Goal: Transaction & Acquisition: Book appointment/travel/reservation

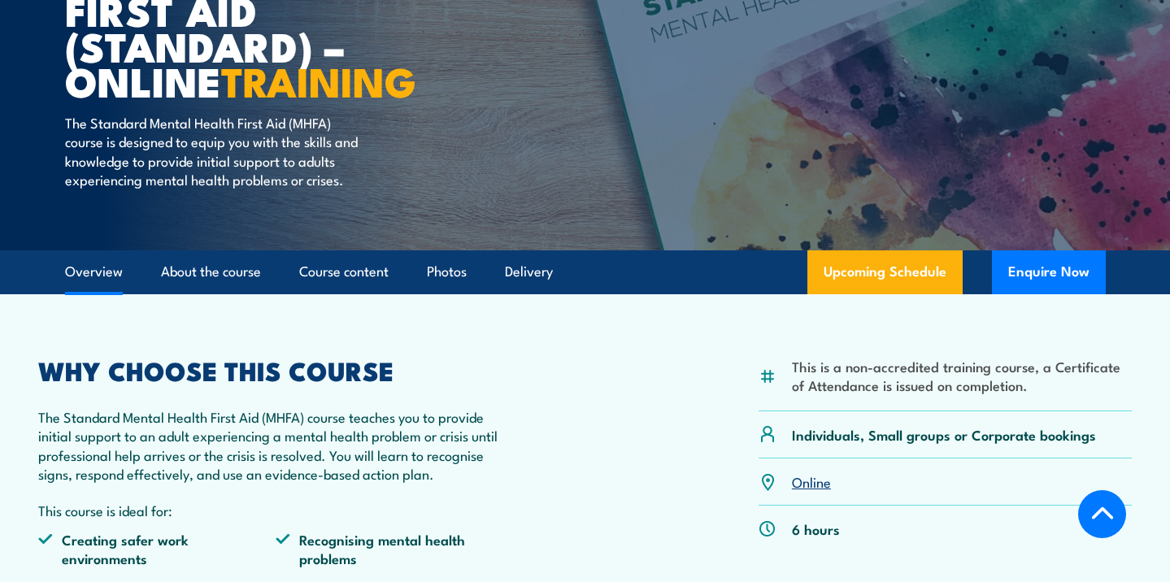
scroll to position [155, 0]
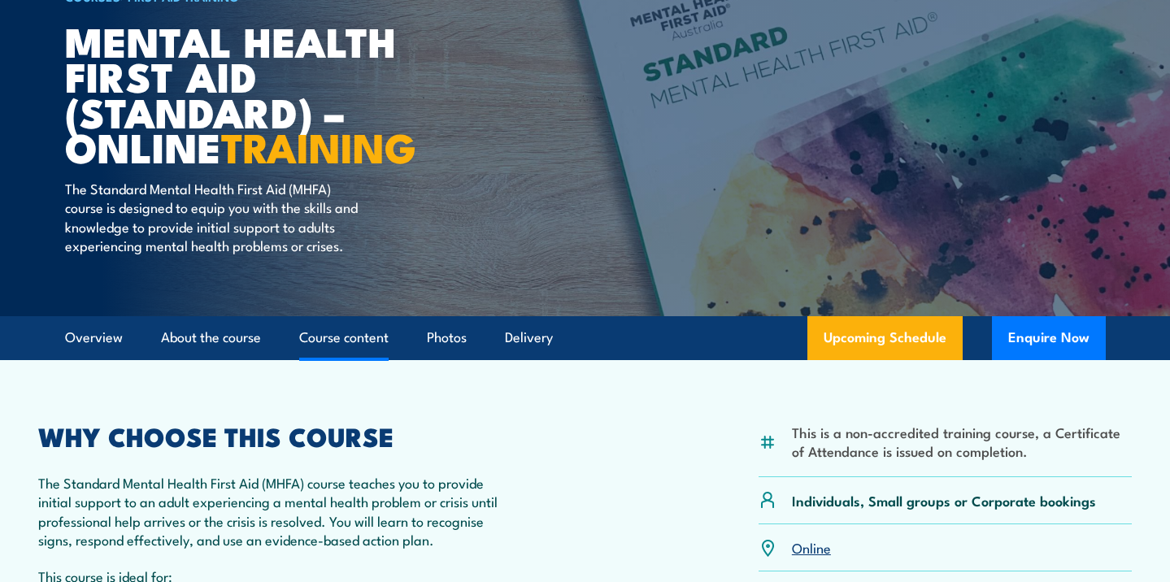
click at [377, 352] on link "Course content" at bounding box center [343, 337] width 89 height 43
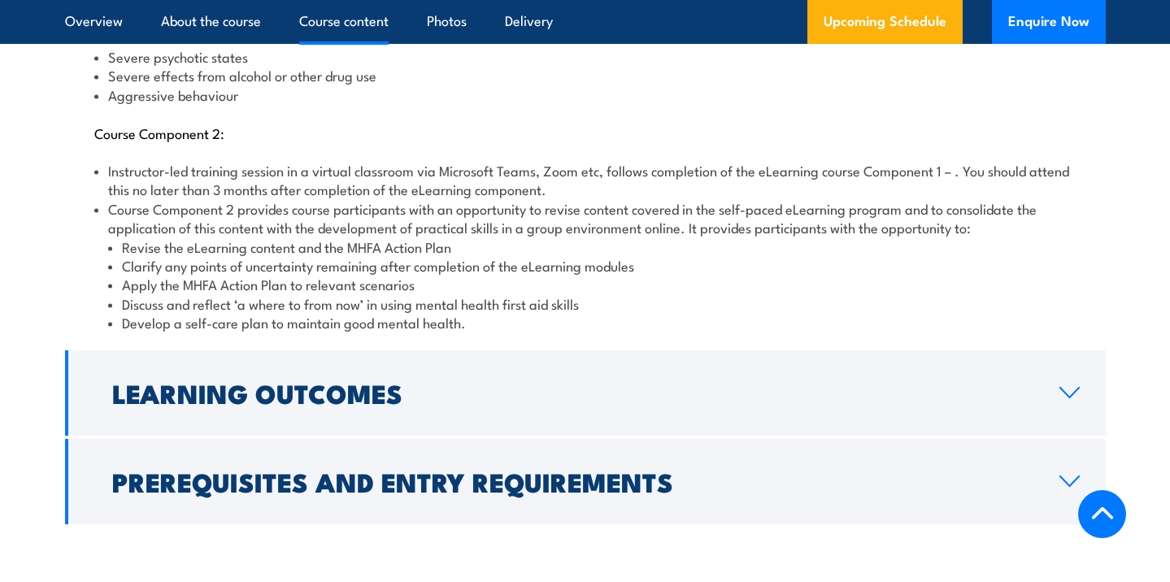
scroll to position [2130, 0]
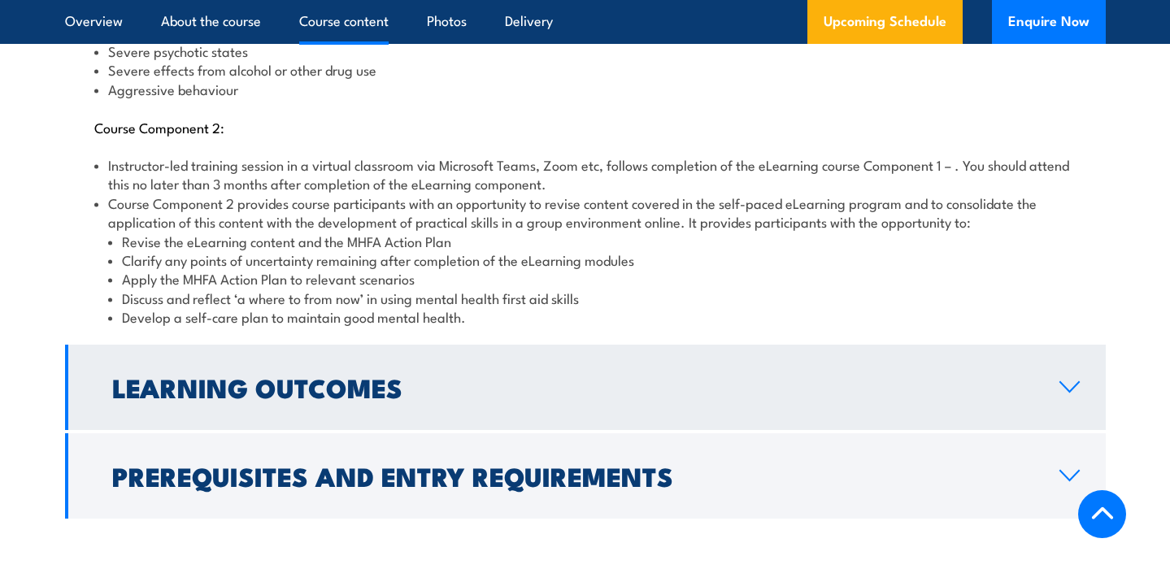
click at [452, 376] on h2 "Learning Outcomes" at bounding box center [572, 387] width 921 height 23
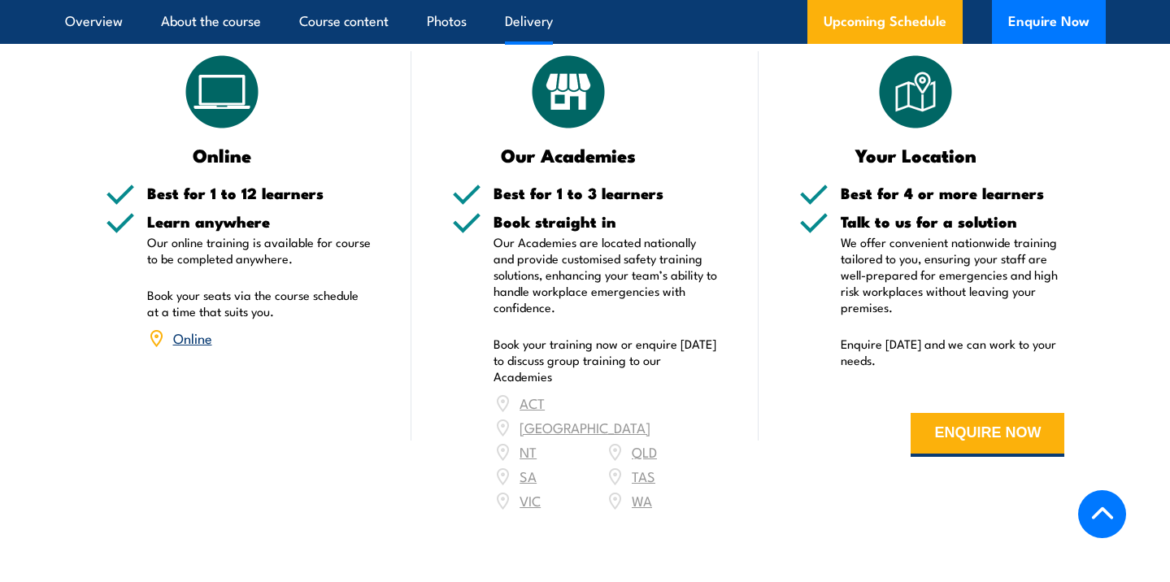
scroll to position [2292, 0]
click at [641, 407] on div "ACT NSW NT QLD SA TAS VIC WA" at bounding box center [606, 451] width 224 height 122
click at [651, 411] on div "ACT NSW NT QLD SA TAS VIC WA" at bounding box center [606, 451] width 224 height 122
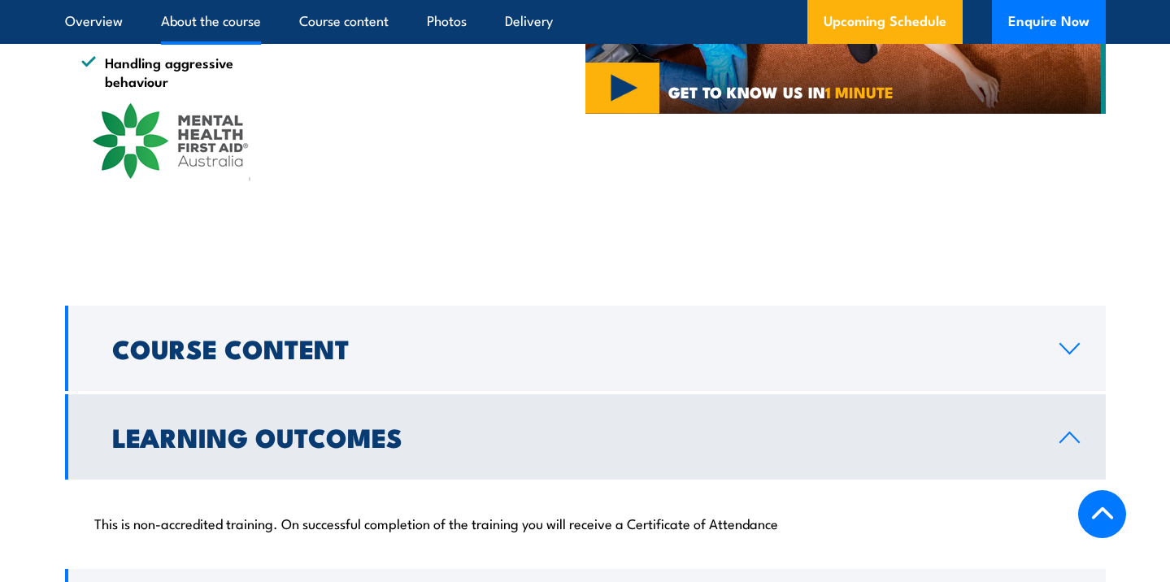
scroll to position [1443, 0]
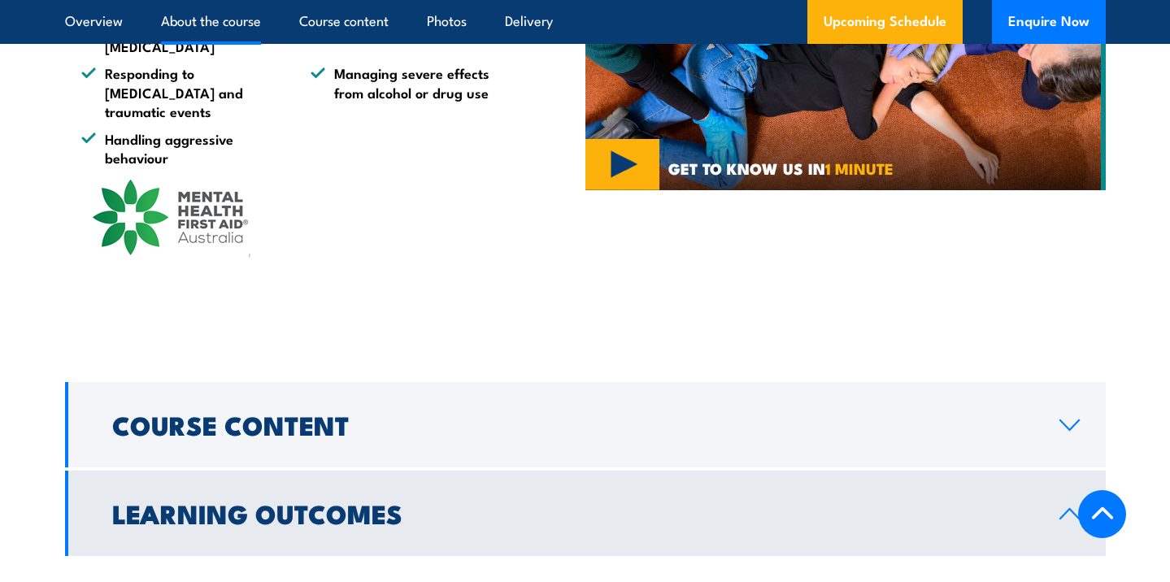
click at [651, 413] on h2 "Course Content" at bounding box center [572, 424] width 921 height 23
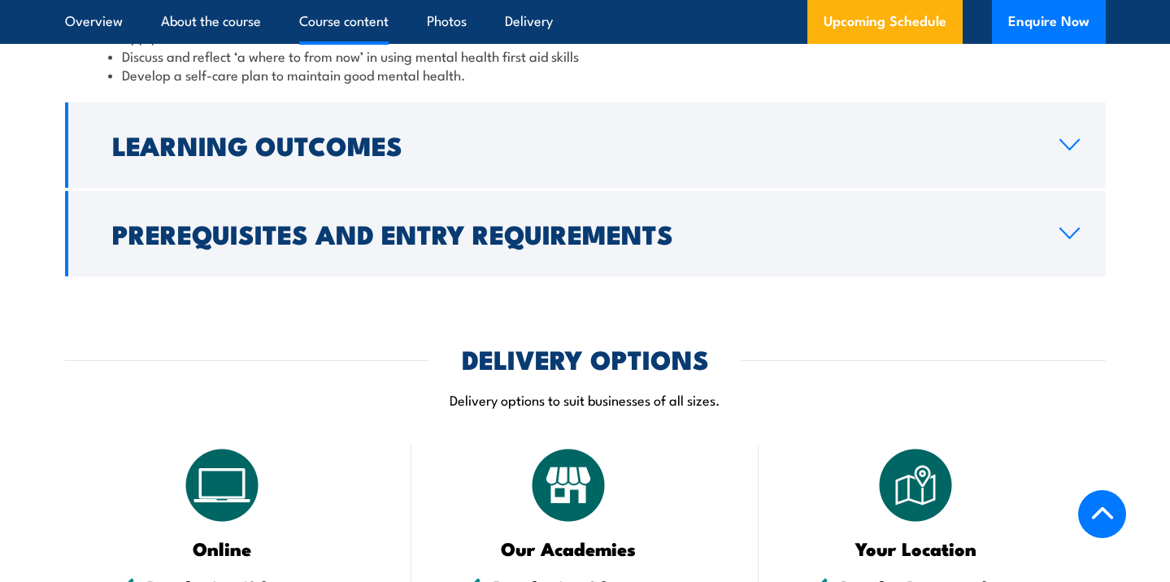
scroll to position [2357, 0]
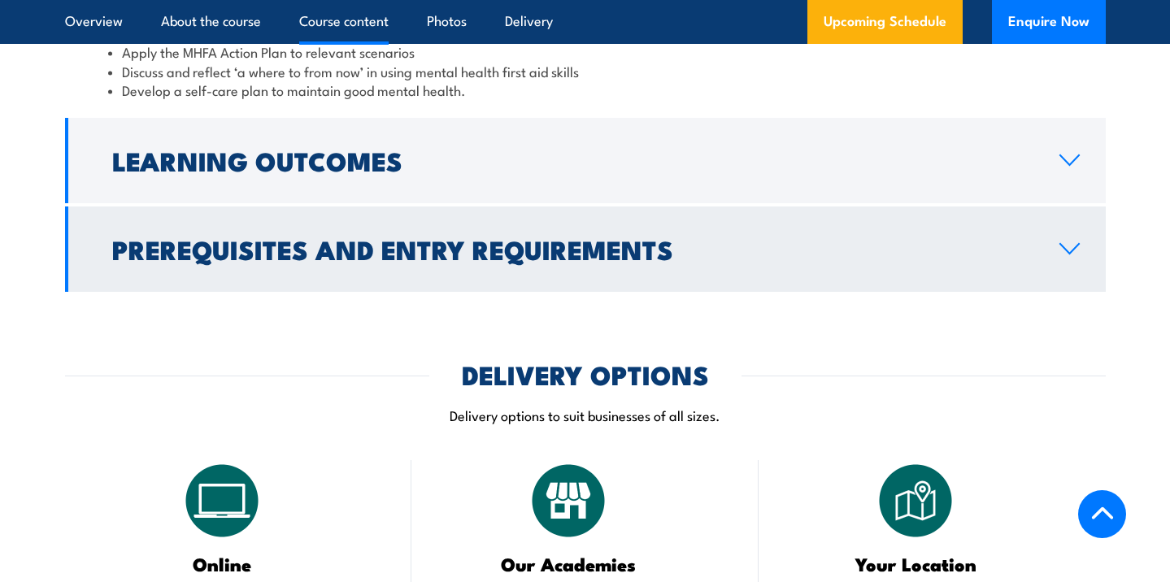
click at [619, 237] on h2 "Prerequisites and Entry Requirements" at bounding box center [572, 248] width 921 height 23
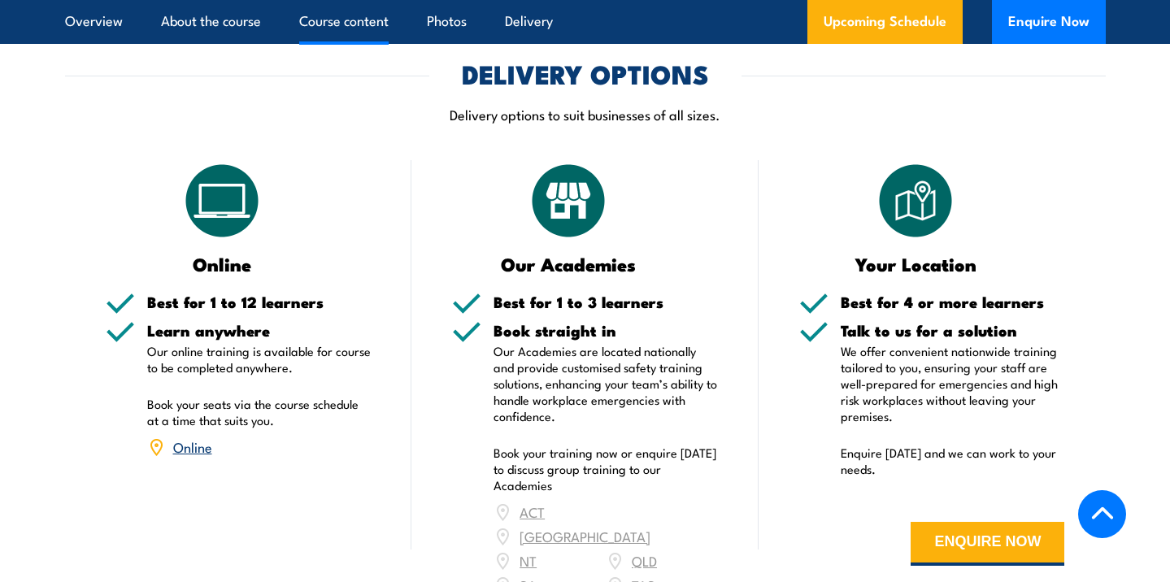
scroll to position [1947, 0]
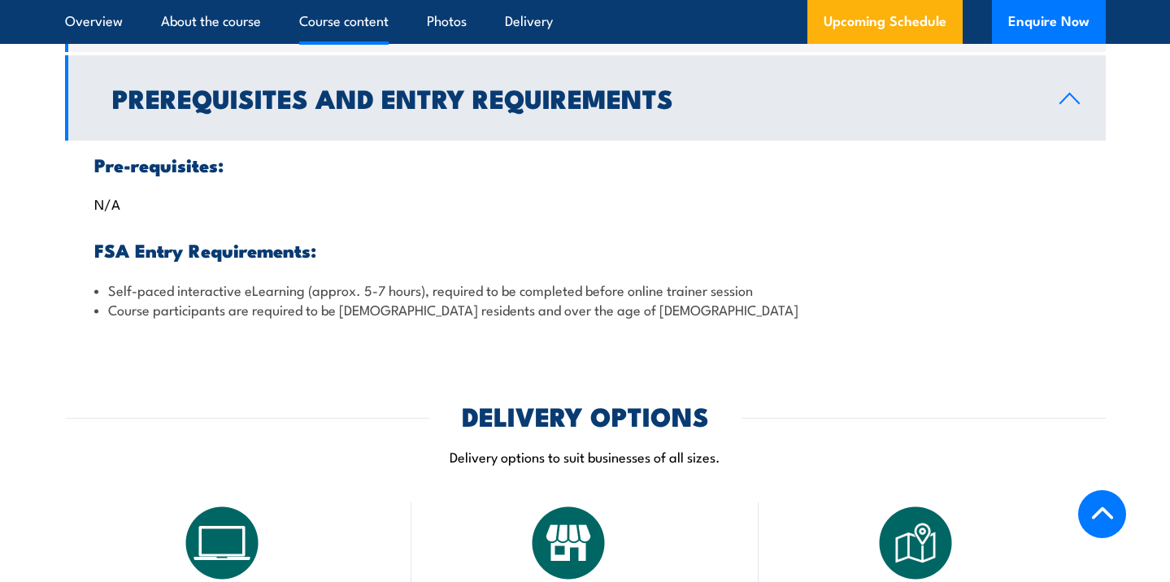
click at [604, 91] on h2 "Prerequisites and Entry Requirements" at bounding box center [572, 97] width 921 height 23
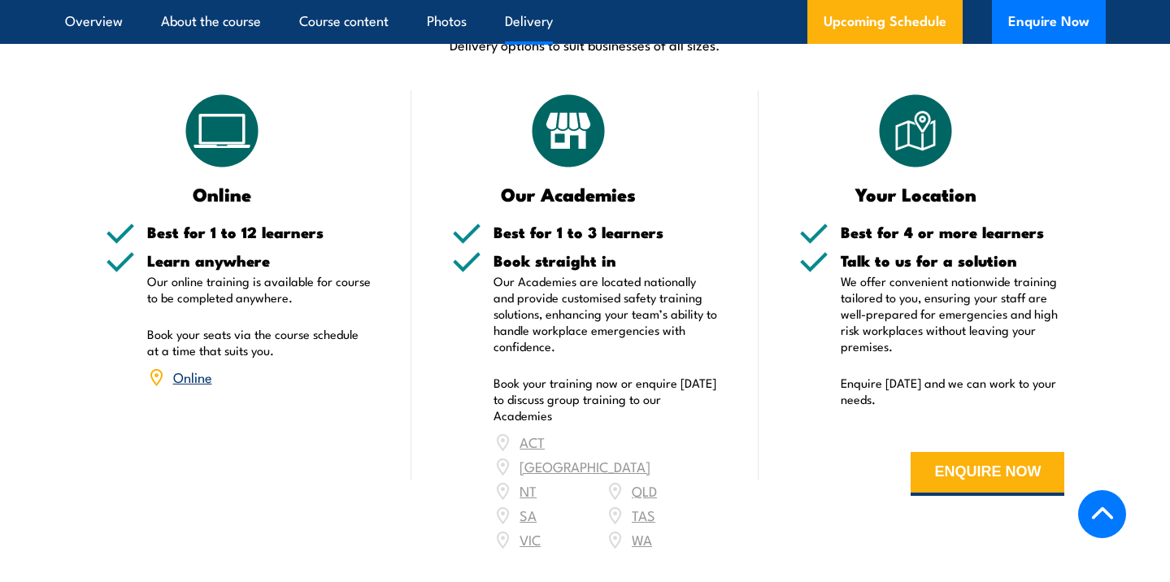
scroll to position [2157, 0]
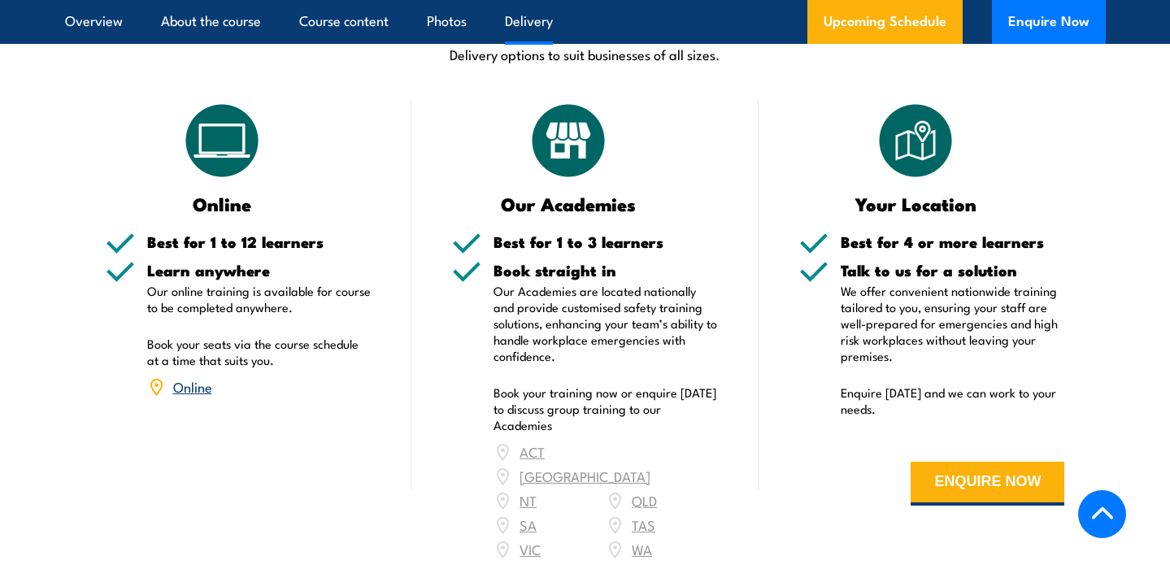
click at [650, 440] on div "ACT NSW NT QLD SA TAS VIC WA" at bounding box center [606, 501] width 224 height 122
click at [533, 440] on div "ACT NSW NT QLD SA TAS VIC WA" at bounding box center [606, 501] width 224 height 122
click at [1054, 462] on button "ENQUIRE NOW" at bounding box center [988, 484] width 154 height 44
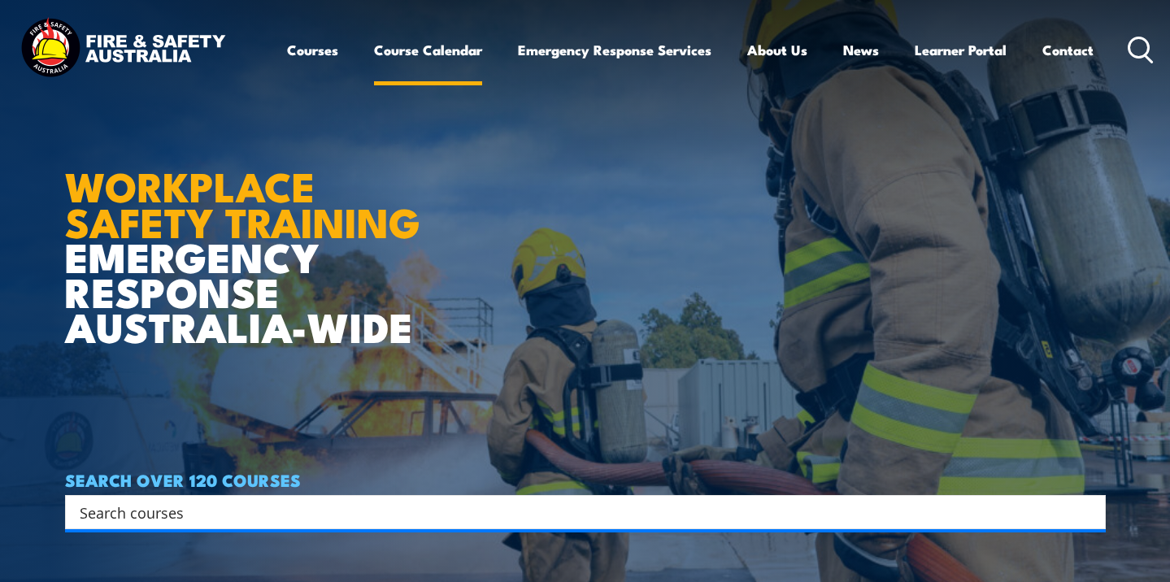
click at [408, 53] on link "Course Calendar" at bounding box center [428, 49] width 108 height 43
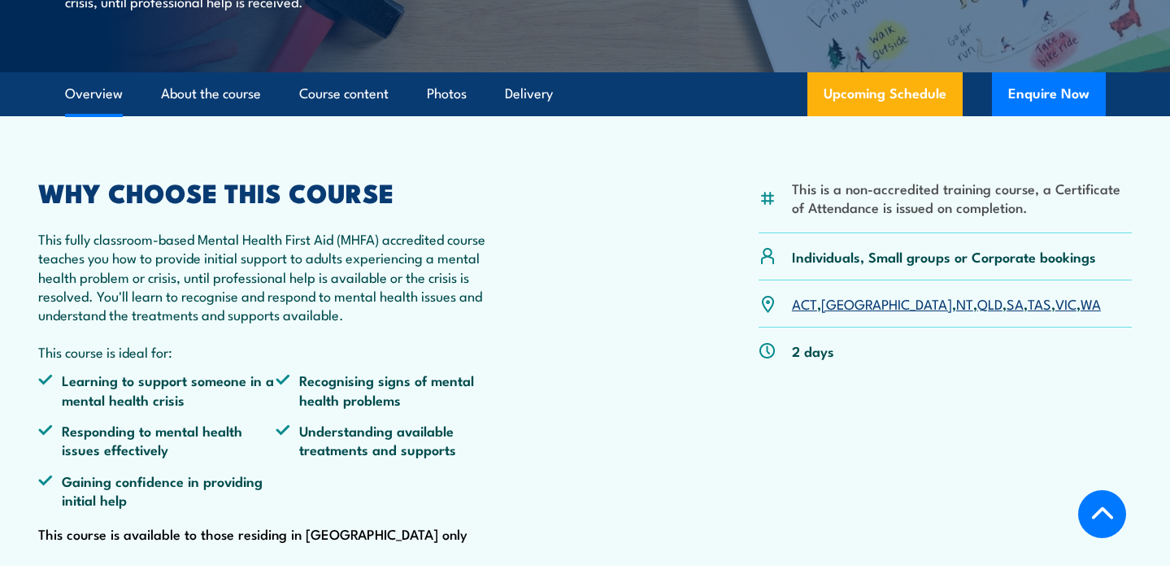
scroll to position [404, 0]
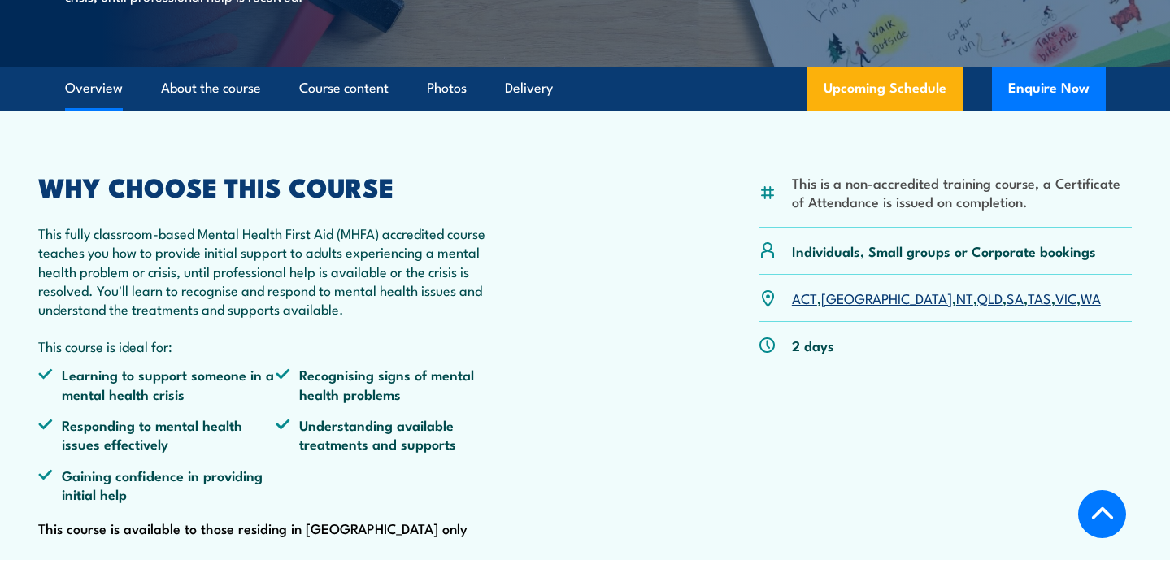
click at [977, 307] on link "QLD" at bounding box center [989, 298] width 25 height 20
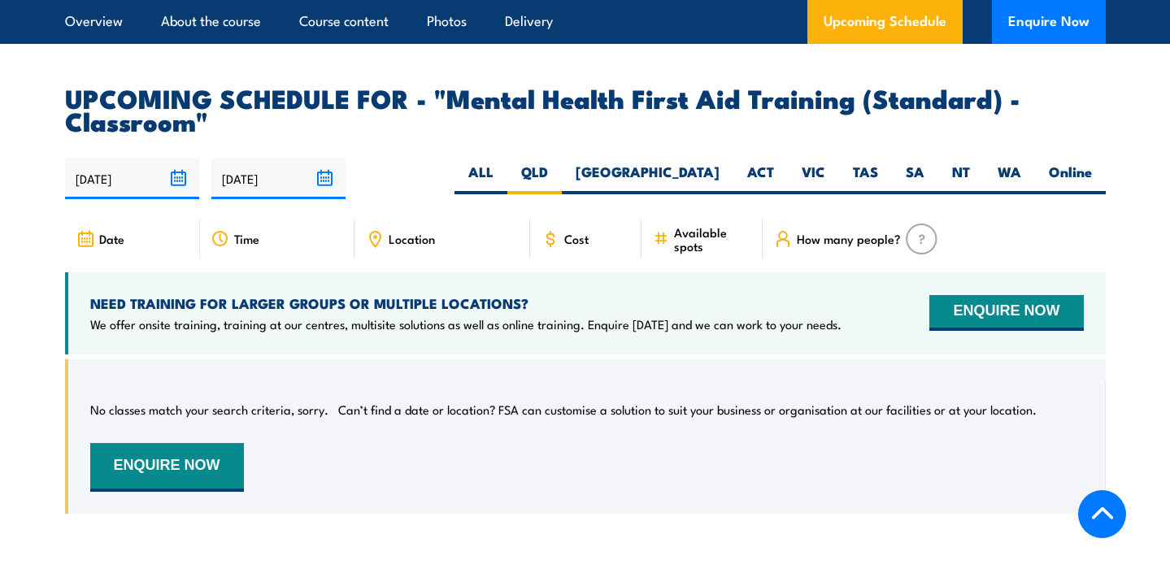
scroll to position [2820, 0]
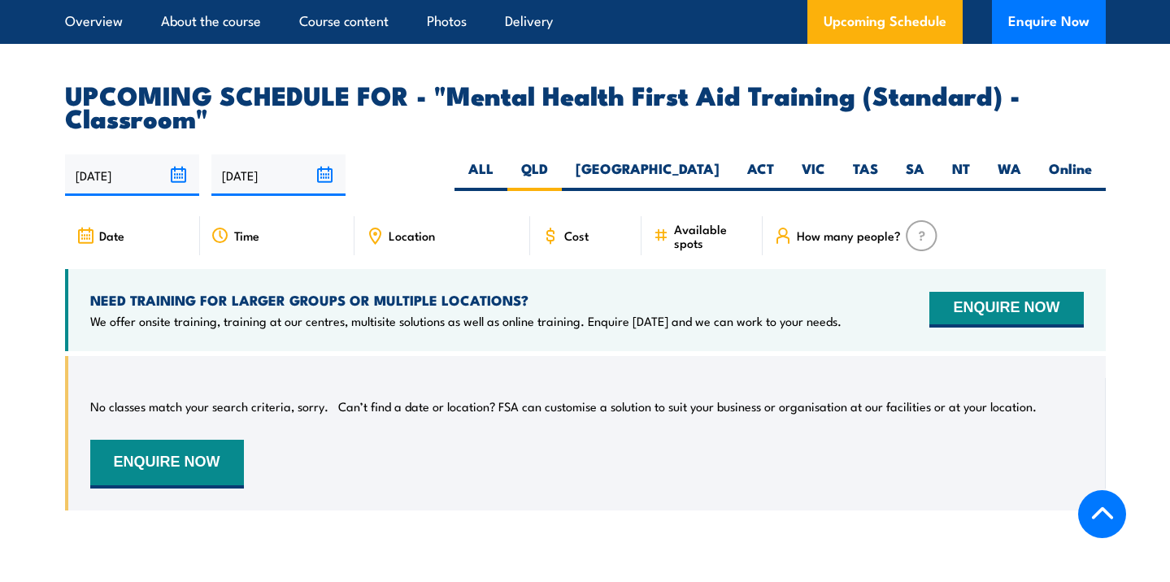
click at [175, 184] on input "[DATE]" at bounding box center [132, 175] width 134 height 41
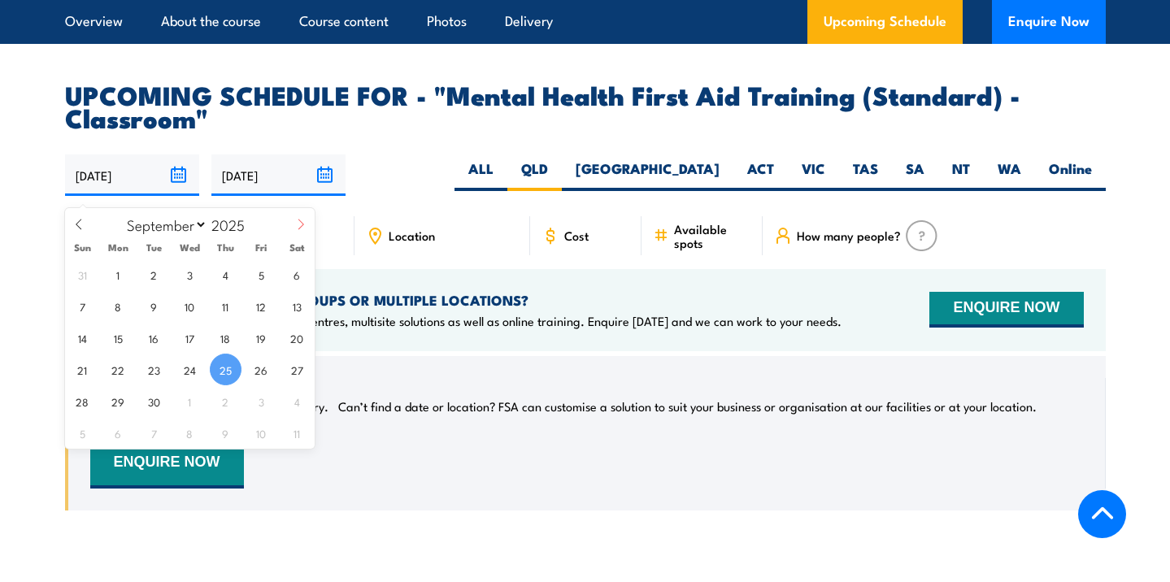
click at [294, 231] on span at bounding box center [301, 230] width 28 height 44
select select "9"
click at [121, 337] on span "13" at bounding box center [118, 338] width 32 height 32
type input "[DATE]"
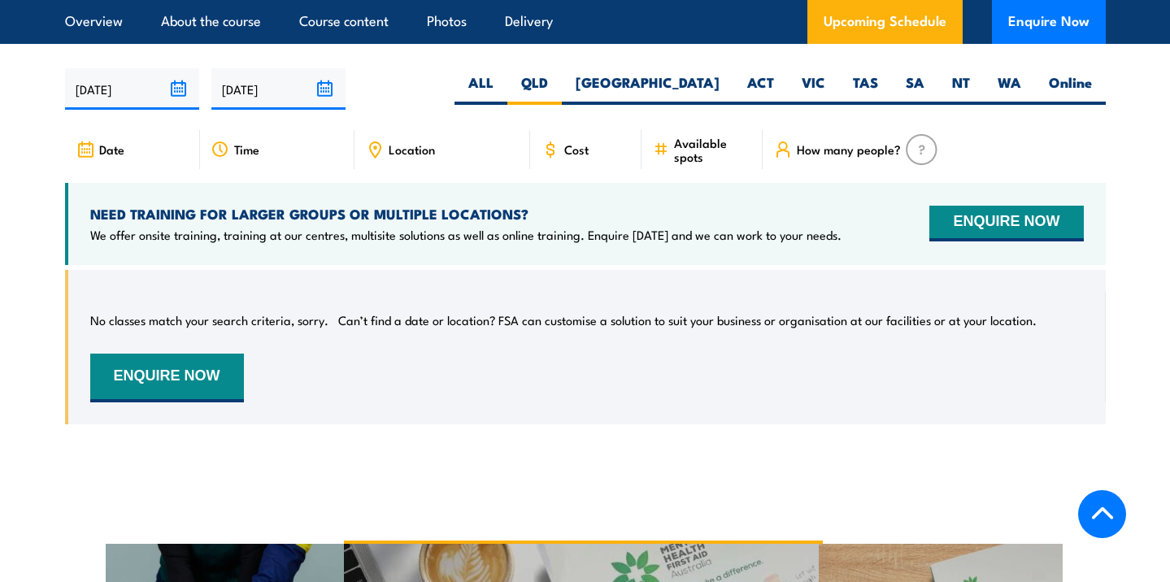
scroll to position [2913, 0]
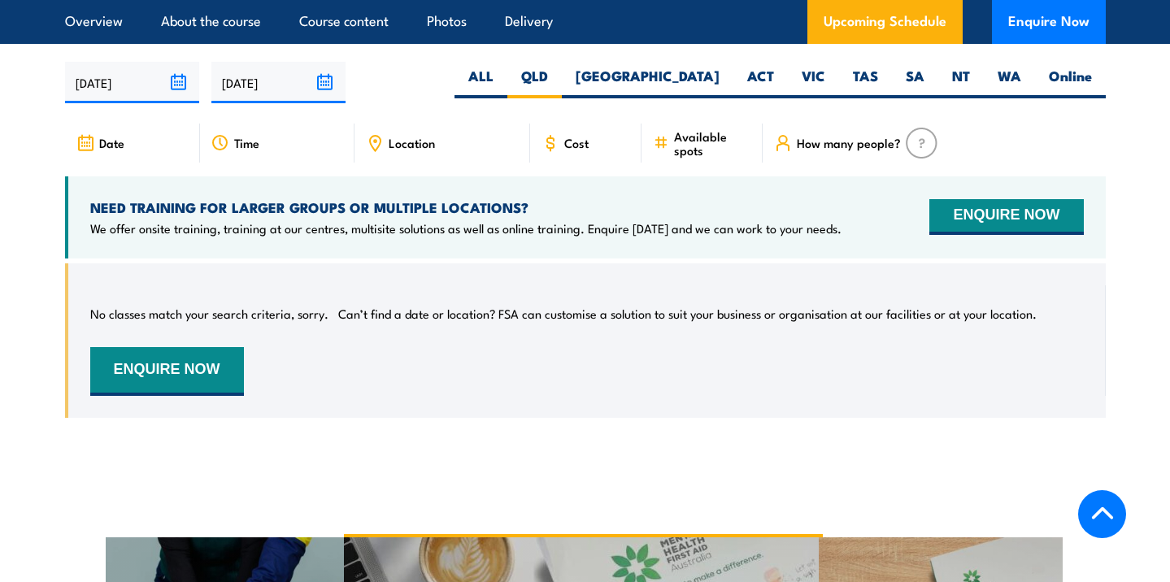
click at [327, 90] on input "[DATE]" at bounding box center [278, 82] width 134 height 41
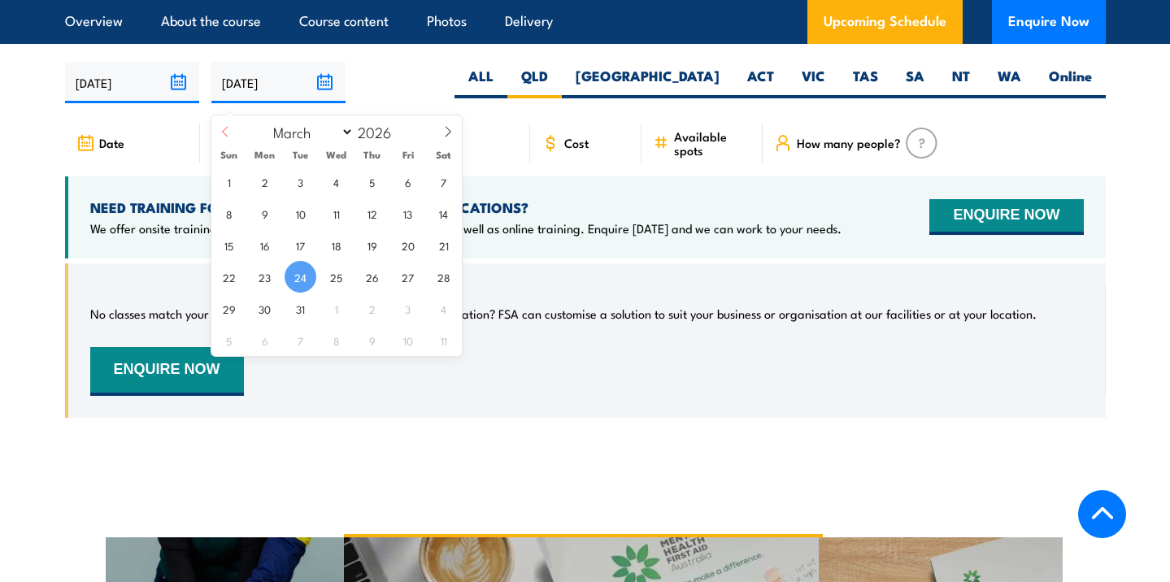
click at [224, 129] on icon at bounding box center [225, 131] width 11 height 11
select select "1"
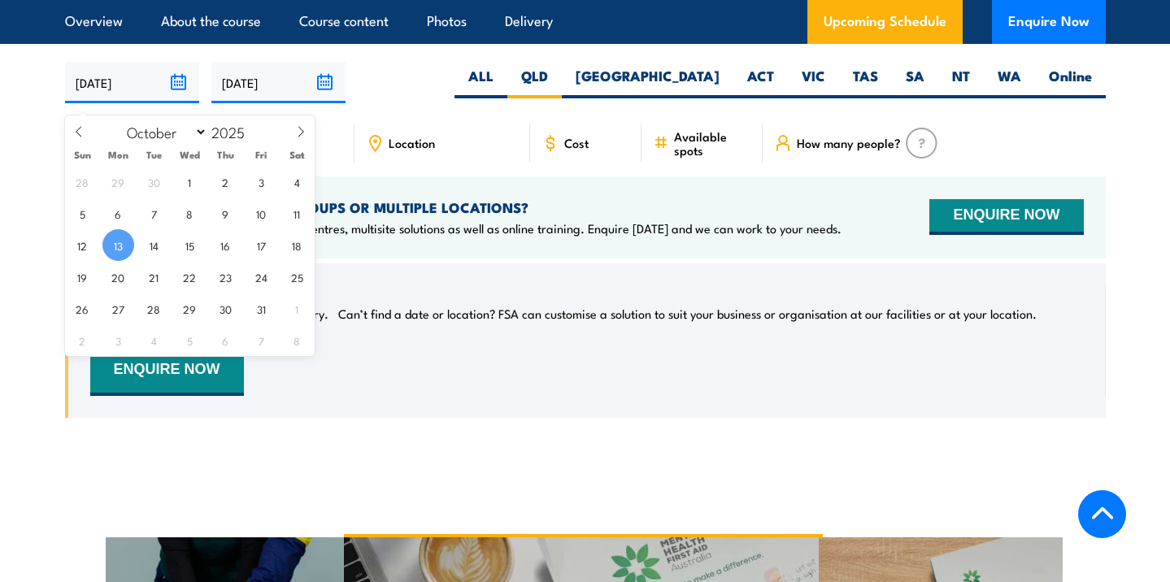
click at [176, 89] on input "13/10/2025" at bounding box center [132, 82] width 134 height 41
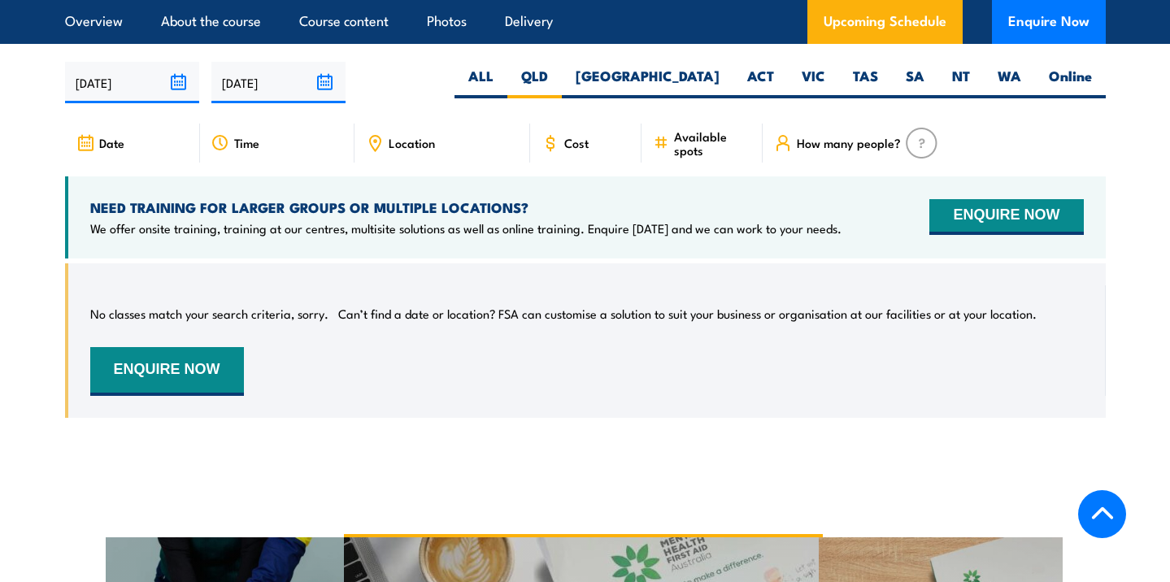
click at [800, 259] on div "NEED TRAINING FOR LARGER GROUPS OR MULTIPLE LOCATIONS? We offer onsite training…" at bounding box center [585, 217] width 1041 height 82
click at [912, 153] on img at bounding box center [922, 143] width 32 height 31
click at [386, 156] on div "Location" at bounding box center [443, 143] width 176 height 39
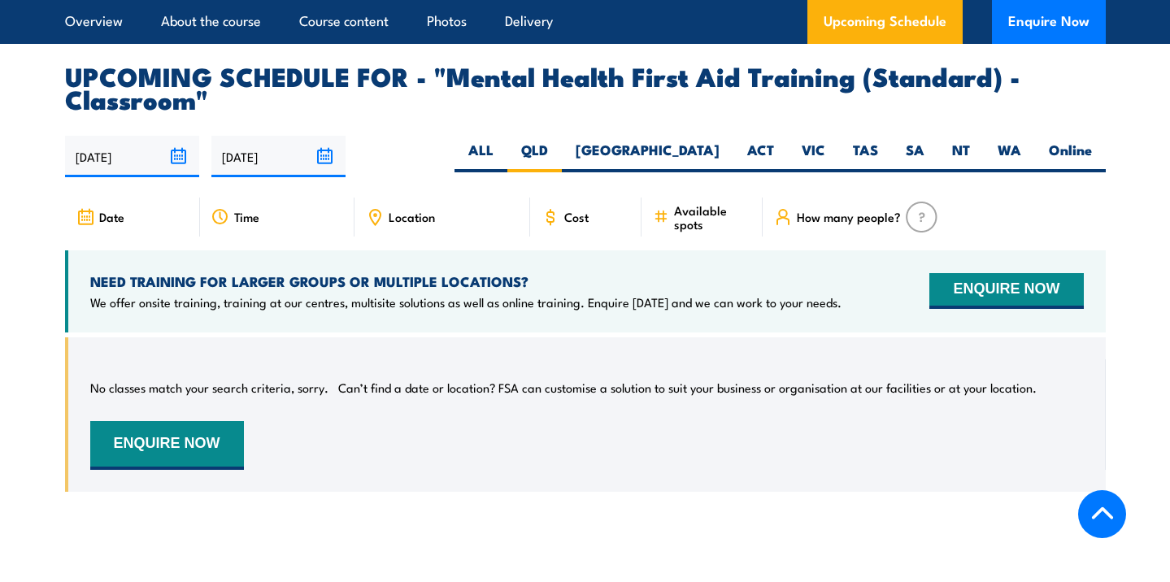
scroll to position [2837, 0]
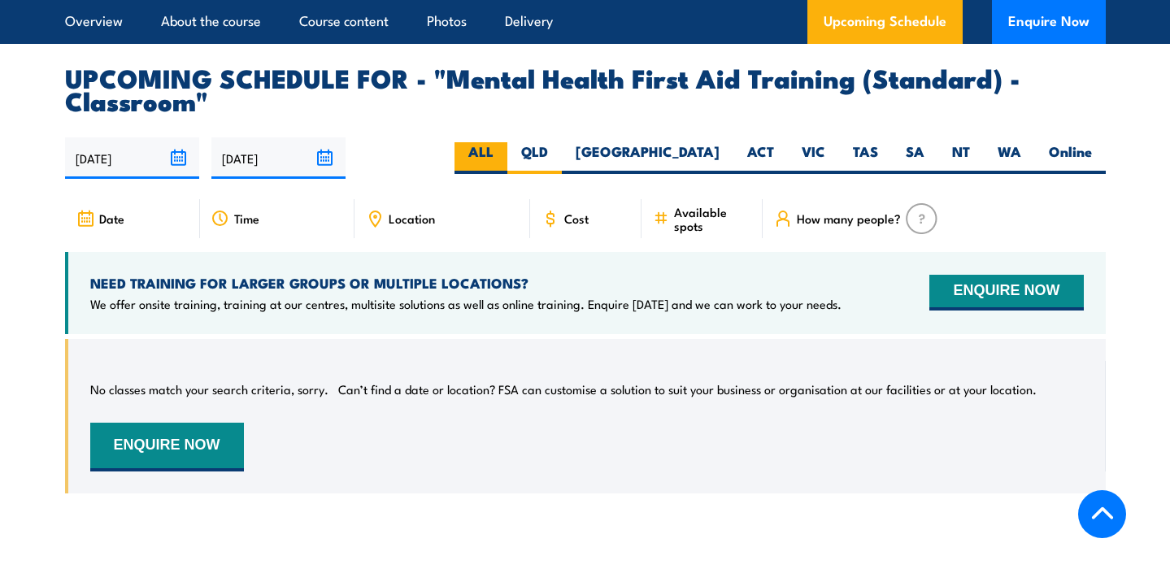
click at [507, 158] on label "ALL" at bounding box center [481, 158] width 53 height 32
click at [504, 153] on input "ALL" at bounding box center [499, 147] width 11 height 11
radio input "true"
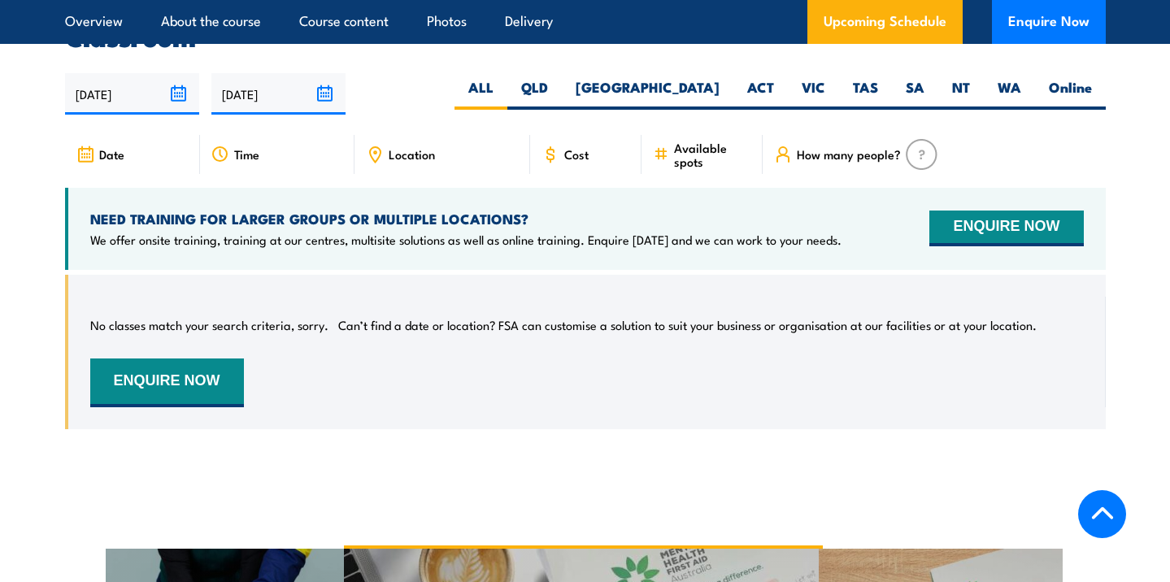
scroll to position [2913, 0]
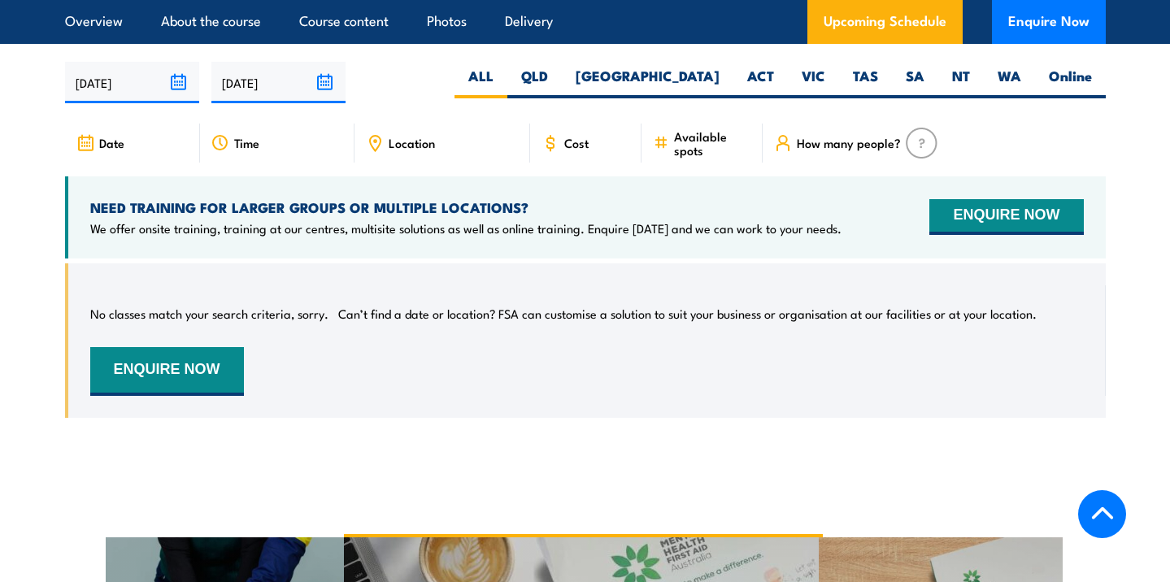
click at [179, 84] on input "13/10/2025" at bounding box center [132, 82] width 134 height 41
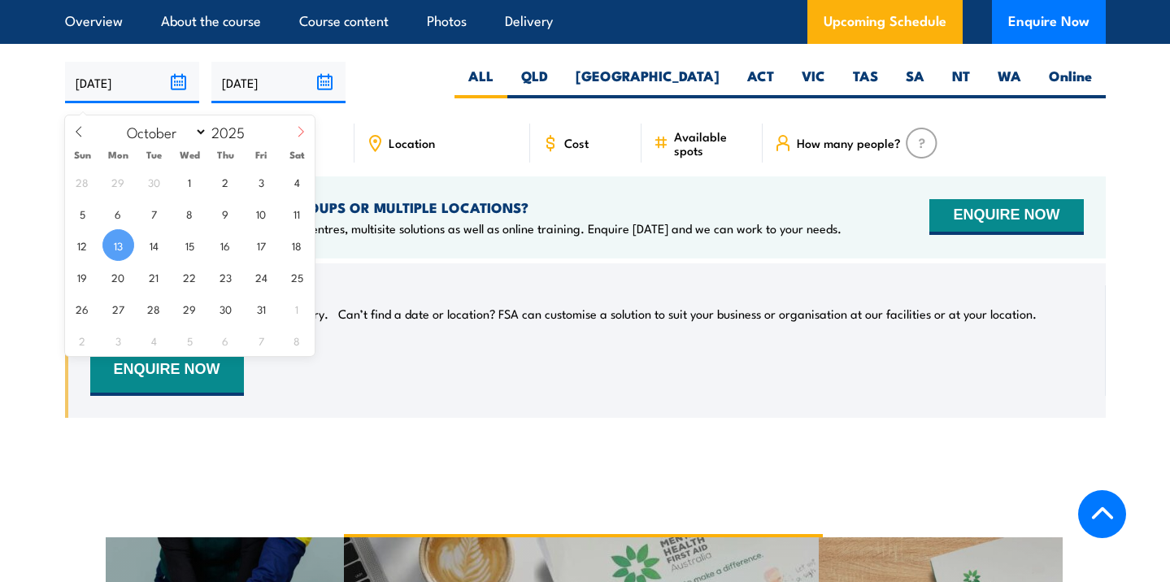
click at [302, 136] on icon at bounding box center [300, 131] width 11 height 11
click at [80, 134] on icon at bounding box center [78, 131] width 11 height 11
select select "10"
click at [124, 219] on span "3" at bounding box center [118, 214] width 32 height 32
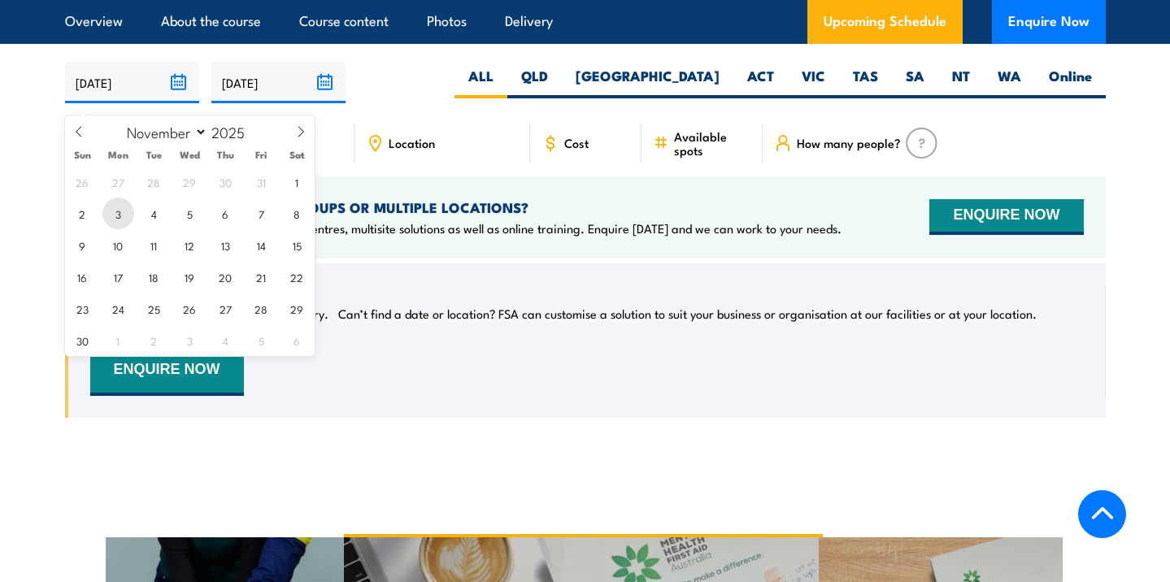
type input "03/11/2025"
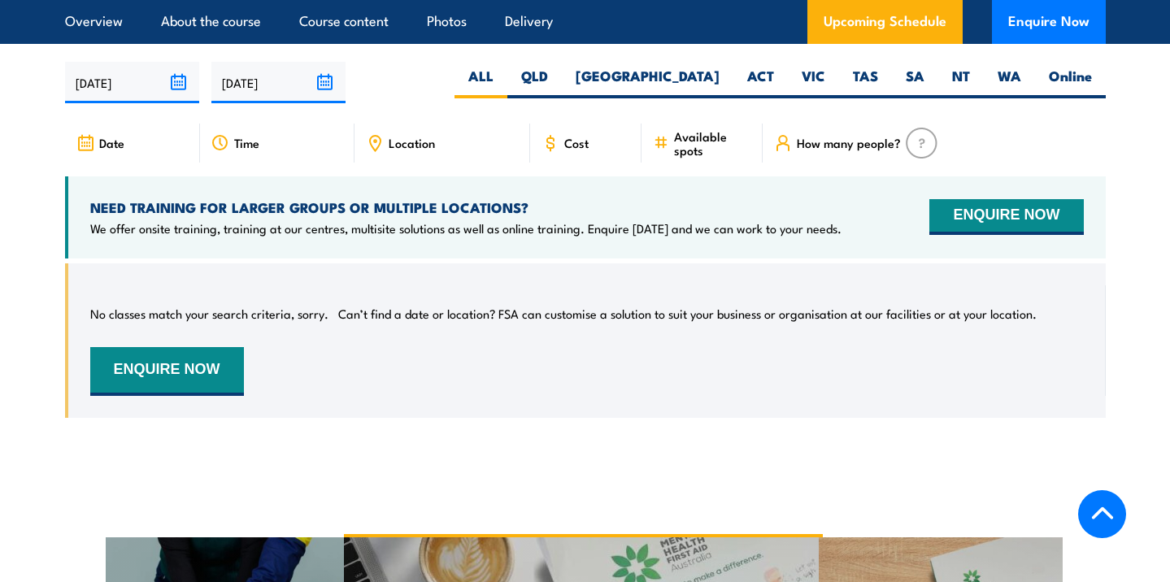
click at [328, 82] on input "[DATE]" at bounding box center [278, 82] width 134 height 41
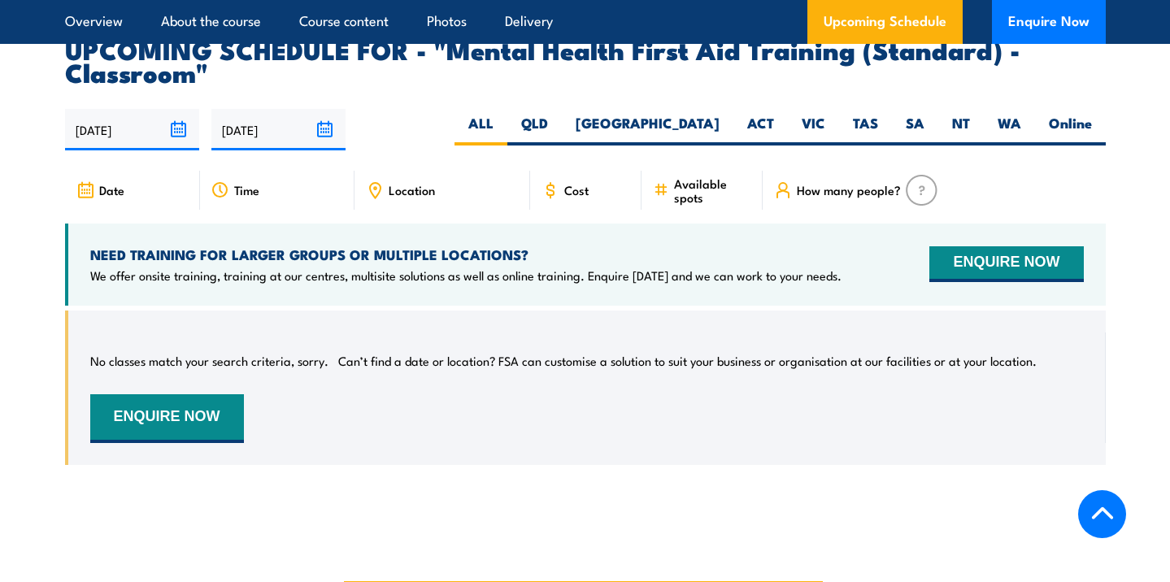
scroll to position [2863, 0]
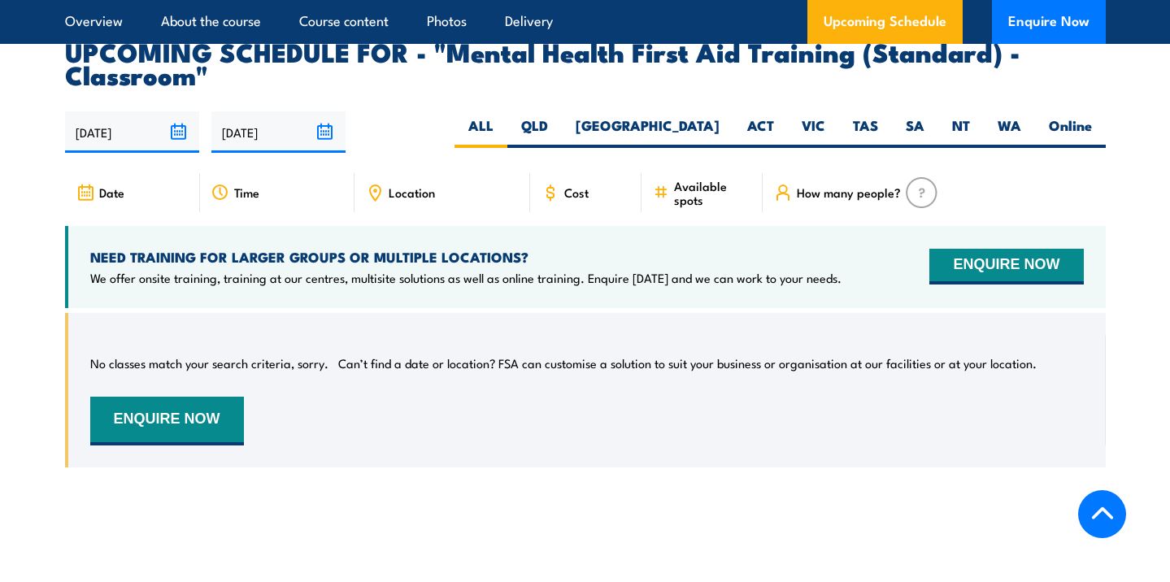
click at [189, 142] on input "[DATE]" at bounding box center [132, 131] width 134 height 41
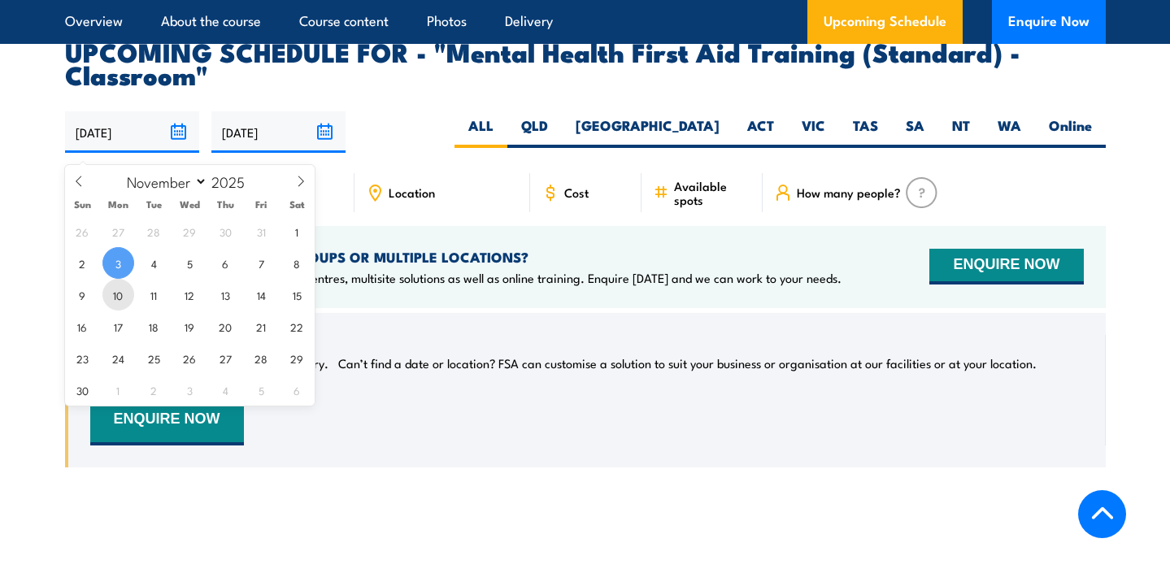
click at [124, 293] on span "10" at bounding box center [118, 295] width 32 height 32
type input "[DATE]"
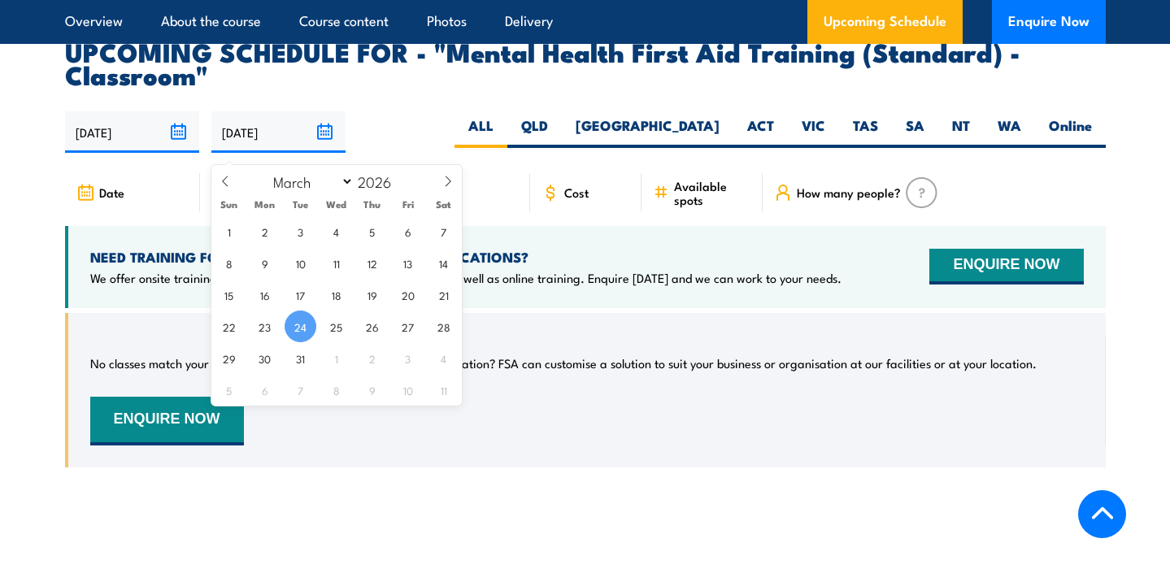
click at [332, 145] on input "[DATE]" at bounding box center [278, 131] width 134 height 41
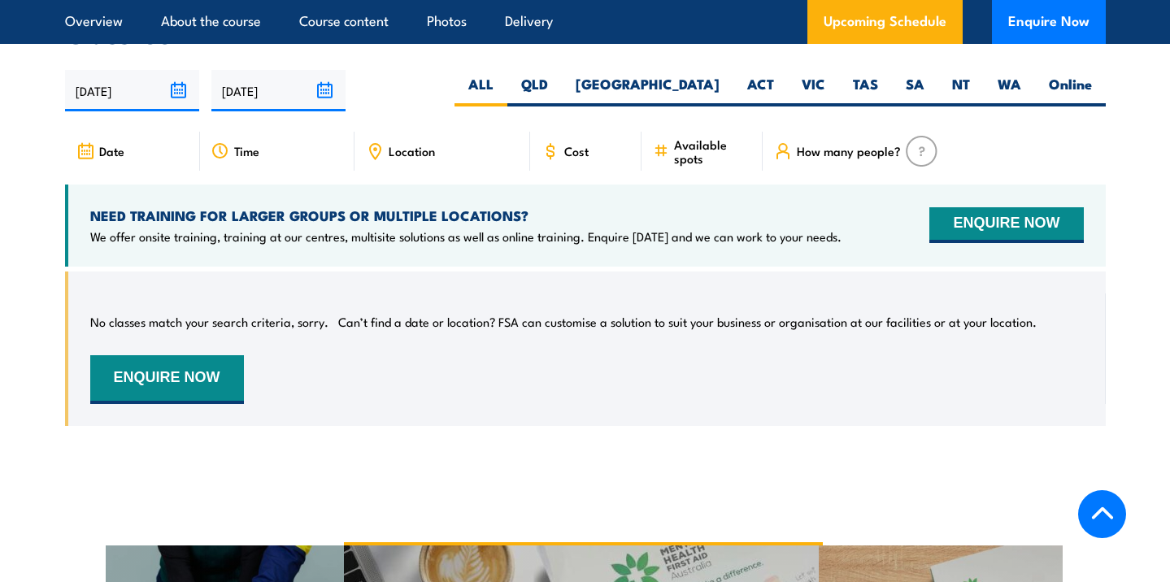
scroll to position [2913, 0]
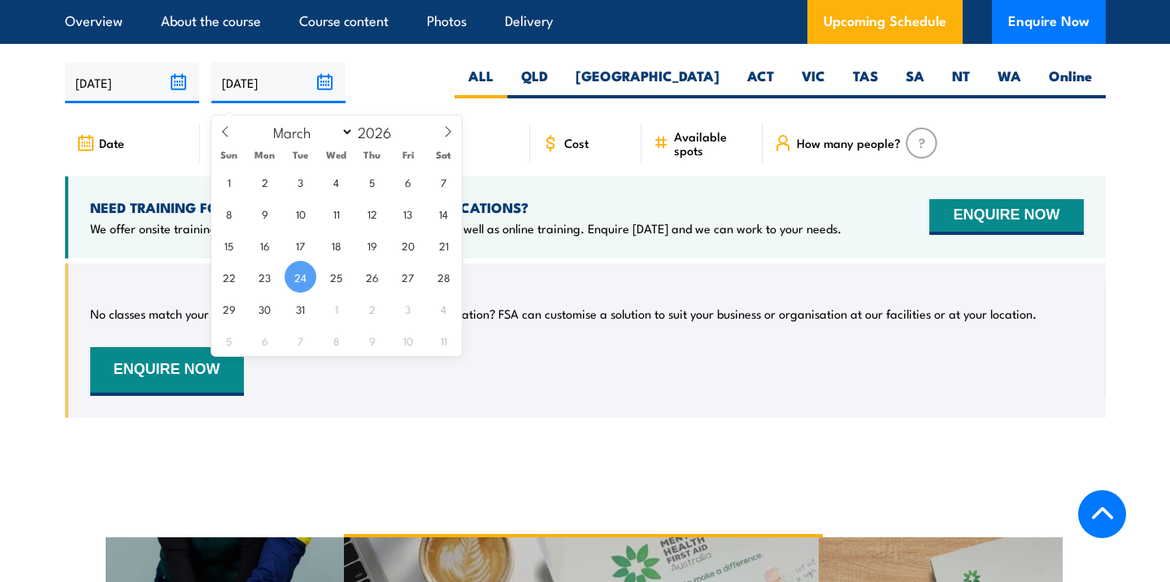
click at [324, 81] on input "[DATE]" at bounding box center [278, 82] width 134 height 41
click at [218, 132] on span at bounding box center [225, 137] width 28 height 44
click at [220, 131] on icon at bounding box center [225, 131] width 11 height 11
select select "0"
click at [225, 126] on span at bounding box center [225, 137] width 28 height 44
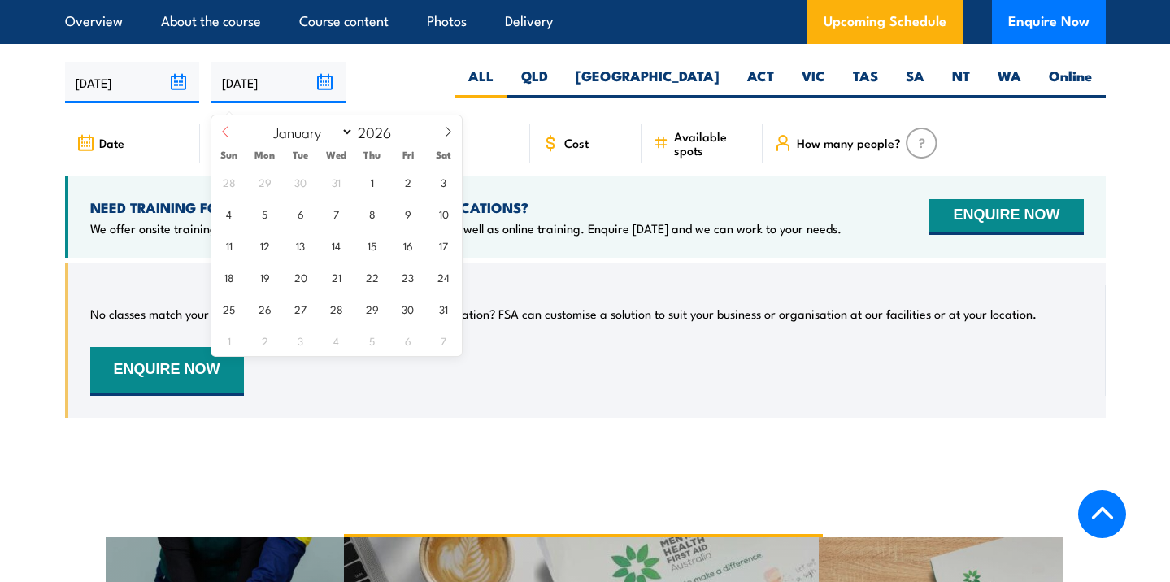
type input "2025"
click at [226, 125] on span at bounding box center [225, 137] width 28 height 44
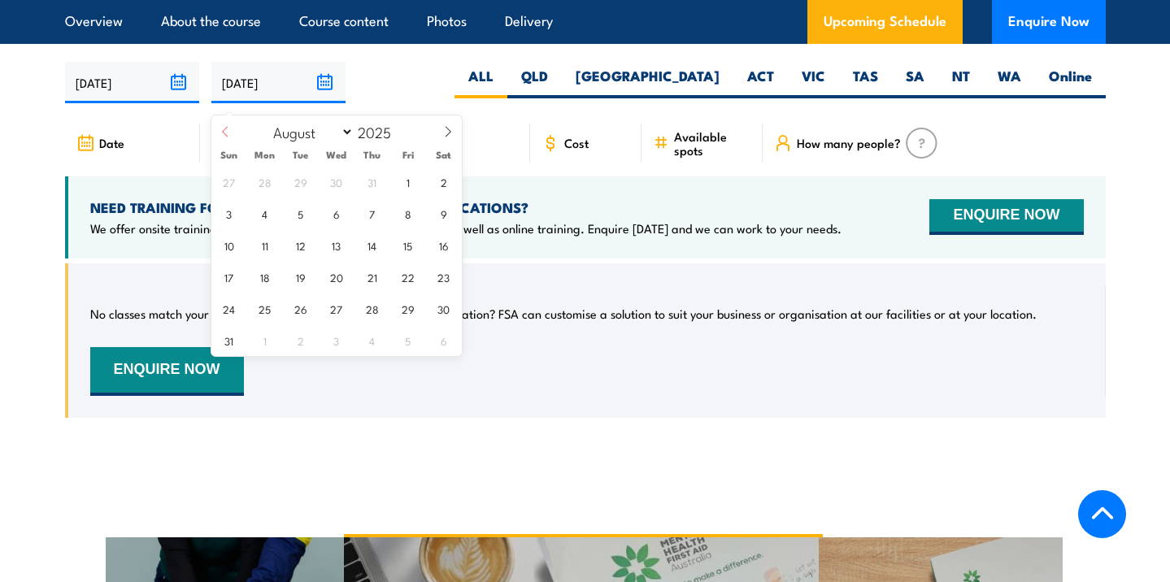
click at [226, 125] on span at bounding box center [225, 137] width 28 height 44
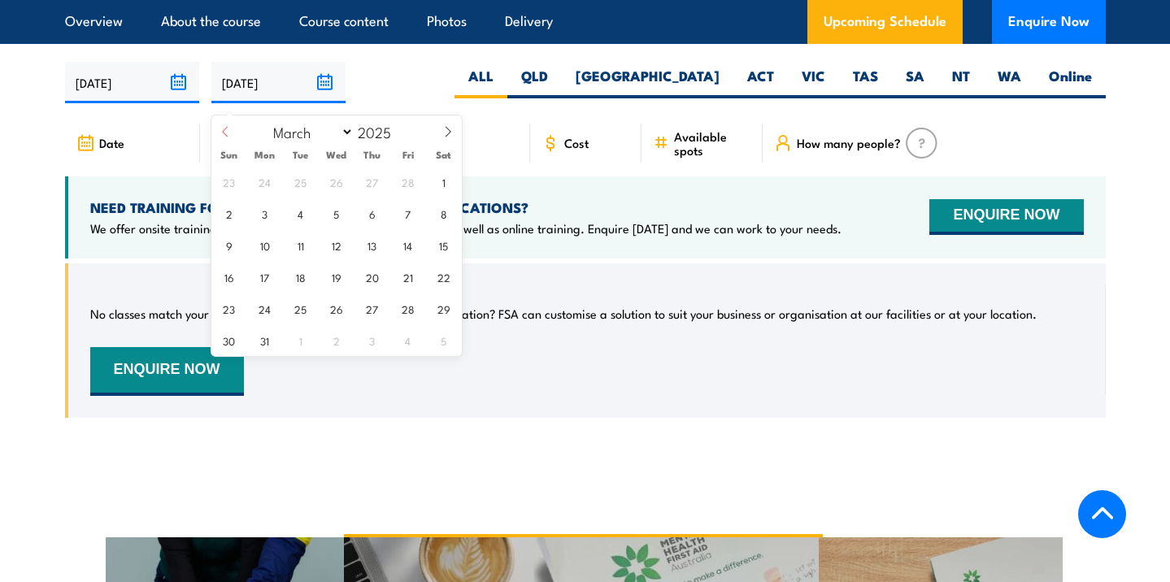
click at [226, 125] on span at bounding box center [225, 137] width 28 height 44
click at [343, 132] on select "January February March April May June July August September October November De…" at bounding box center [309, 131] width 89 height 21
select select "9"
click at [266, 121] on select "January February March April May June July August September October November De…" at bounding box center [309, 131] width 89 height 21
click at [377, 245] on span "16" at bounding box center [372, 245] width 32 height 32
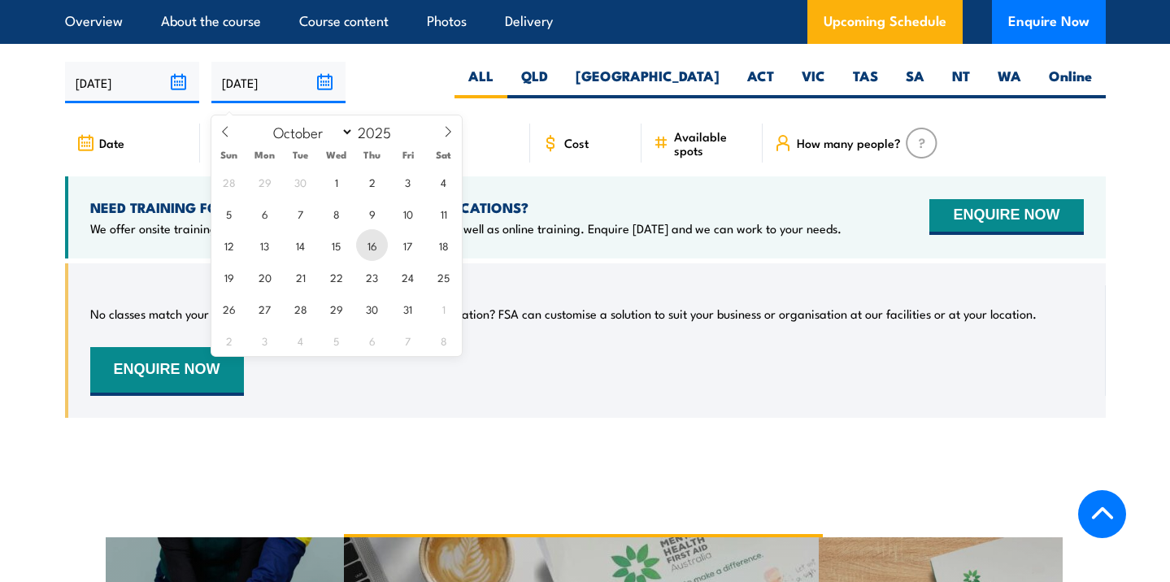
type input "16/10/2025"
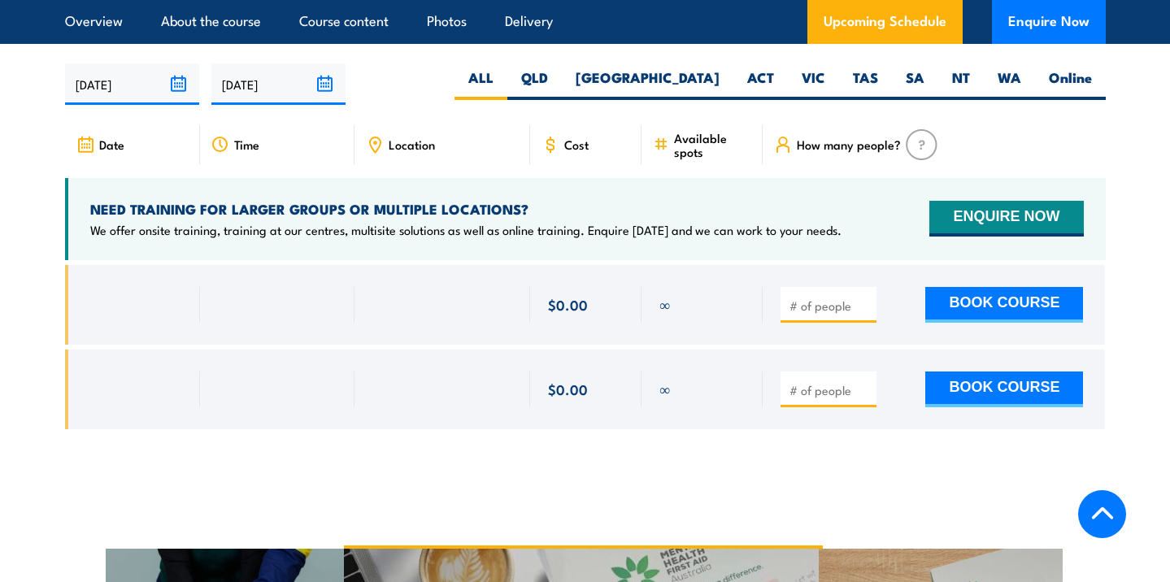
scroll to position [2913, 0]
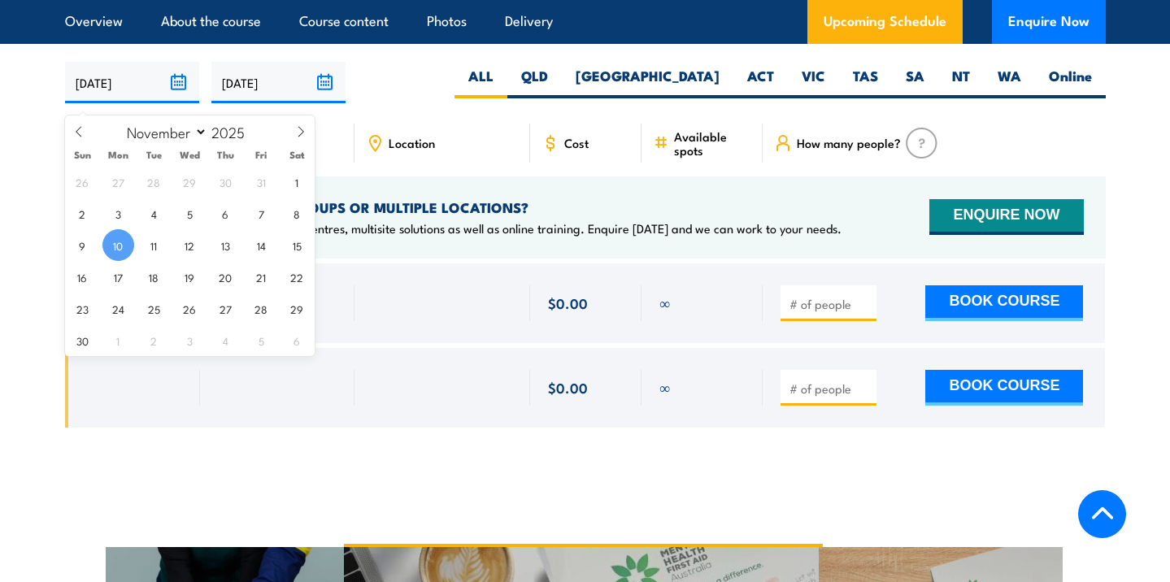
click at [134, 89] on input "[DATE]" at bounding box center [132, 82] width 134 height 41
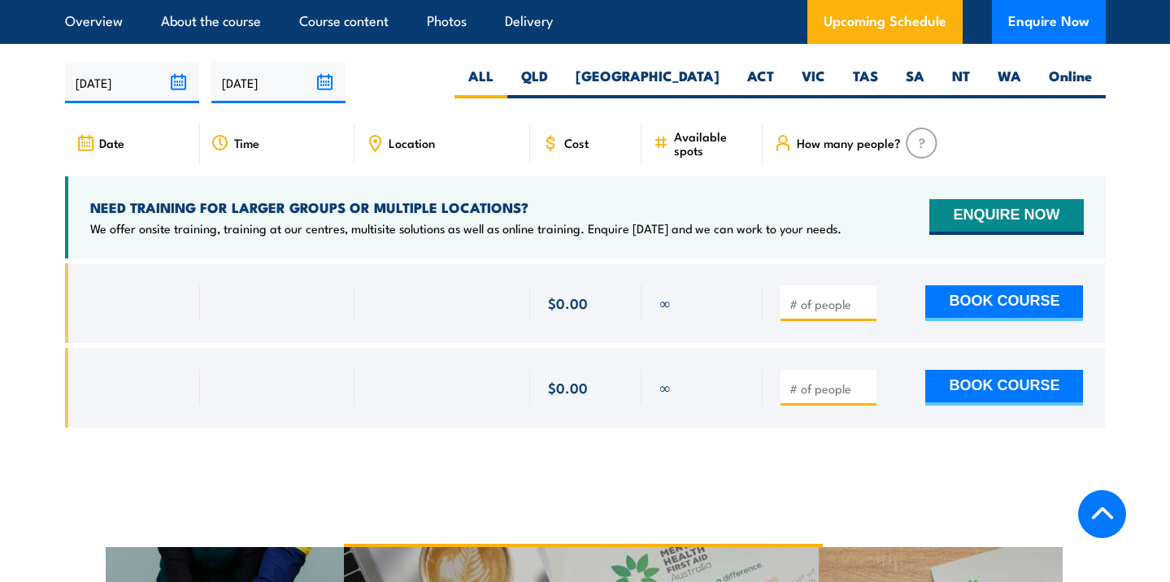
click at [442, 150] on div "Location" at bounding box center [443, 143] width 176 height 39
click at [417, 150] on span "Location" at bounding box center [412, 143] width 46 height 14
click at [562, 89] on label "QLD" at bounding box center [534, 83] width 54 height 32
click at [559, 77] on input "QLD" at bounding box center [553, 72] width 11 height 11
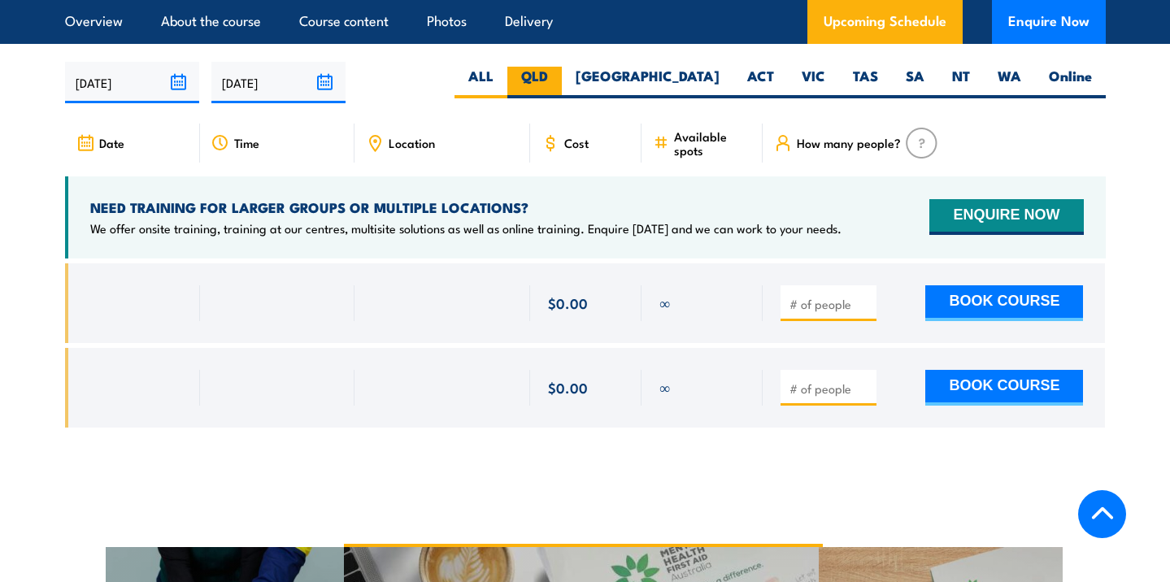
radio input "true"
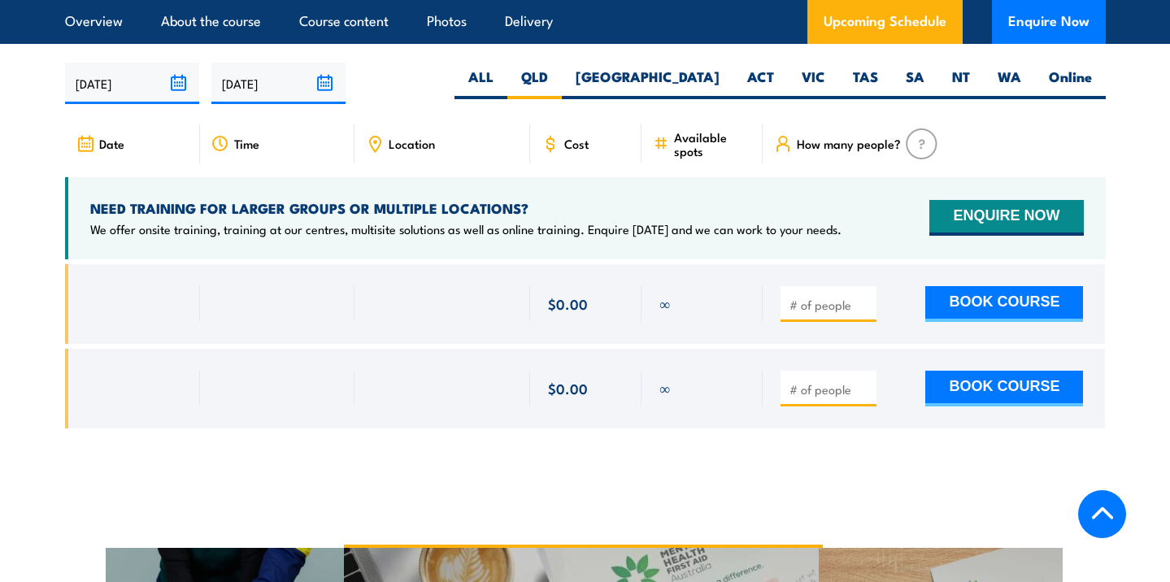
scroll to position [2913, 0]
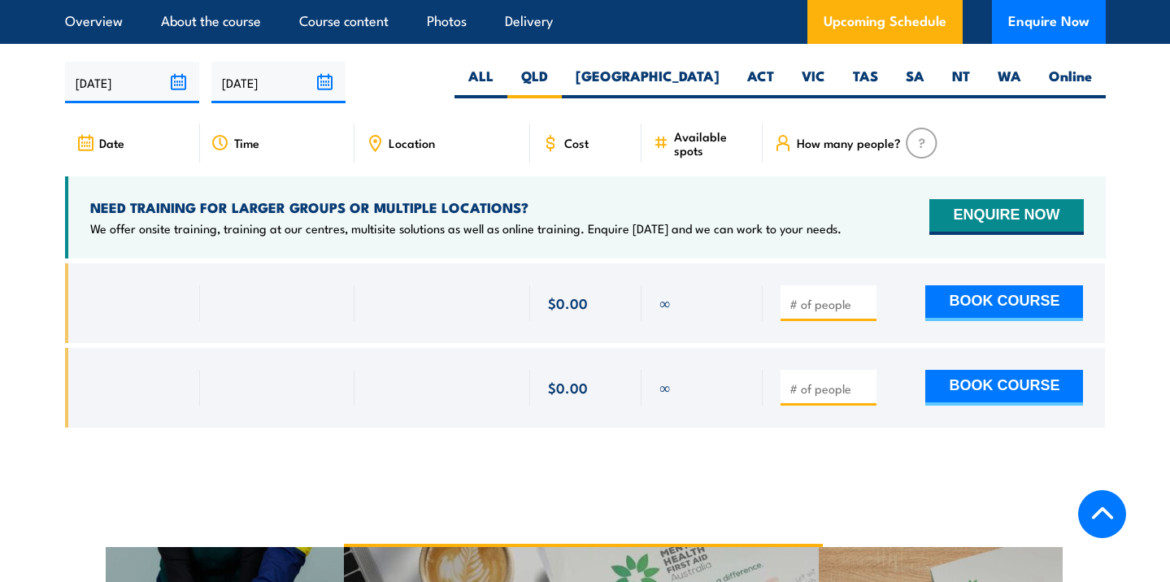
click at [407, 146] on span "Location" at bounding box center [412, 143] width 46 height 14
click at [823, 333] on div at bounding box center [934, 303] width 342 height 80
click at [823, 311] on input "number" at bounding box center [830, 304] width 81 height 16
click at [868, 308] on input "1" at bounding box center [830, 304] width 81 height 16
click at [868, 308] on input "2" at bounding box center [830, 304] width 81 height 16
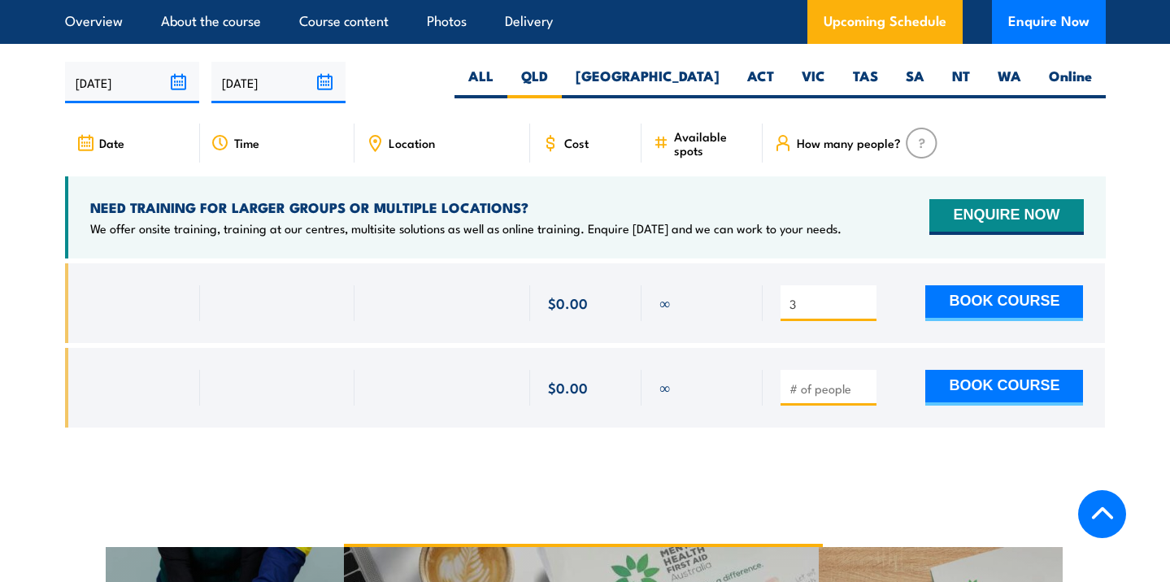
type input "3"
click at [868, 311] on input "3" at bounding box center [830, 304] width 81 height 16
click at [975, 321] on button "BOOK COURSE" at bounding box center [1004, 303] width 158 height 36
click at [964, 439] on div "3" at bounding box center [585, 357] width 1041 height 189
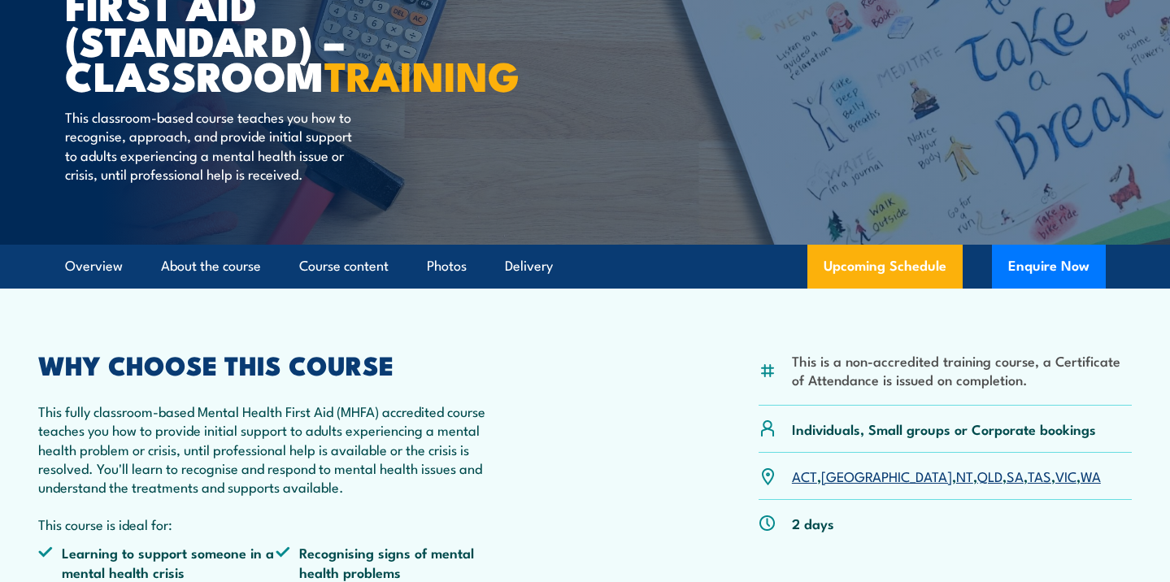
scroll to position [295, 0]
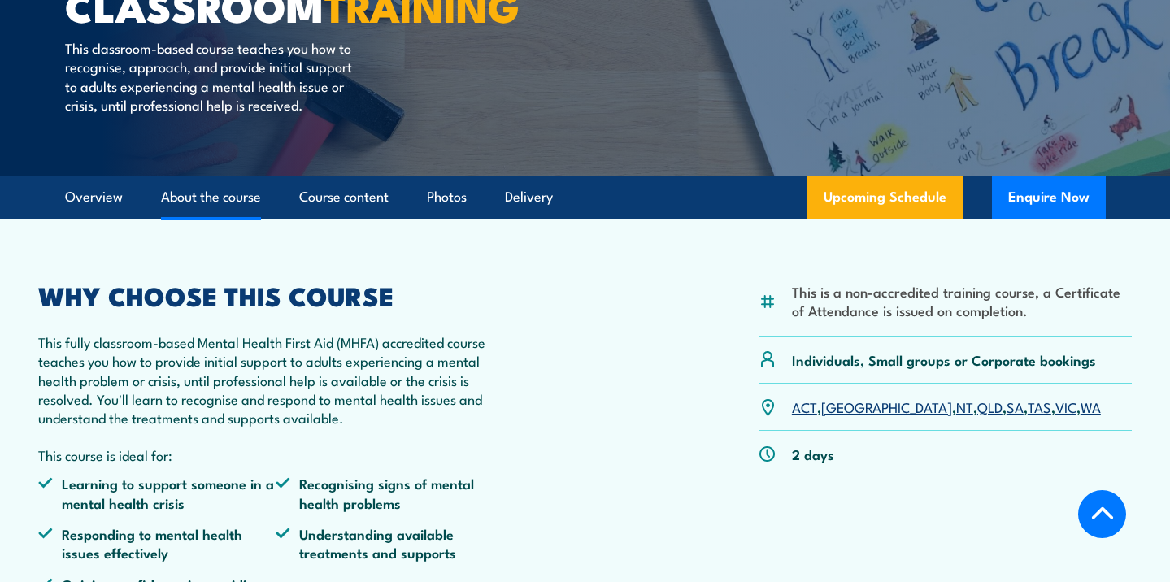
click at [186, 219] on link "About the course" at bounding box center [211, 197] width 100 height 43
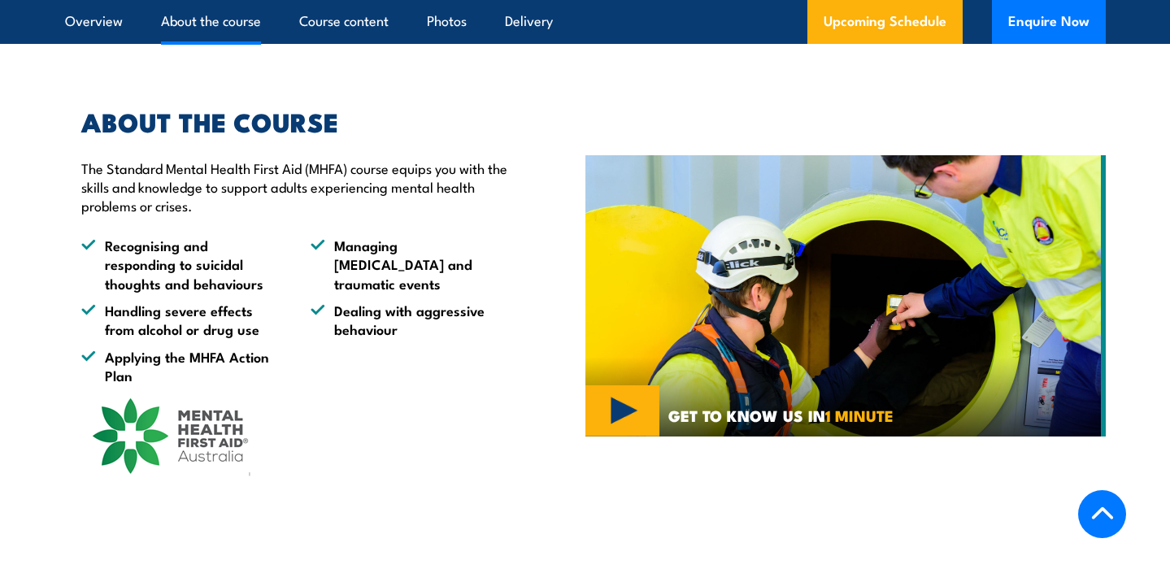
scroll to position [968, 0]
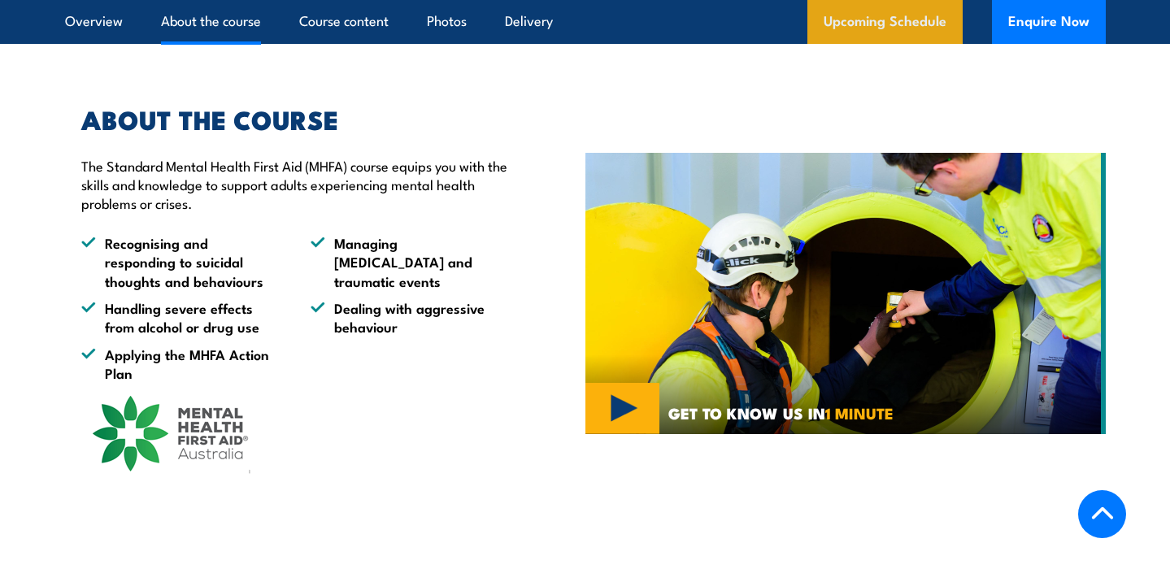
click at [865, 37] on link "Upcoming Schedule" at bounding box center [884, 22] width 155 height 44
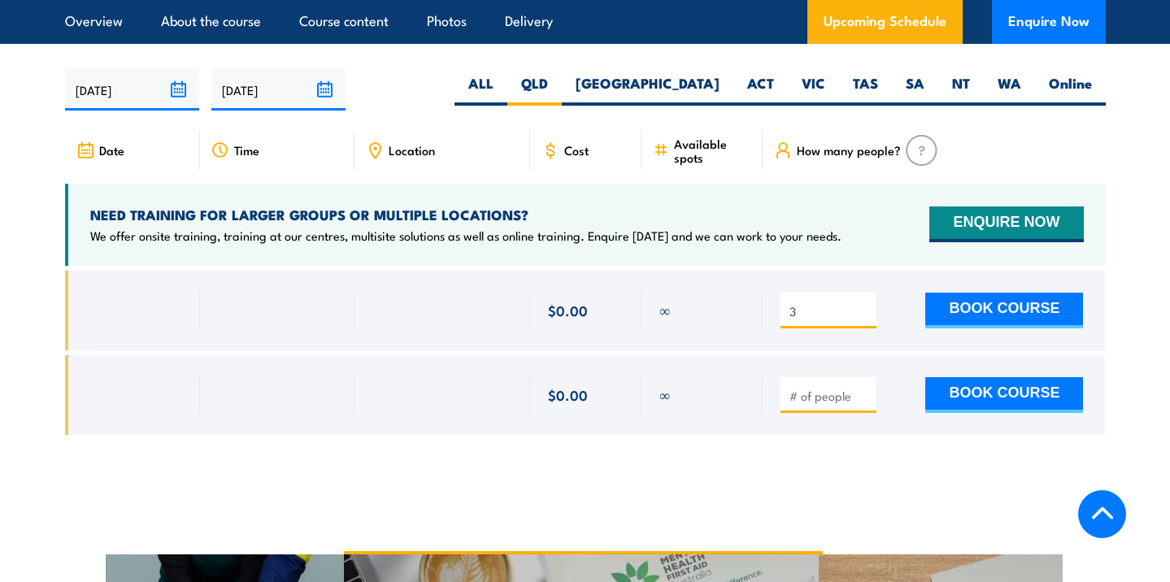
scroll to position [2913, 0]
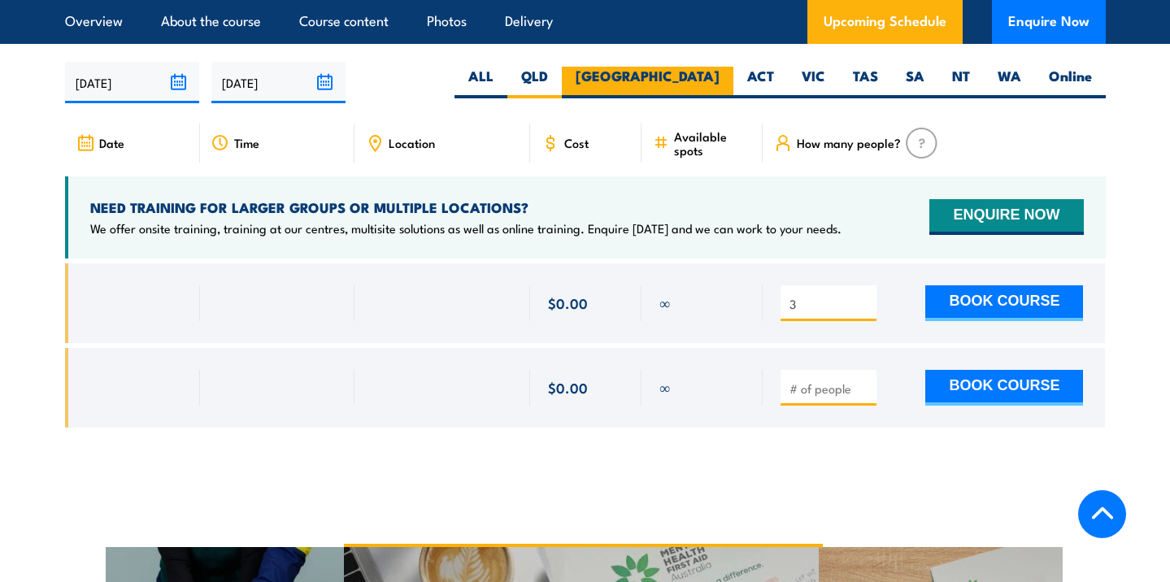
click at [700, 85] on label "[GEOGRAPHIC_DATA]" at bounding box center [648, 83] width 172 height 32
click at [720, 77] on input "[GEOGRAPHIC_DATA]" at bounding box center [725, 72] width 11 height 11
radio input "true"
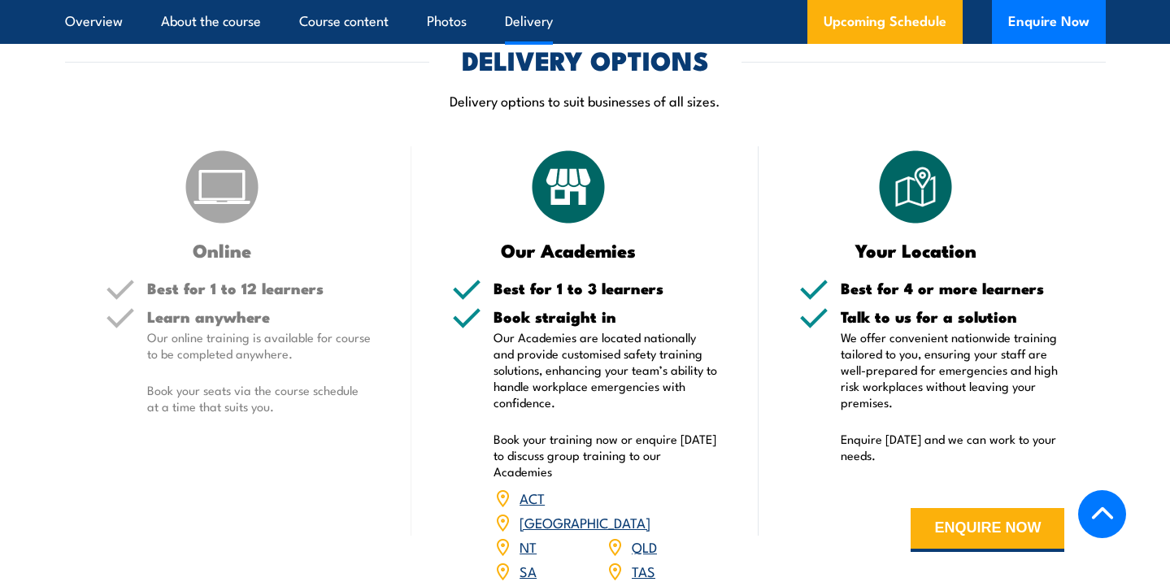
scroll to position [2202, 0]
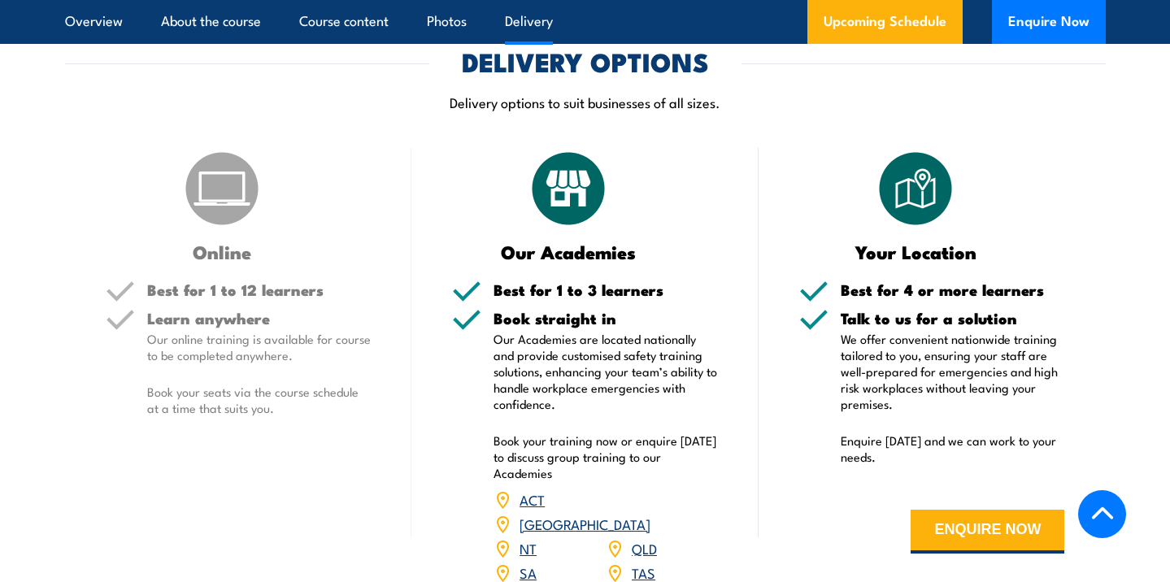
click at [642, 554] on link "QLD" at bounding box center [644, 548] width 25 height 20
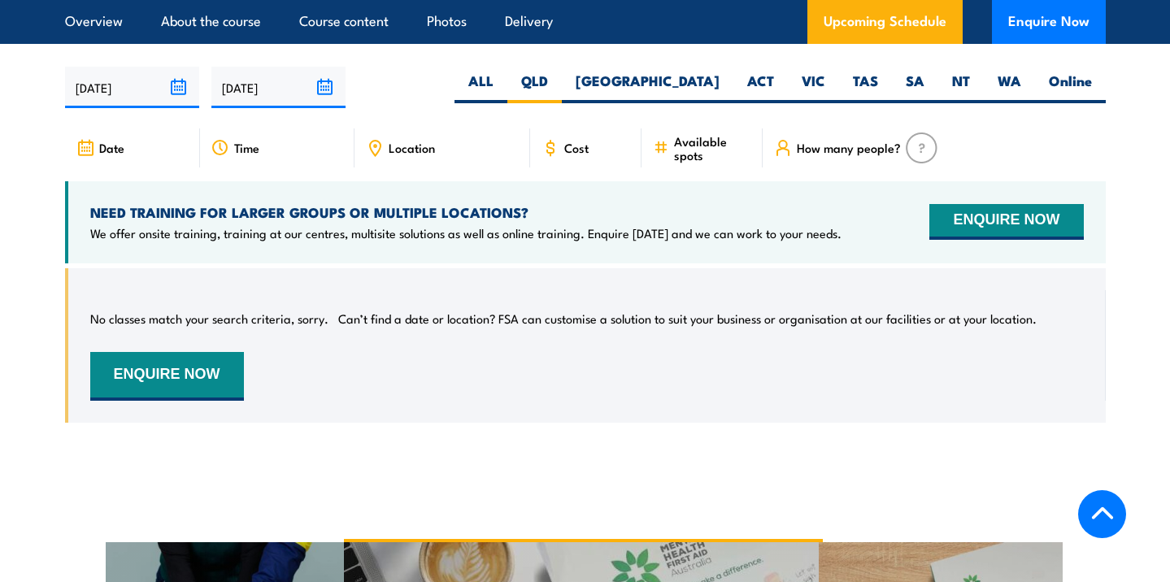
scroll to position [2913, 0]
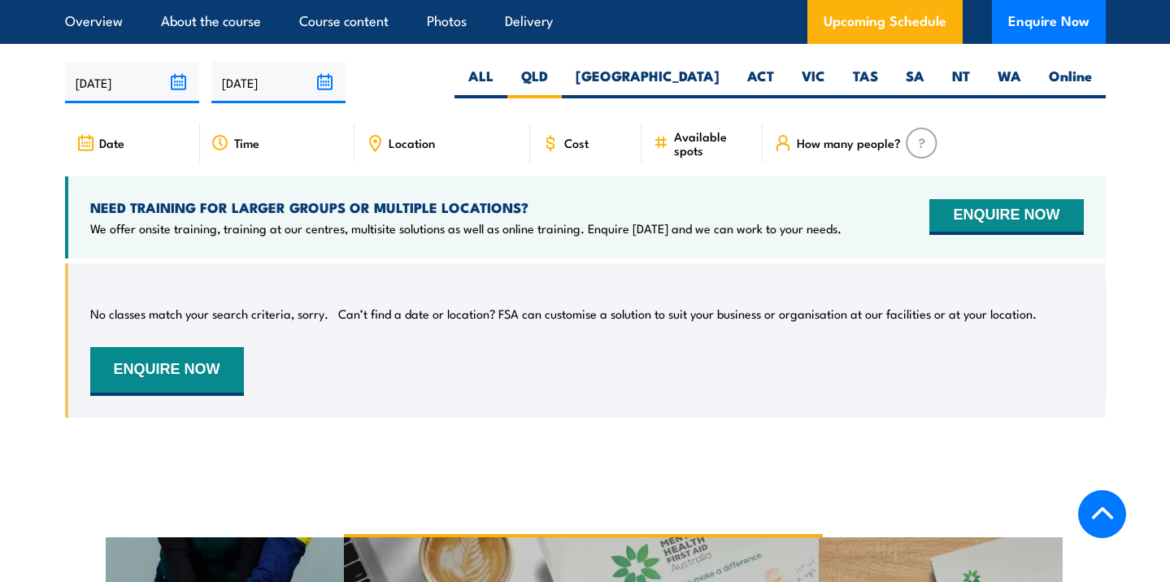
click at [808, 150] on span "How many people?" at bounding box center [849, 143] width 104 height 14
click at [913, 159] on img at bounding box center [922, 143] width 32 height 31
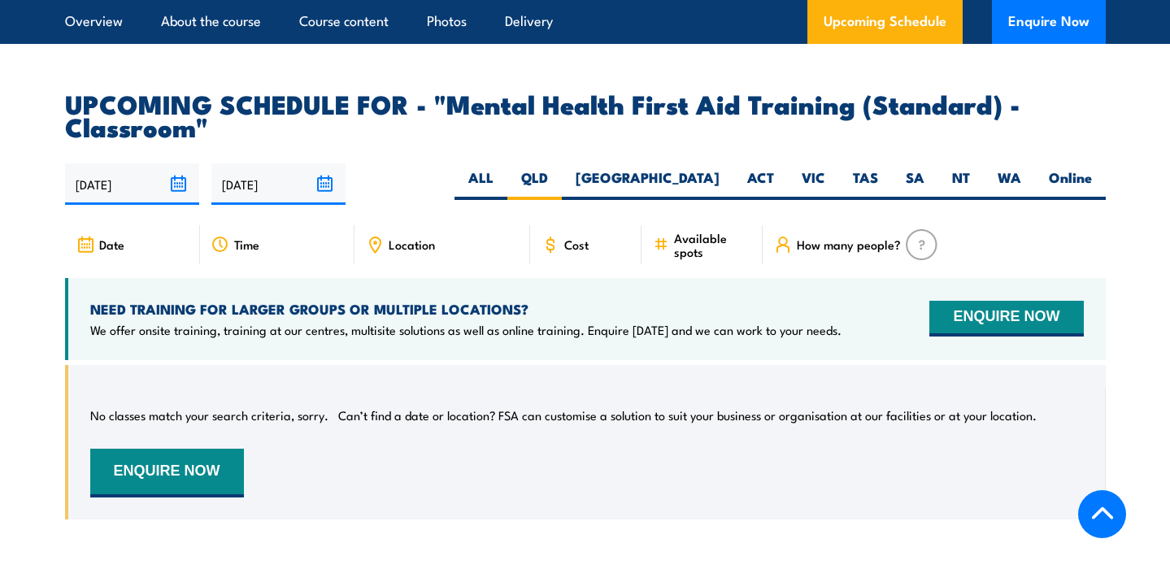
scroll to position [2809, 0]
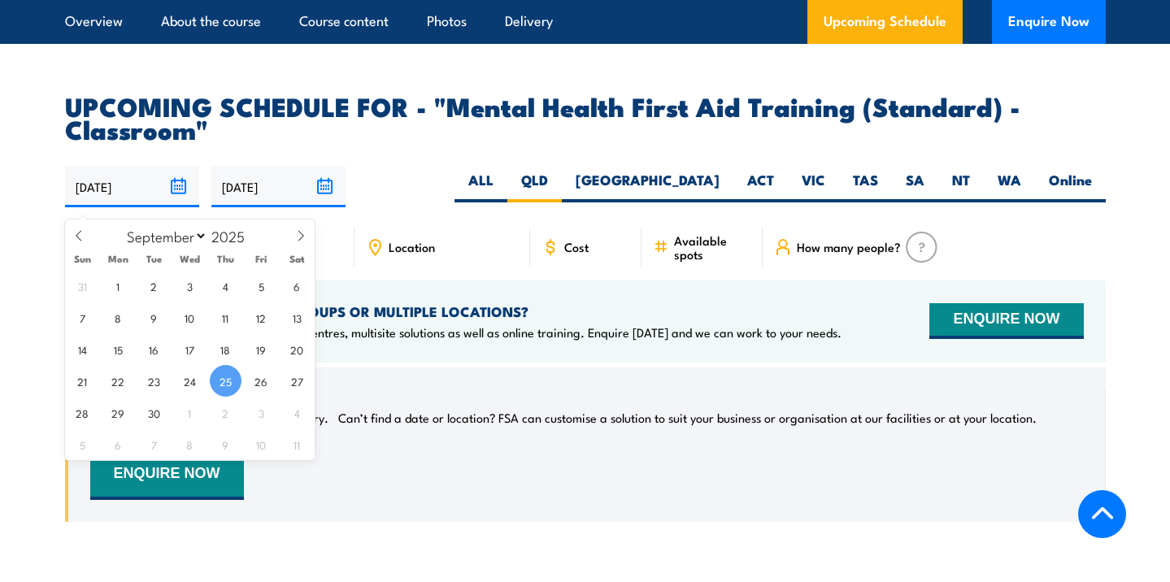
click at [172, 202] on input "25/09/2025" at bounding box center [132, 186] width 134 height 41
click at [300, 242] on span at bounding box center [301, 242] width 28 height 44
click at [302, 241] on icon at bounding box center [300, 235] width 11 height 11
select select "11"
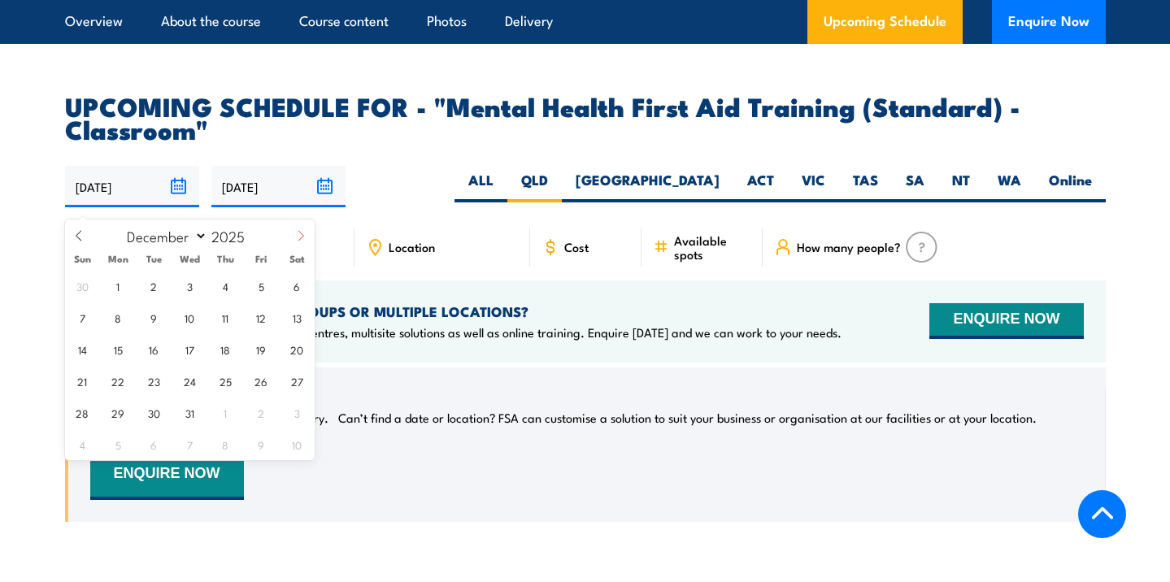
click at [303, 239] on icon at bounding box center [300, 235] width 11 height 11
type input "2026"
select select "0"
click at [84, 233] on span at bounding box center [79, 242] width 28 height 44
type input "2025"
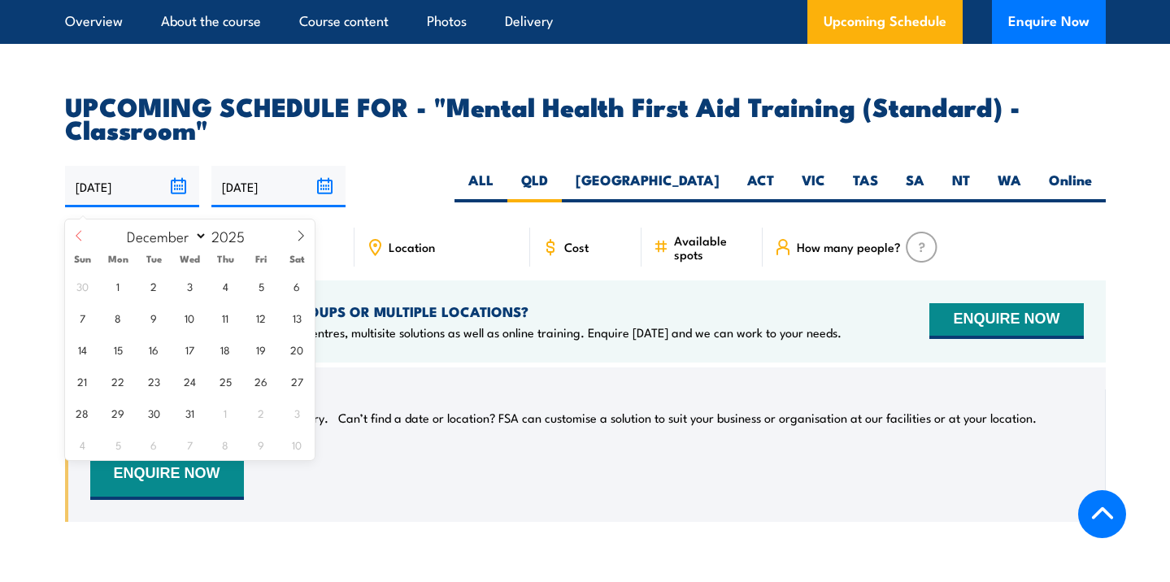
click at [84, 233] on span at bounding box center [79, 242] width 28 height 44
click at [294, 239] on span at bounding box center [301, 242] width 28 height 44
select select "10"
click at [125, 390] on span "17" at bounding box center [118, 381] width 32 height 32
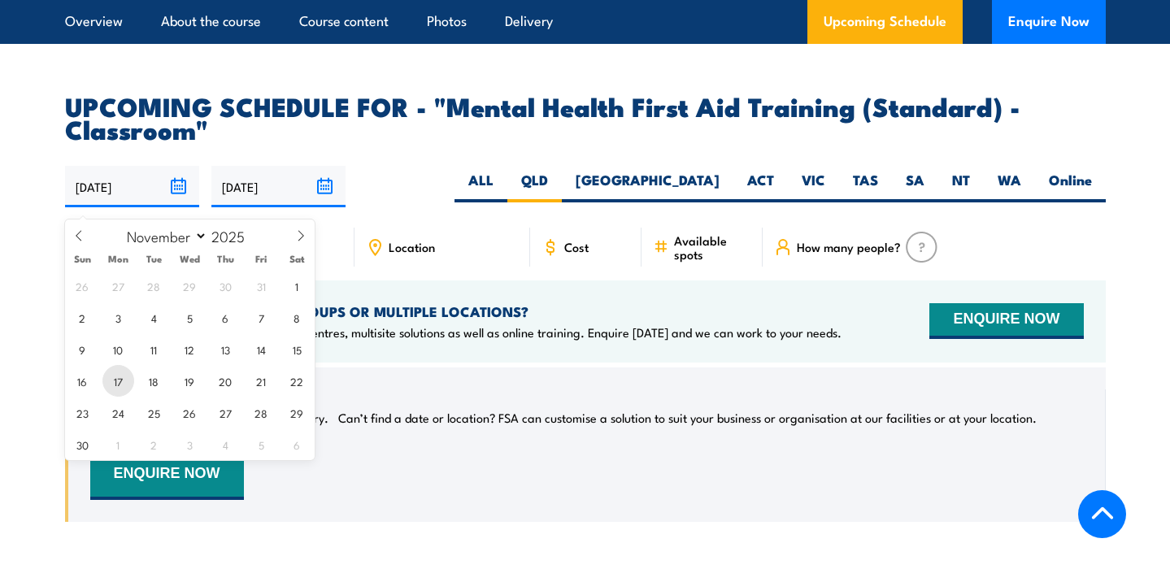
type input "17/11/2025"
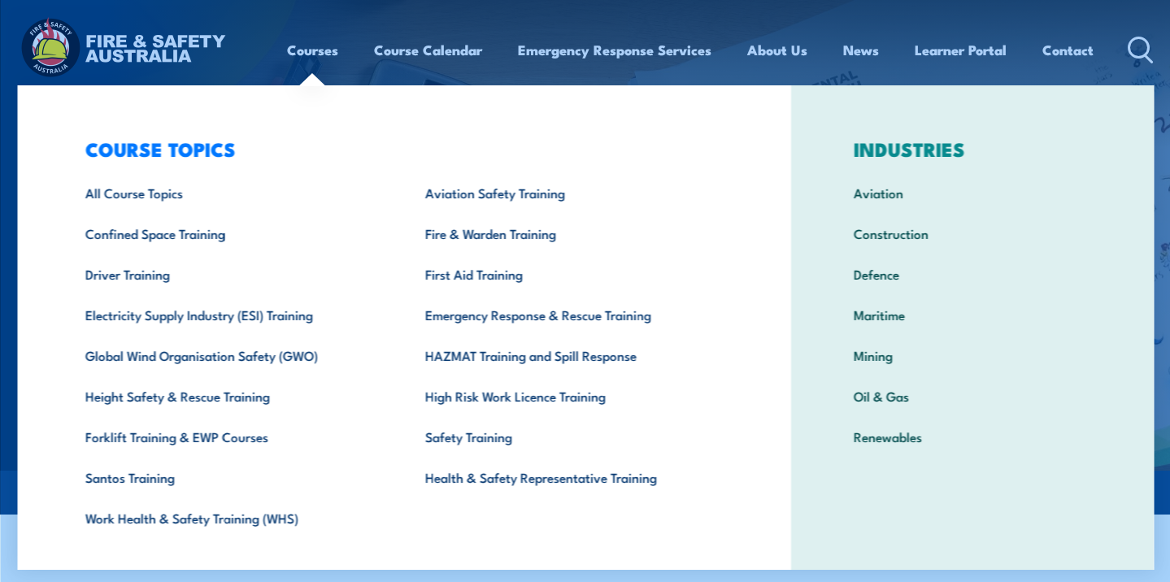
click at [315, 58] on link "Courses" at bounding box center [312, 49] width 51 height 43
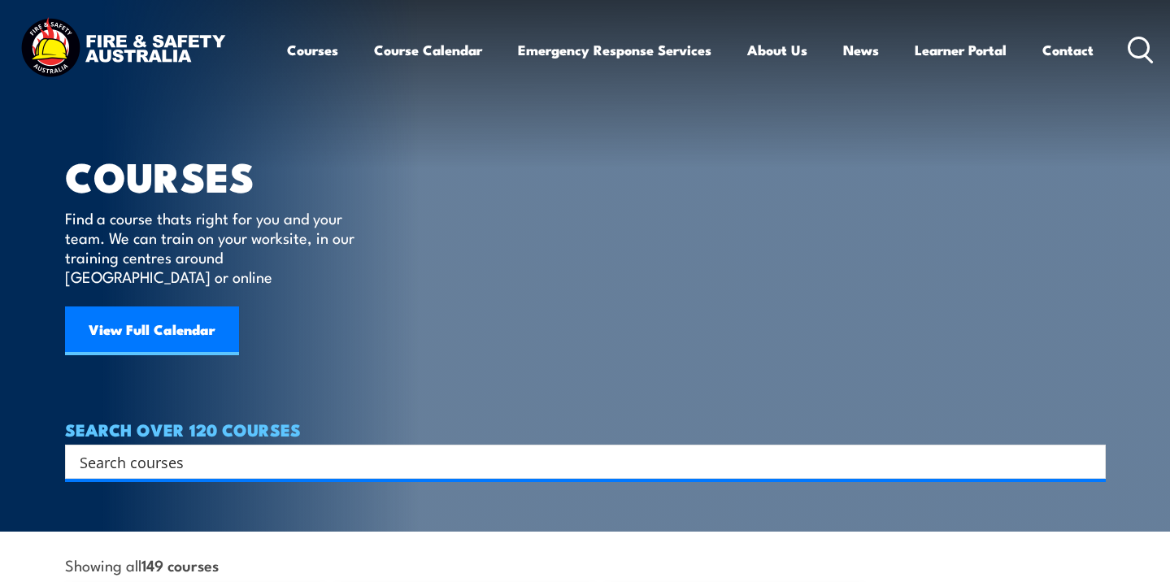
click at [424, 450] on input "Search input" at bounding box center [575, 462] width 990 height 24
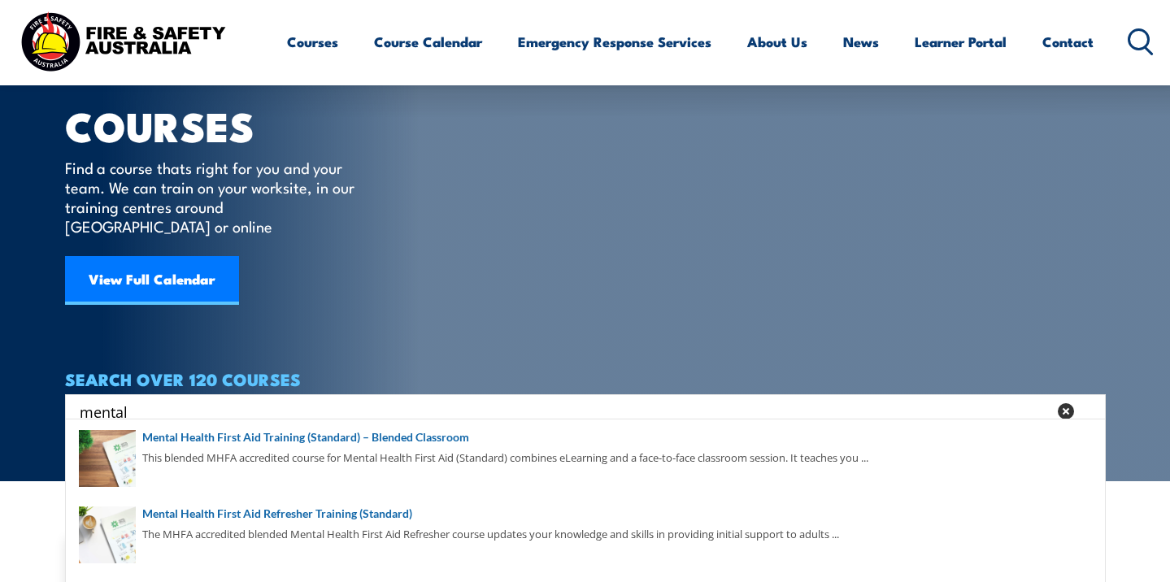
scroll to position [85, 0]
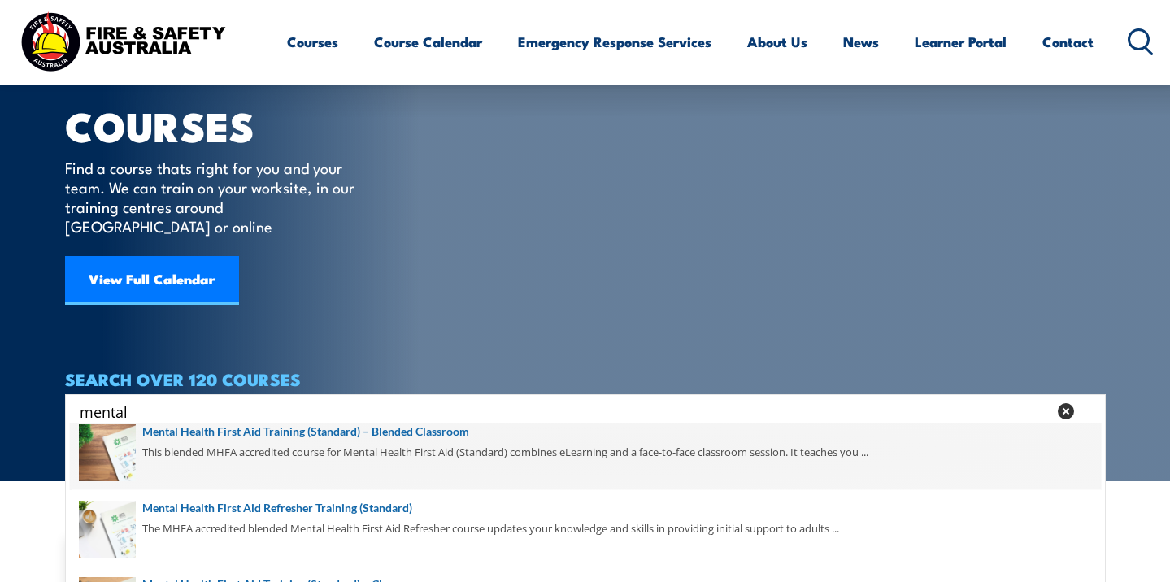
type input "mental"
click at [209, 464] on span at bounding box center [585, 452] width 1031 height 76
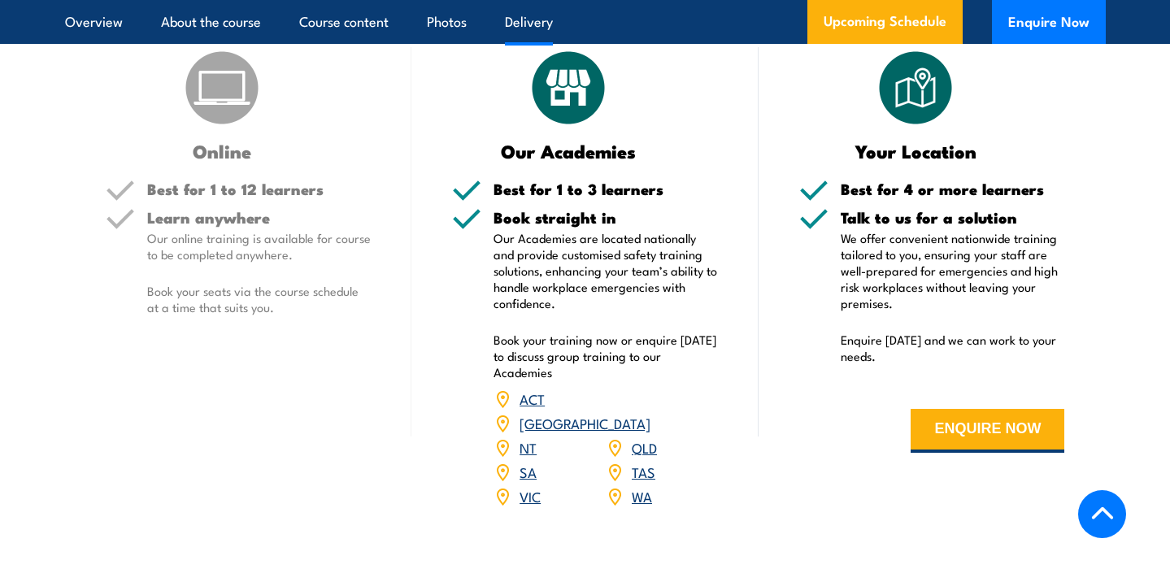
scroll to position [2600, 0]
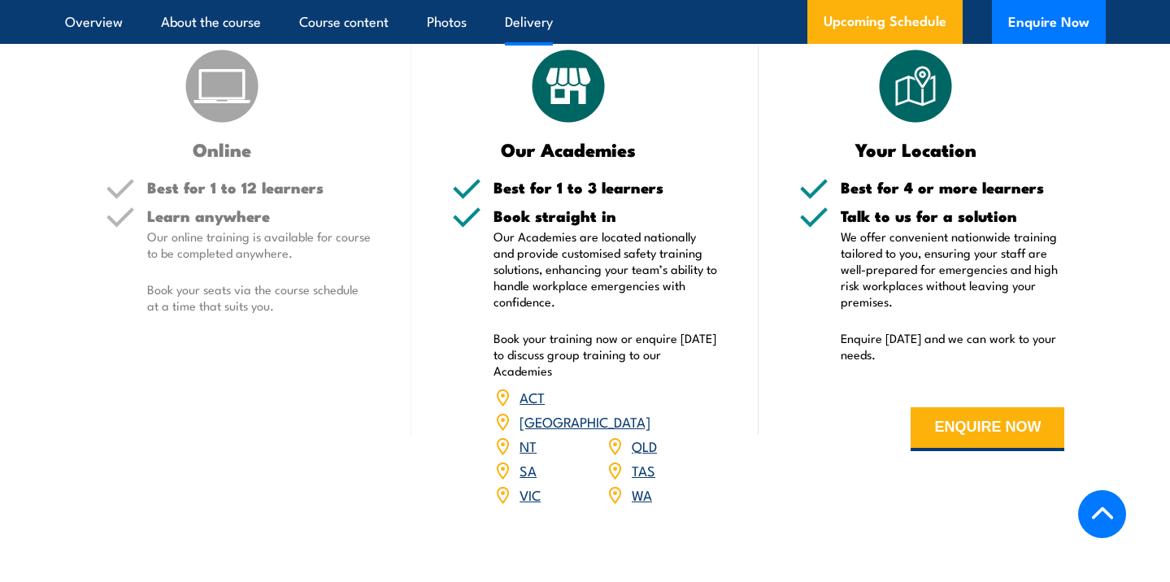
click at [563, 127] on img at bounding box center [568, 86] width 81 height 81
click at [648, 455] on link "QLD" at bounding box center [644, 446] width 25 height 20
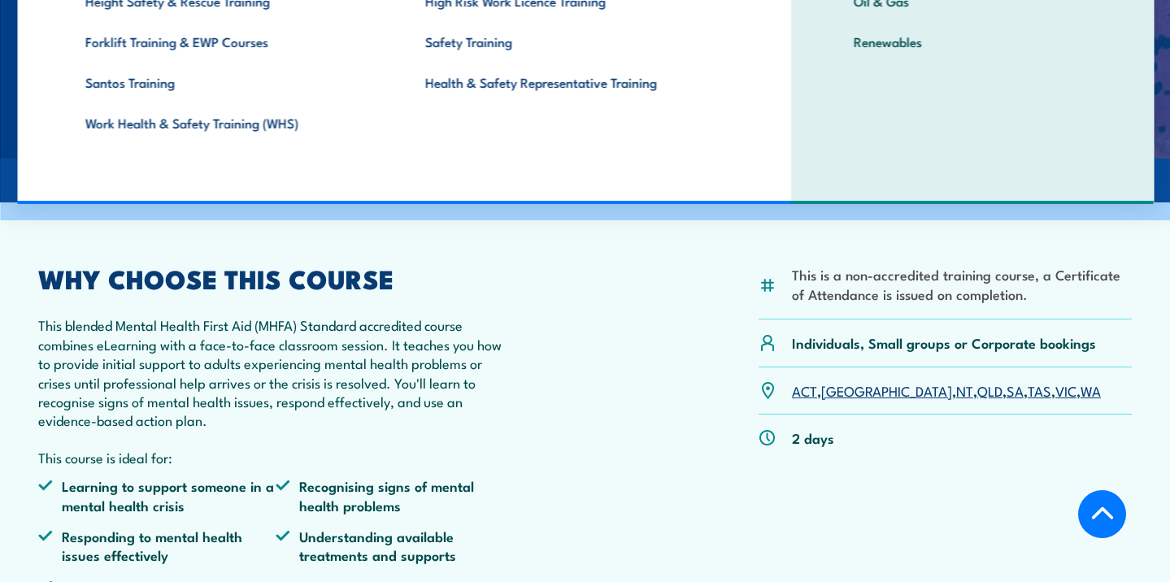
scroll to position [367, 0]
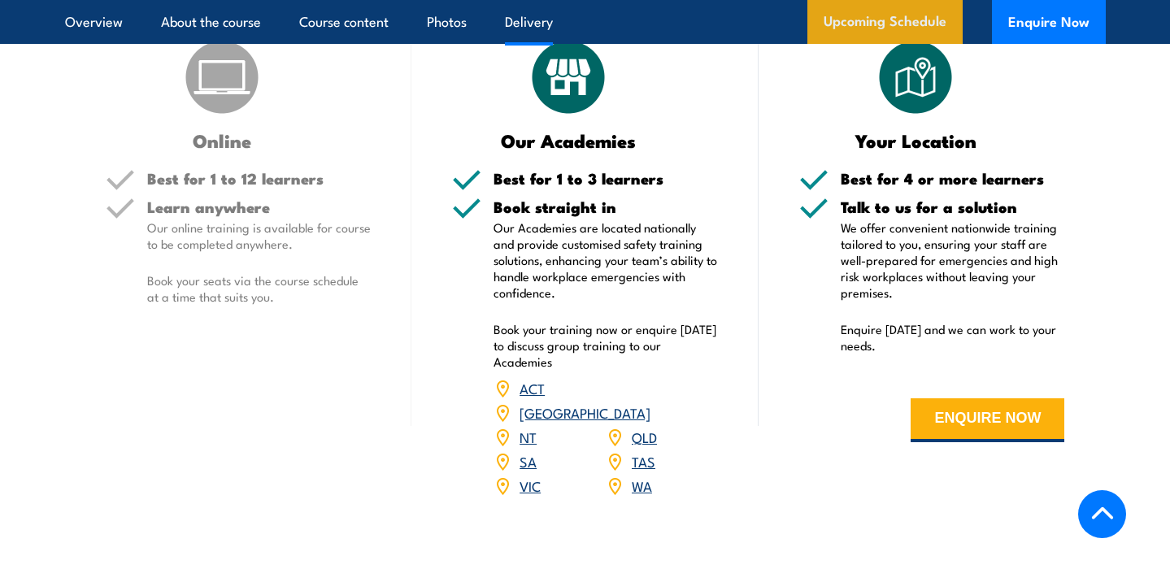
click at [924, 26] on link "Upcoming Schedule" at bounding box center [884, 22] width 155 height 44
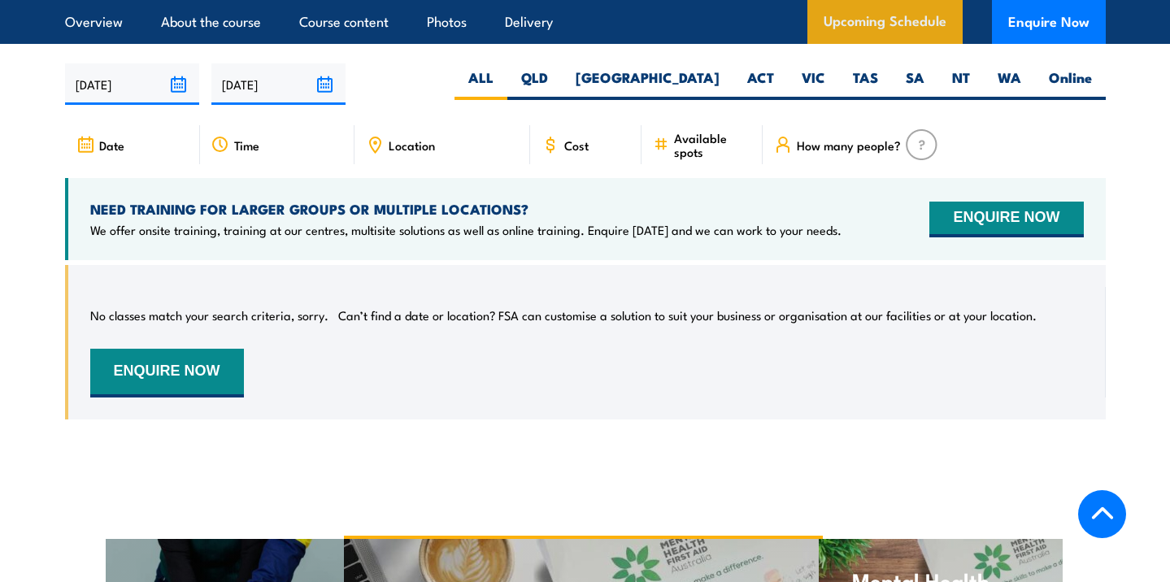
scroll to position [3208, 0]
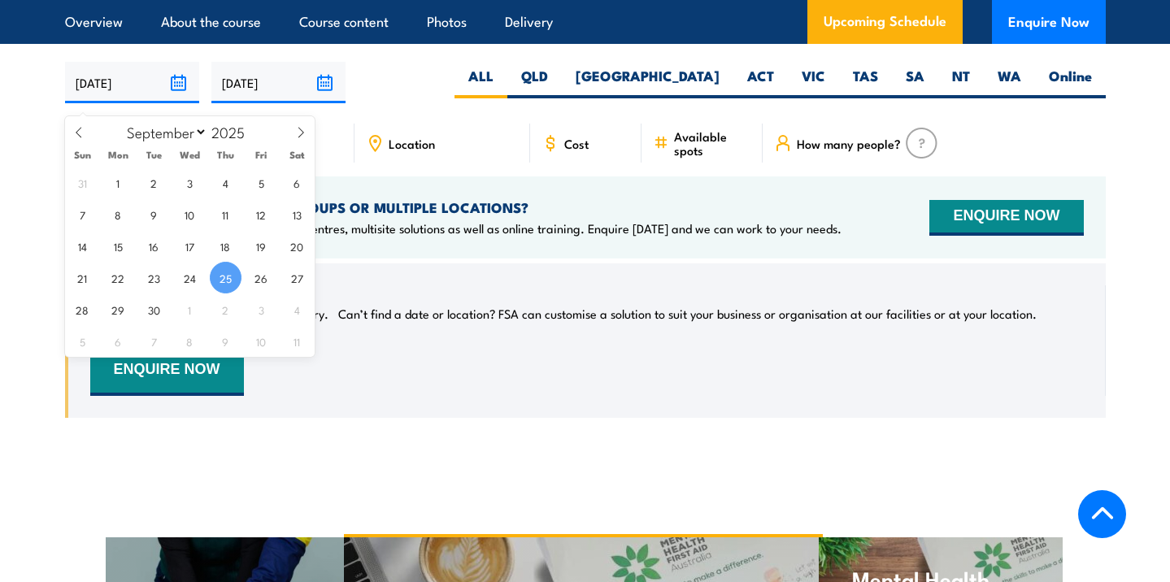
click at [168, 101] on input "[DATE]" at bounding box center [132, 82] width 134 height 41
click at [298, 133] on icon at bounding box center [300, 132] width 11 height 11
click at [299, 133] on icon at bounding box center [300, 132] width 11 height 11
select select "11"
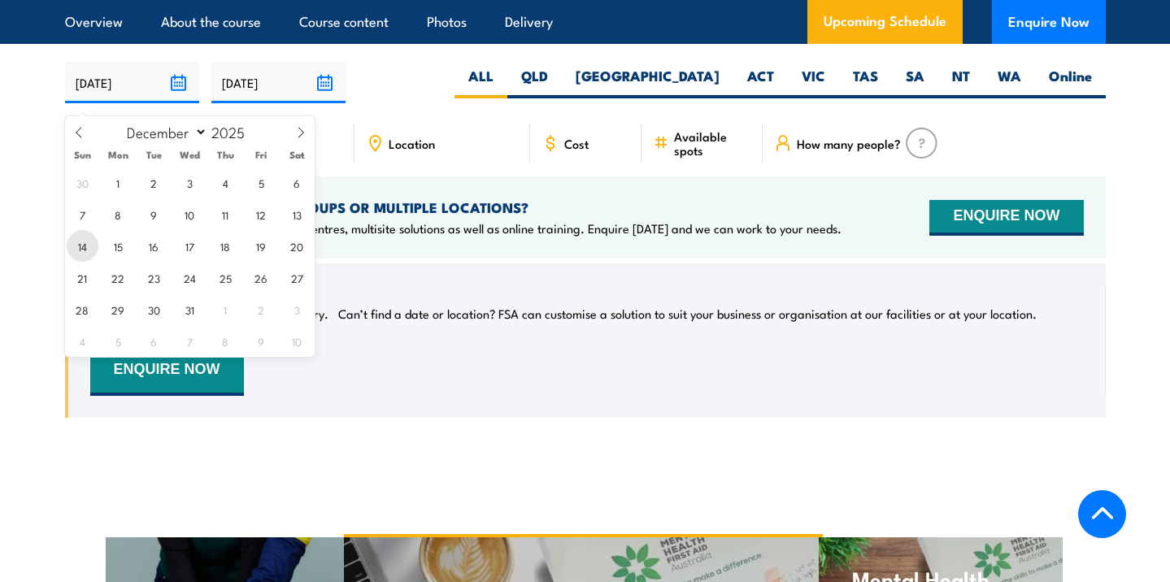
click at [86, 237] on span "14" at bounding box center [83, 246] width 32 height 32
type input "14/12/2025"
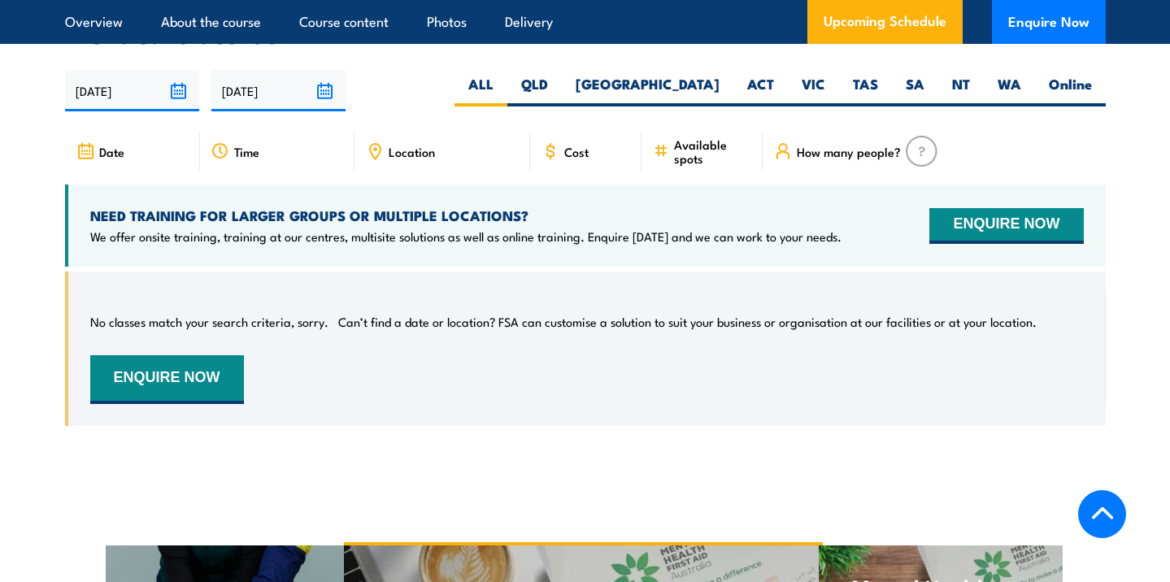
scroll to position [3208, 0]
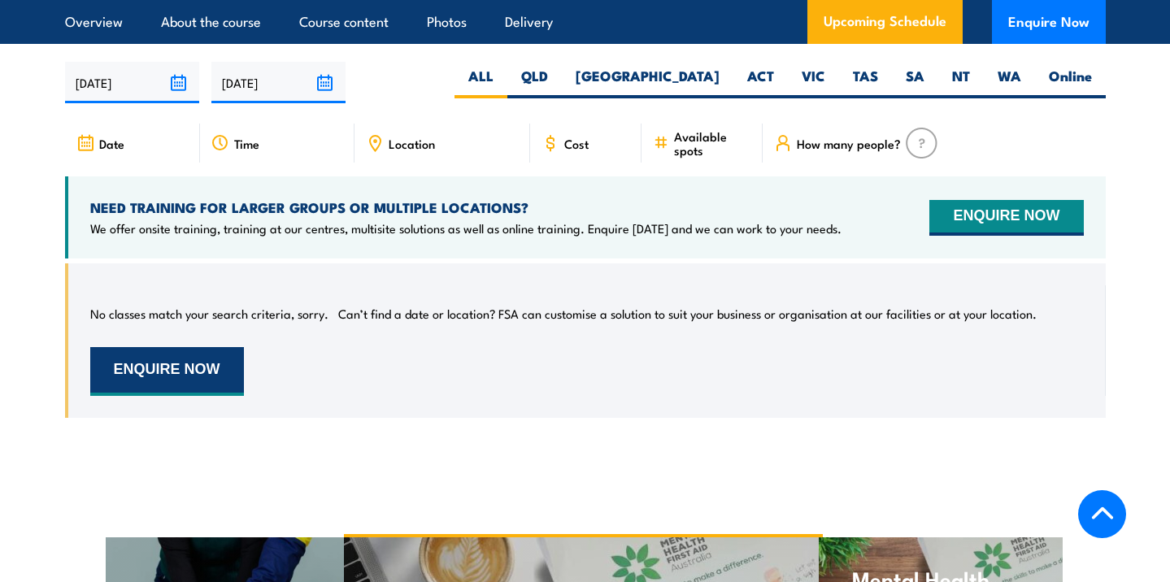
click at [182, 379] on button "ENQUIRE NOW" at bounding box center [167, 371] width 154 height 49
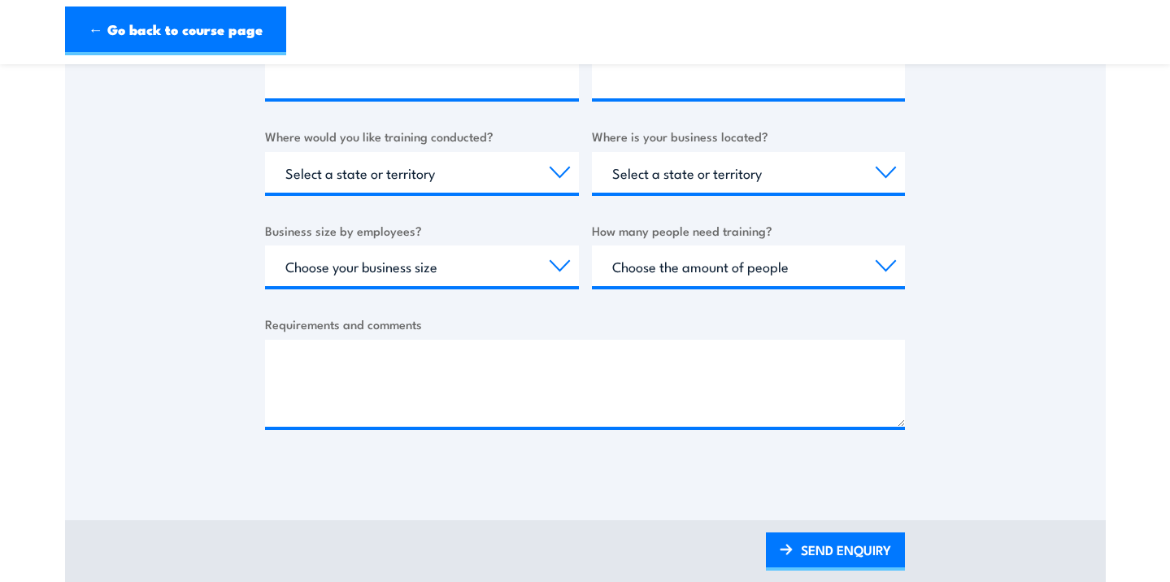
scroll to position [595, 0]
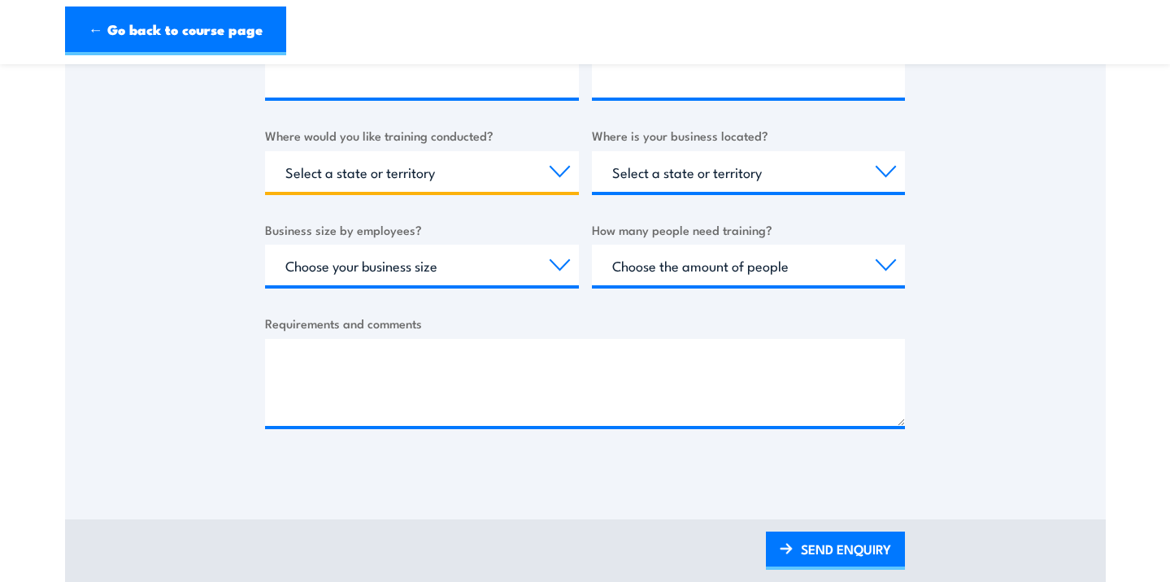
click at [561, 169] on select "Select a state or territory Nationally - multiple locations QLD NSW VIC SA ACT …" at bounding box center [422, 171] width 314 height 41
select select "QLD"
click at [265, 151] on select "Select a state or territory Nationally - multiple locations QLD NSW VIC SA ACT …" at bounding box center [422, 171] width 314 height 41
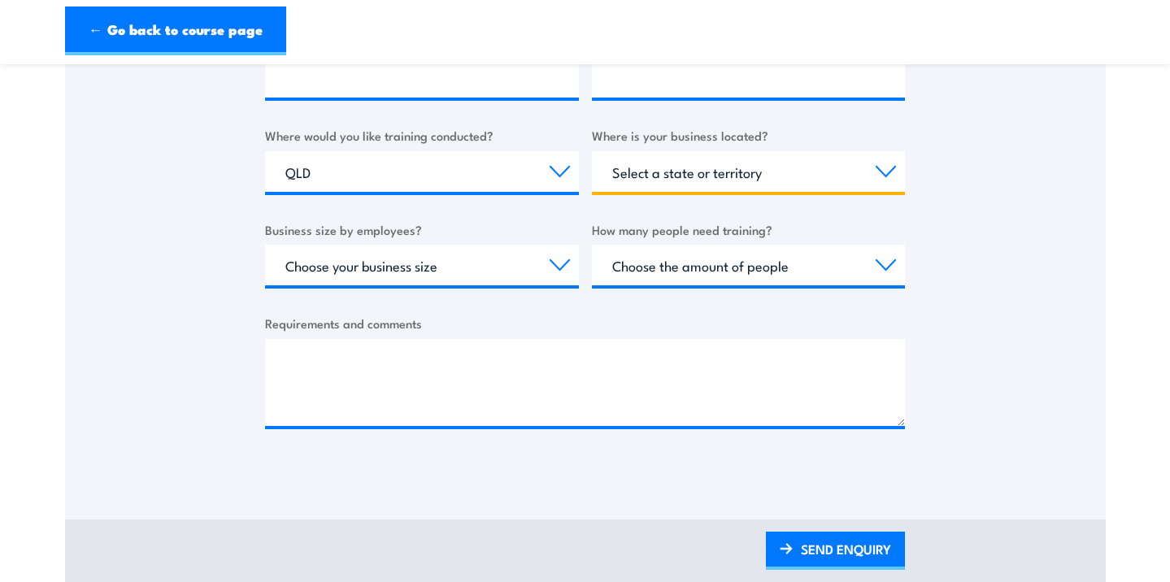
click at [716, 171] on select "Select a state or territory QLD NSW VIC SA ACT WA TAS NT" at bounding box center [749, 171] width 314 height 41
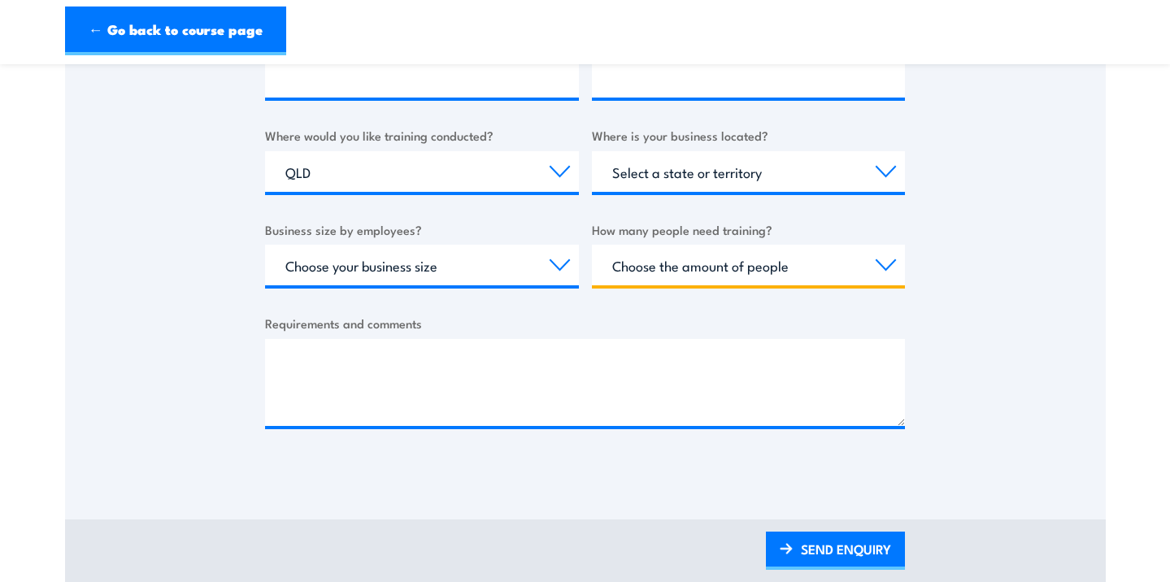
click at [699, 270] on select "Choose the amount of people 1 to 4 5 to 19 20+" at bounding box center [749, 265] width 314 height 41
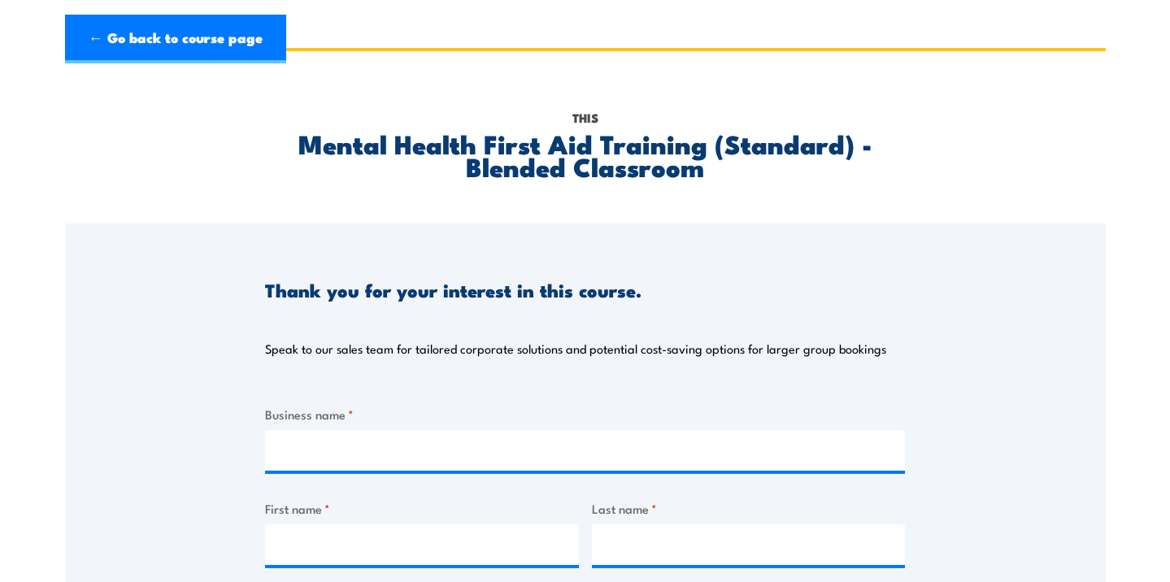
scroll to position [0, 0]
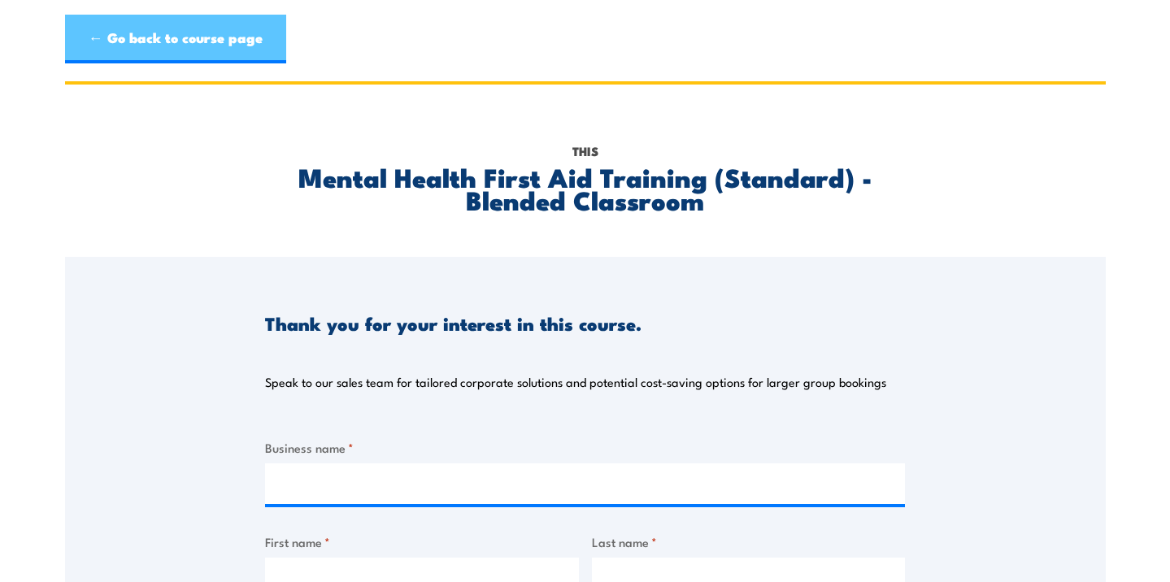
click at [153, 53] on link "← Go back to course page" at bounding box center [175, 39] width 221 height 49
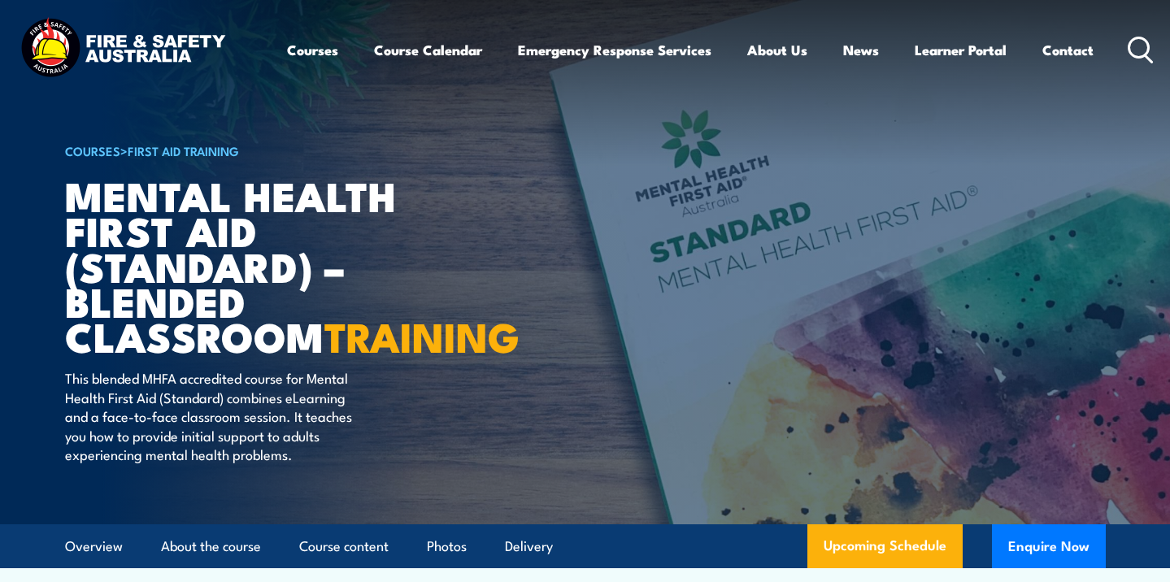
click at [1132, 32] on div "Courses Course Calendar Emergency Response Services Services Overview Emergency…" at bounding box center [721, 50] width 868 height 70
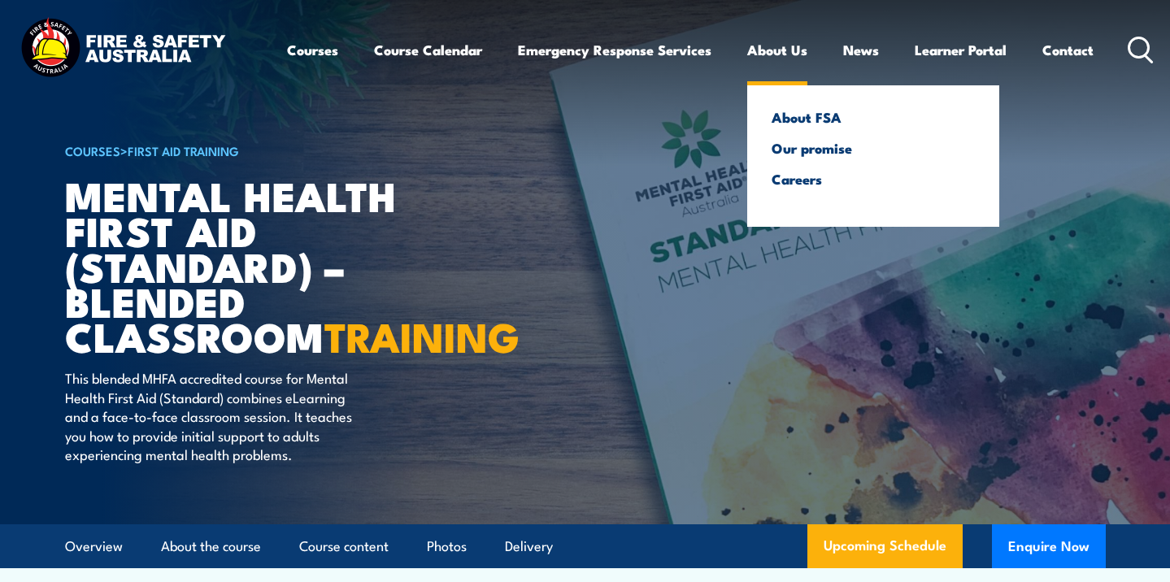
click at [794, 54] on link "About Us" at bounding box center [777, 49] width 60 height 43
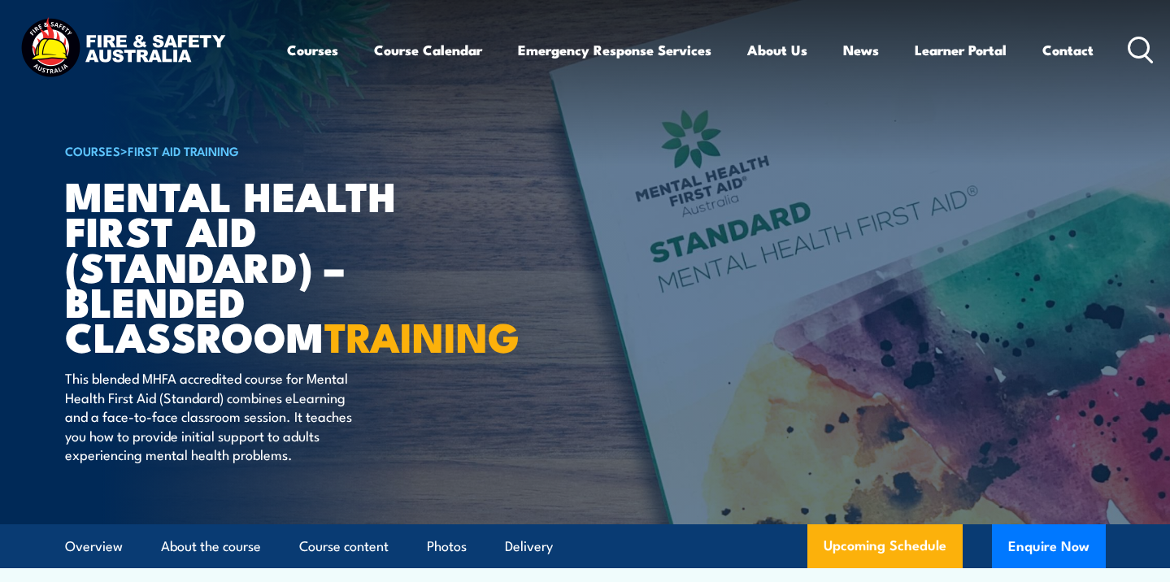
click at [1145, 38] on circle at bounding box center [1140, 47] width 20 height 20
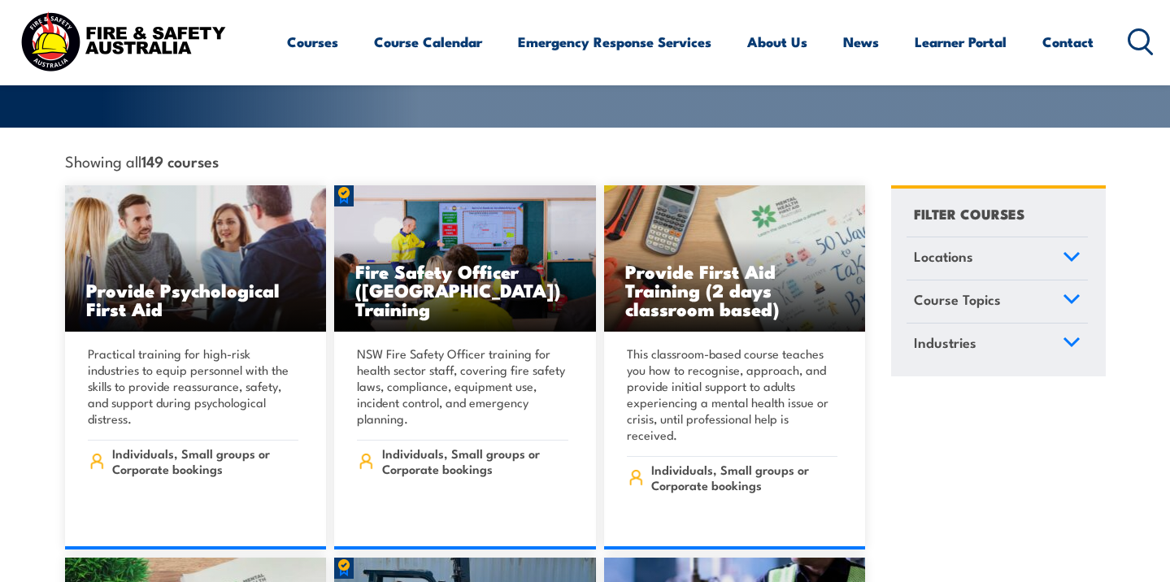
scroll to position [413, 0]
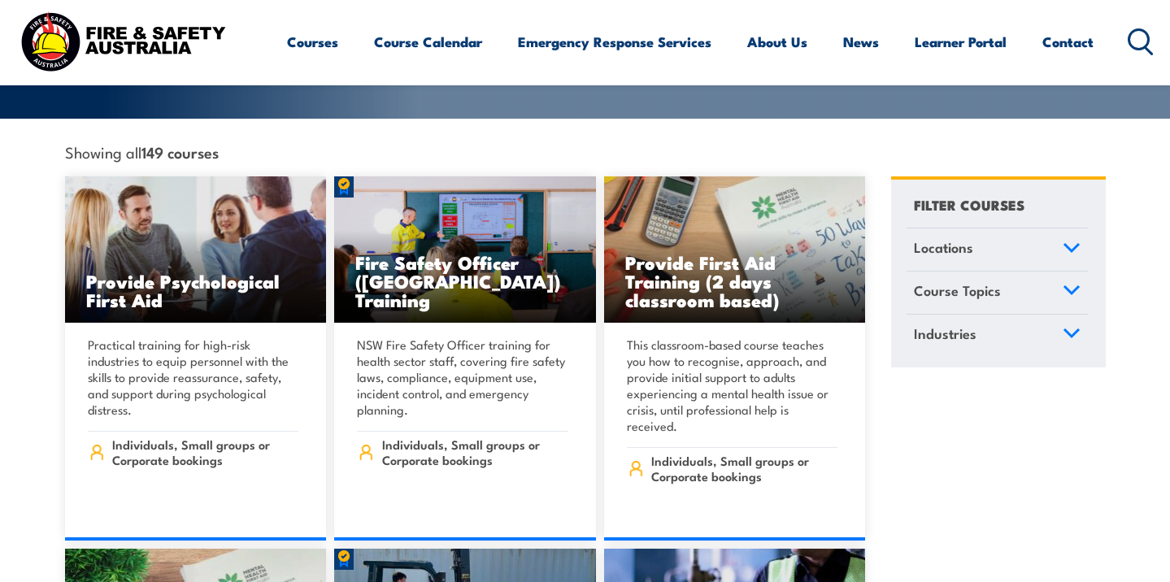
click at [1069, 242] on icon at bounding box center [1072, 247] width 18 height 11
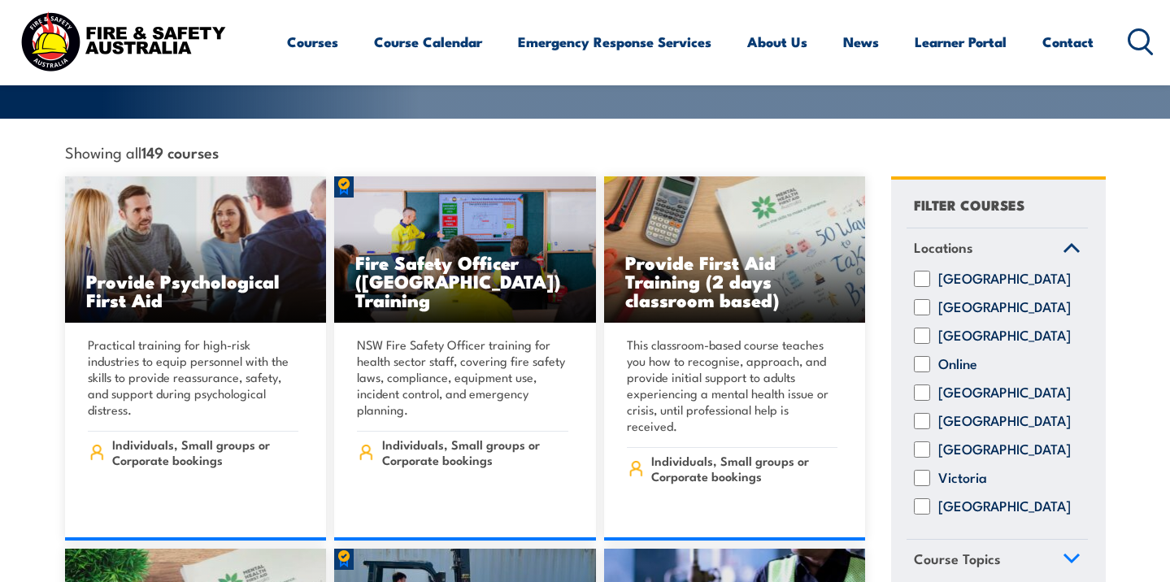
click at [919, 387] on input "[GEOGRAPHIC_DATA]" at bounding box center [922, 393] width 16 height 16
checkbox input "true"
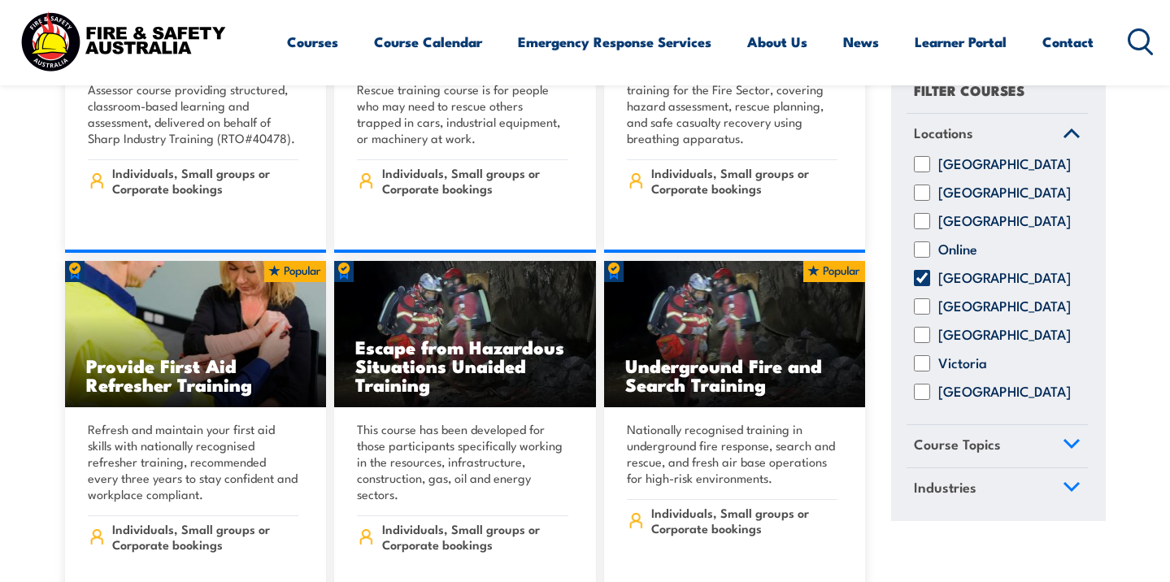
scroll to position [505, 0]
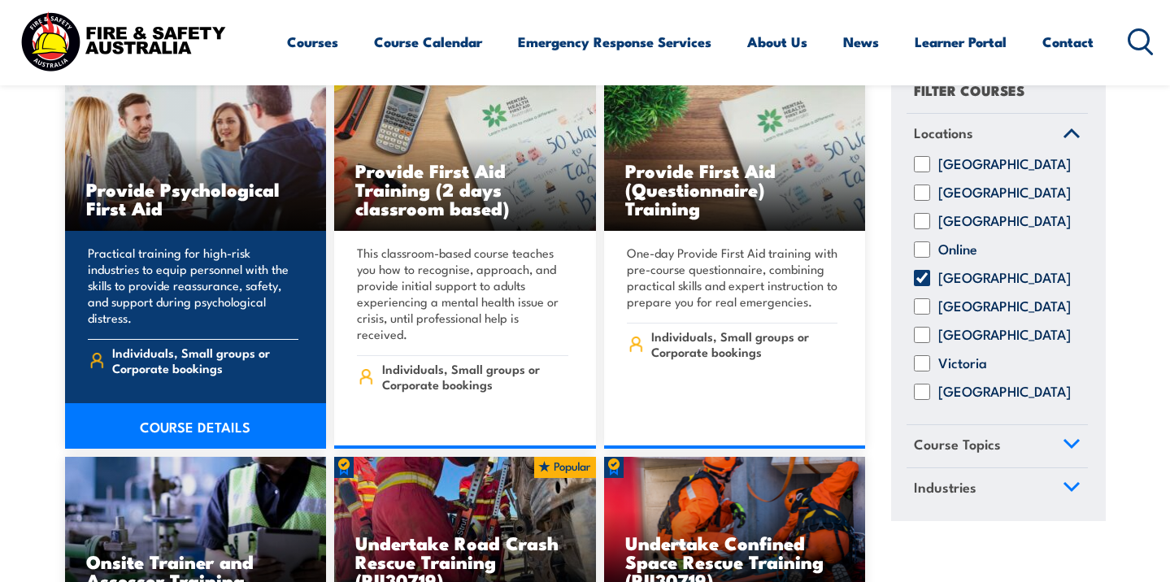
click at [230, 140] on img at bounding box center [196, 158] width 262 height 146
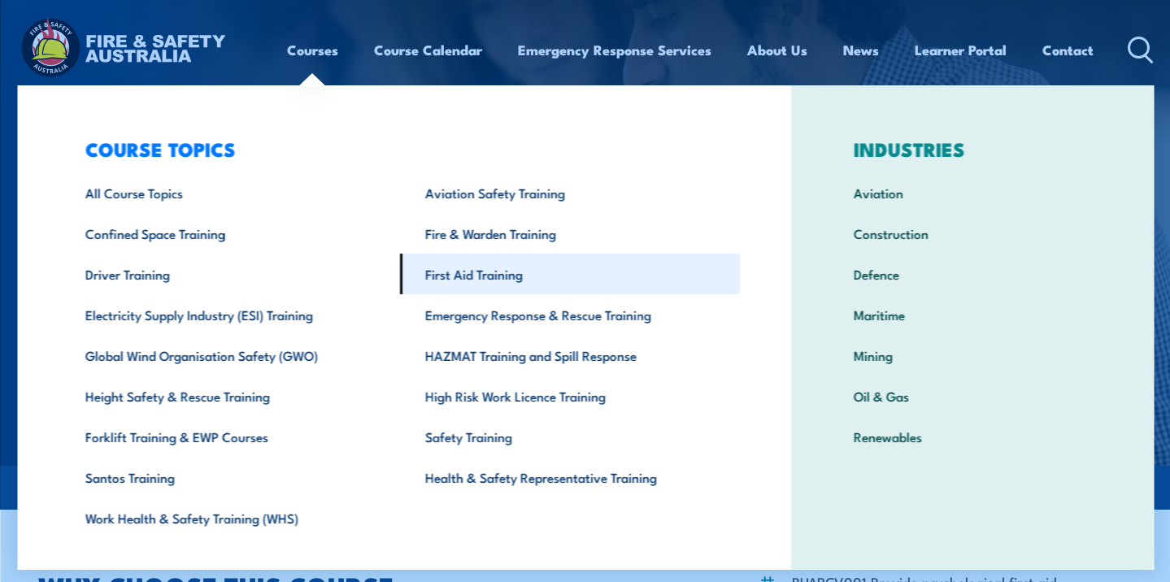
click at [507, 281] on link "First Aid Training" at bounding box center [569, 274] width 340 height 41
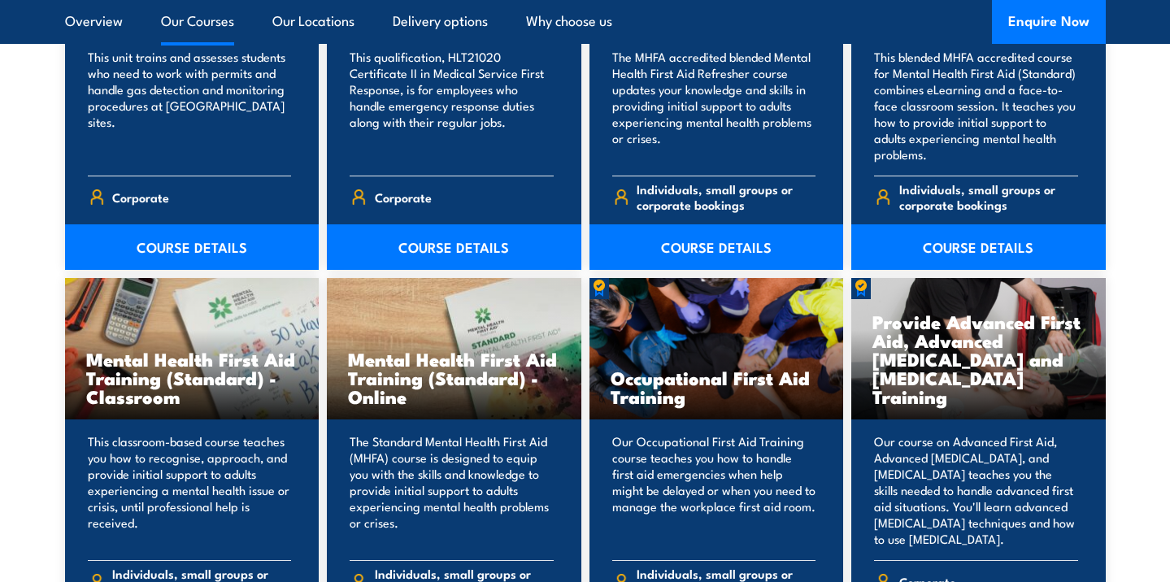
scroll to position [1491, 0]
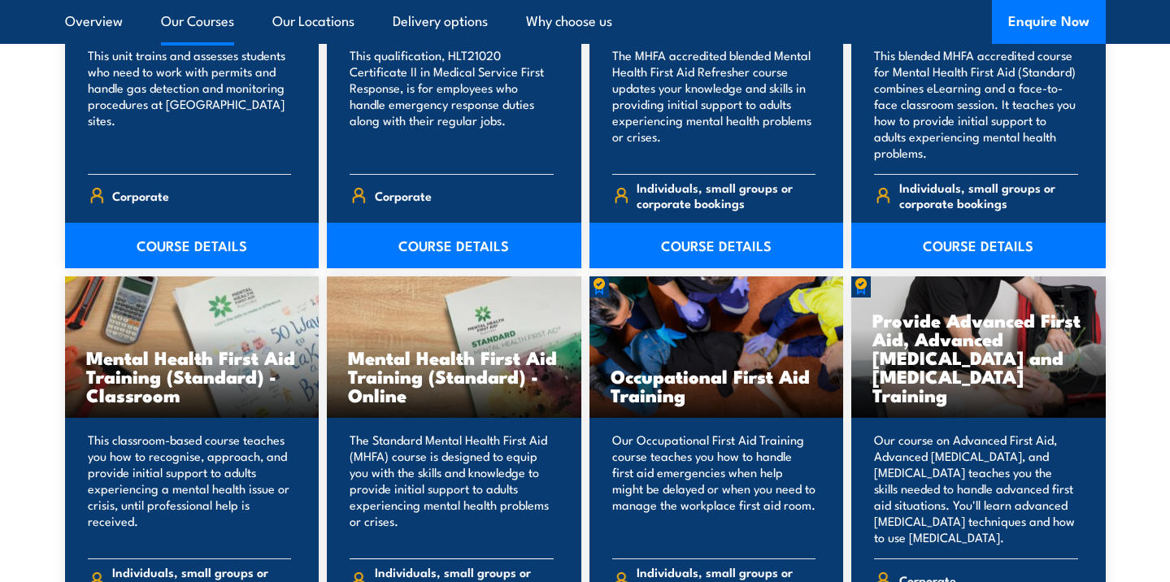
click at [519, 324] on div "Mental Health First Aid Training (Standard) - Online" at bounding box center [454, 347] width 255 height 142
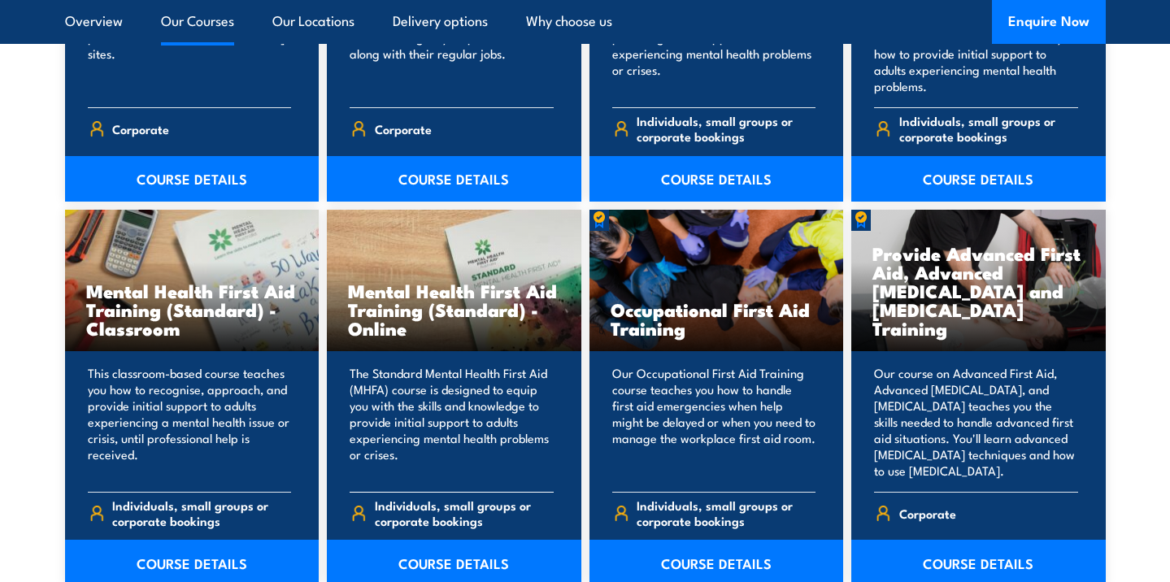
scroll to position [1659, 0]
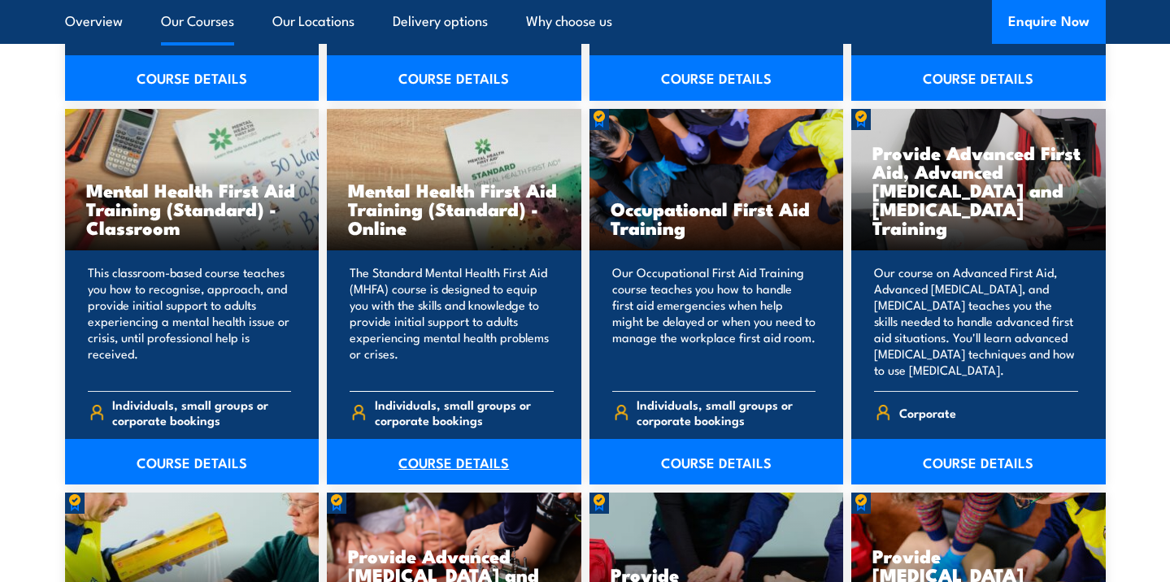
click at [468, 464] on link "COURSE DETAILS" at bounding box center [454, 462] width 255 height 46
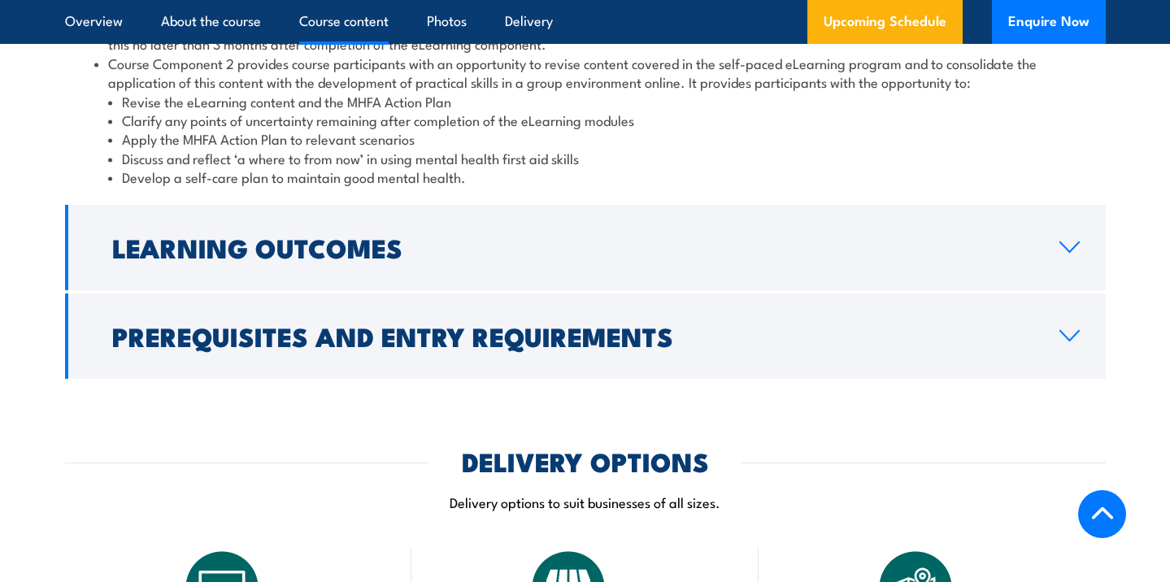
scroll to position [2304, 0]
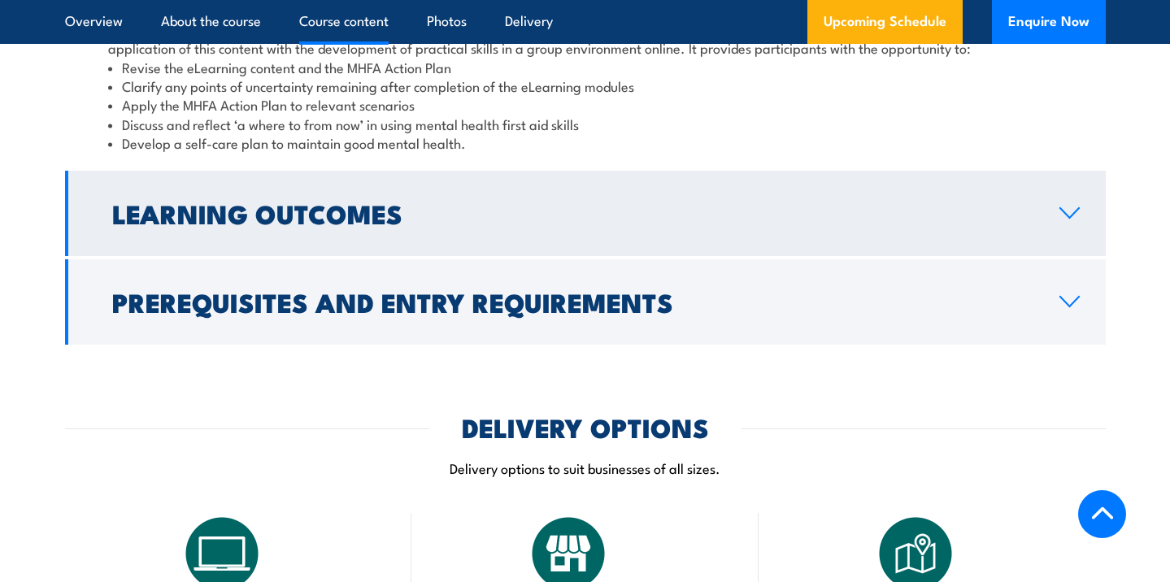
click at [260, 202] on h2 "Learning Outcomes" at bounding box center [572, 213] width 921 height 23
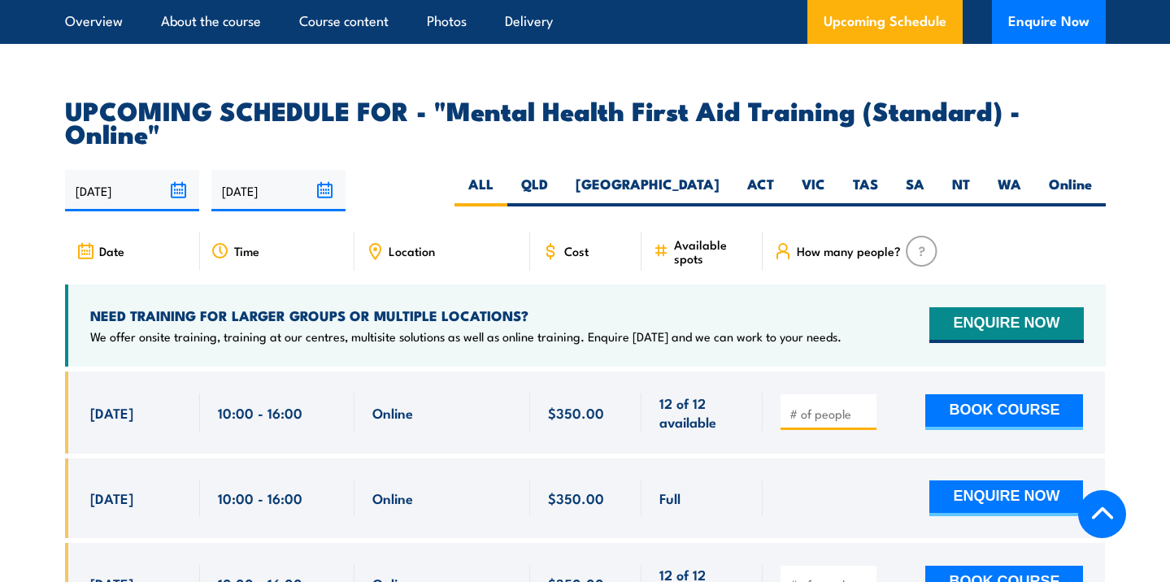
scroll to position [2798, 0]
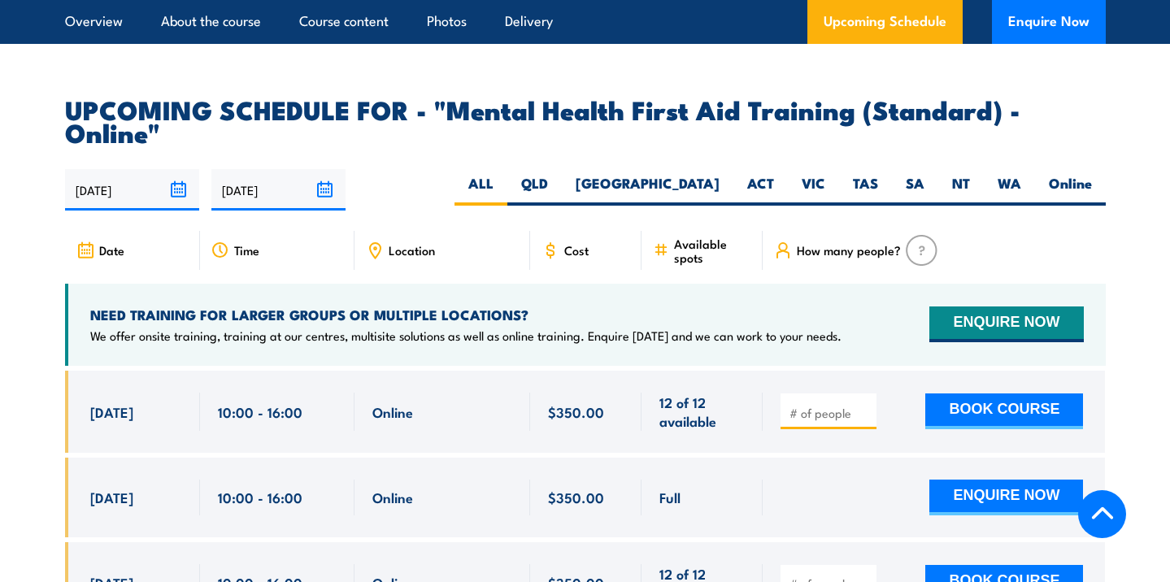
click at [834, 405] on input "number" at bounding box center [830, 413] width 81 height 16
type input "2"
click at [1035, 394] on button "BOOK COURSE" at bounding box center [1004, 412] width 158 height 36
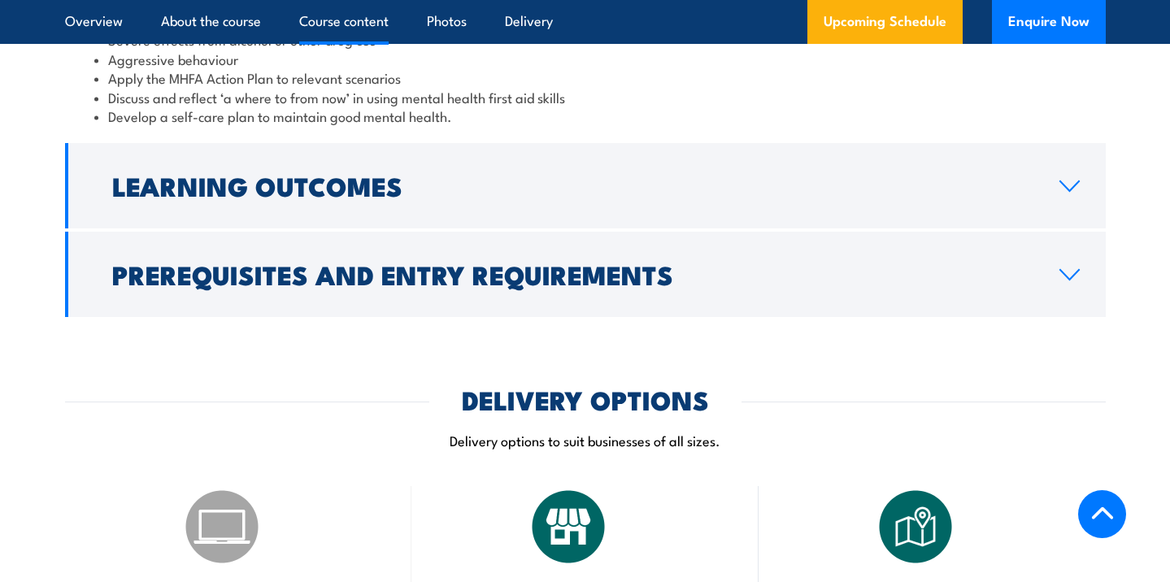
scroll to position [1905, 0]
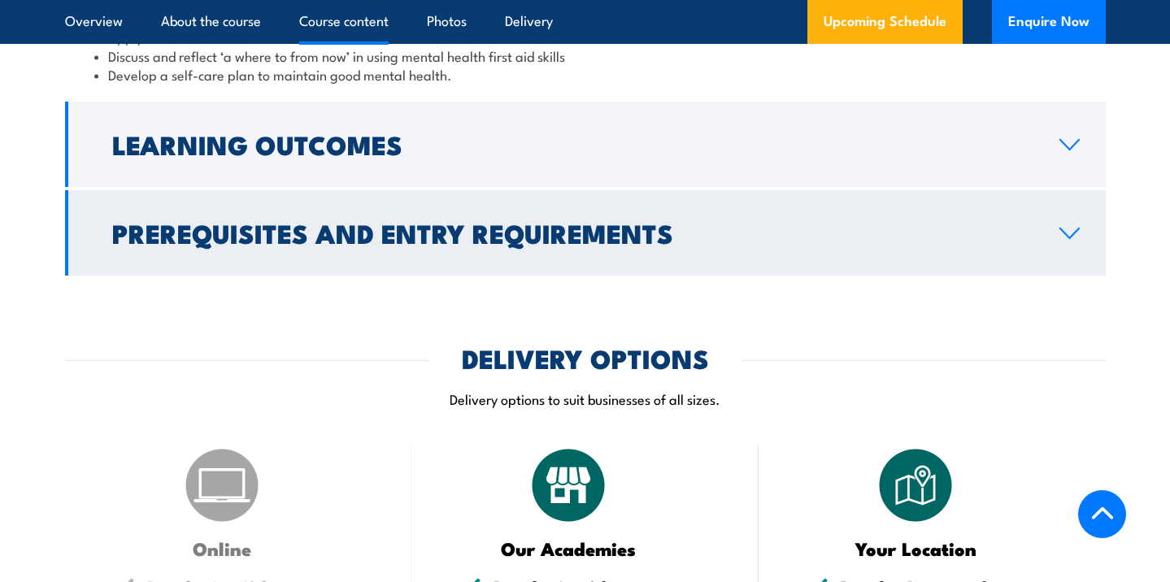
click at [551, 244] on h2 "Prerequisites and Entry Requirements" at bounding box center [572, 232] width 921 height 23
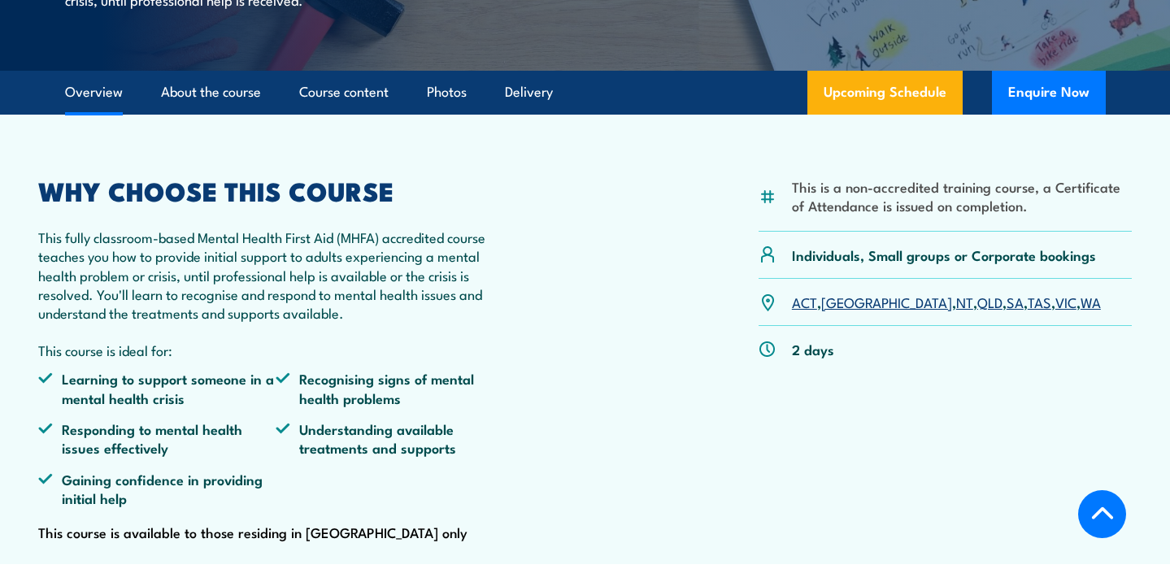
scroll to position [407, 0]
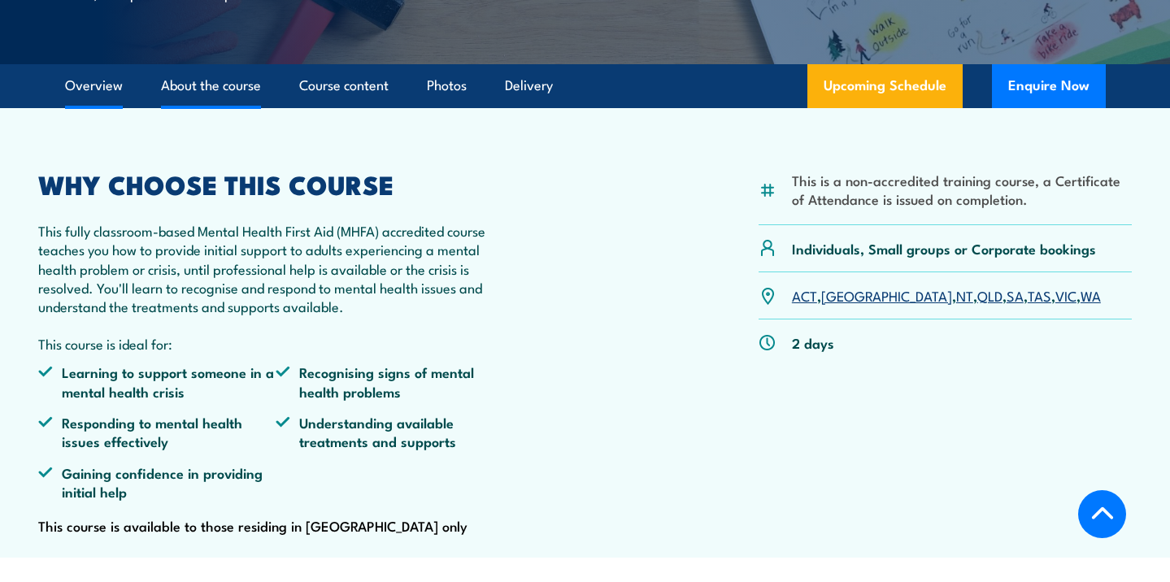
click at [221, 107] on link "About the course" at bounding box center [211, 85] width 100 height 43
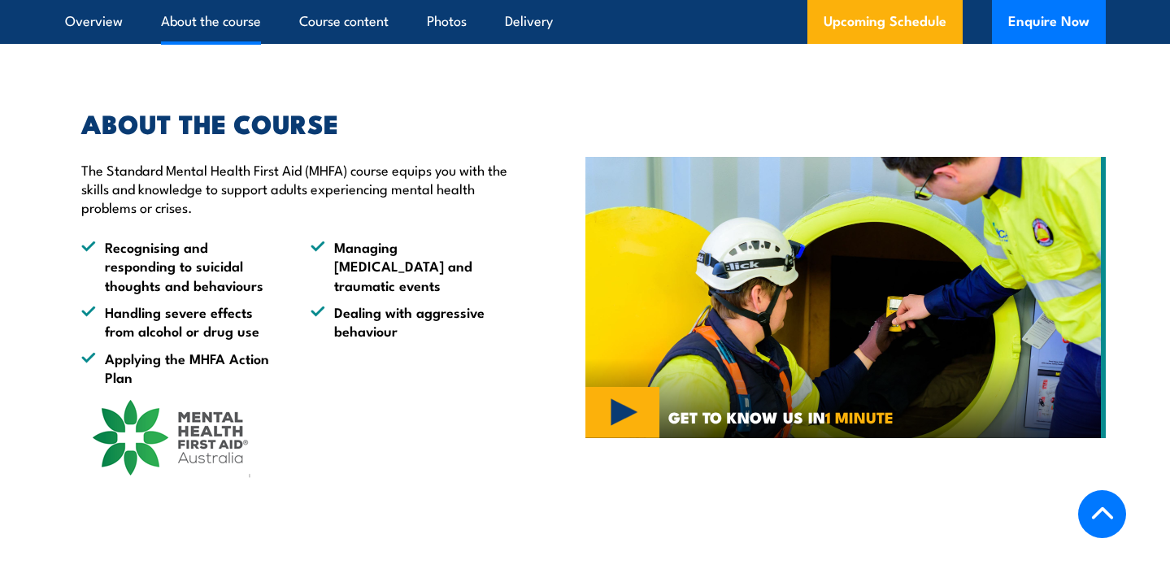
scroll to position [968, 0]
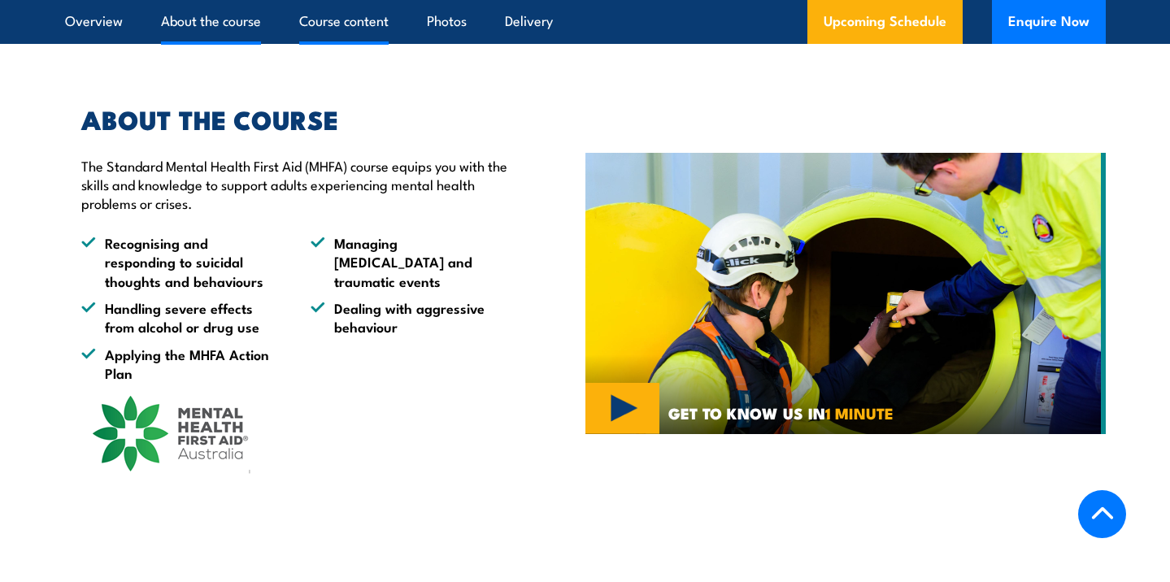
click at [373, 24] on link "Course content" at bounding box center [343, 21] width 89 height 43
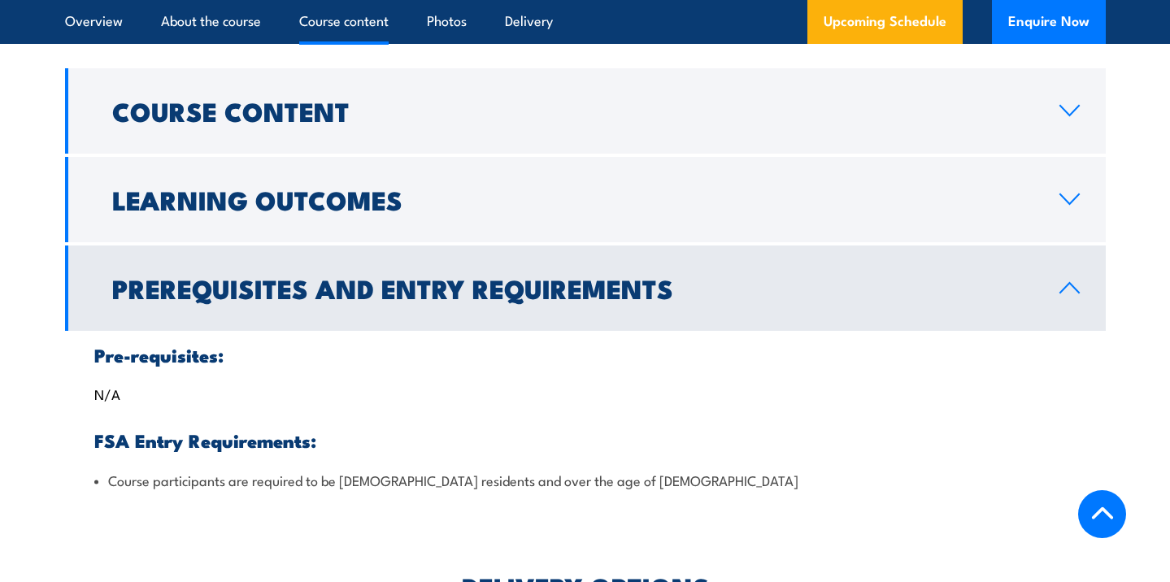
scroll to position [1500, 0]
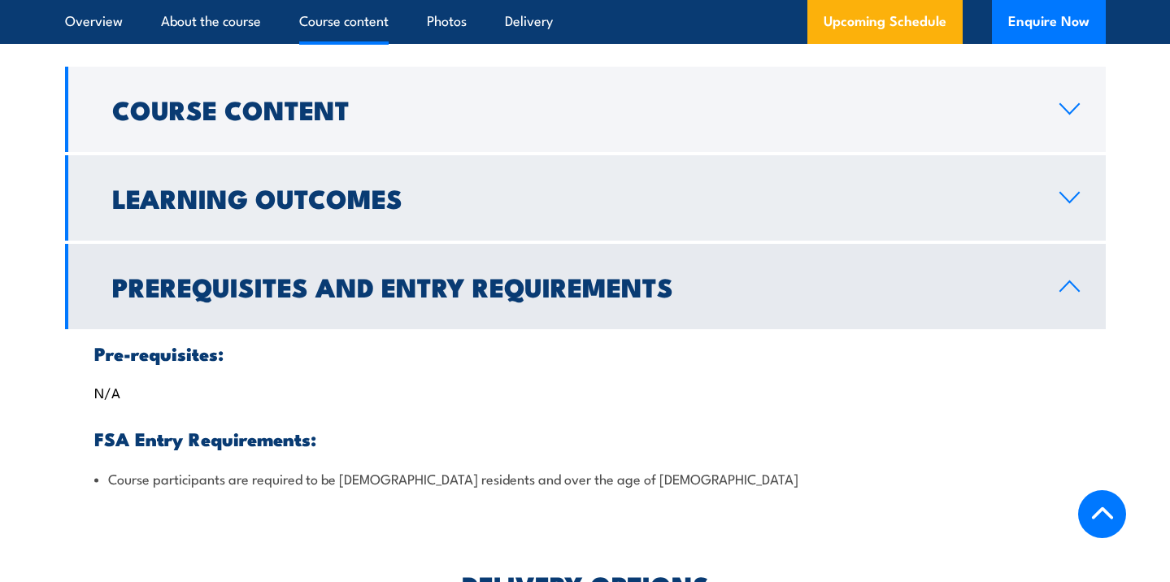
click at [533, 209] on h2 "Learning Outcomes" at bounding box center [572, 197] width 921 height 23
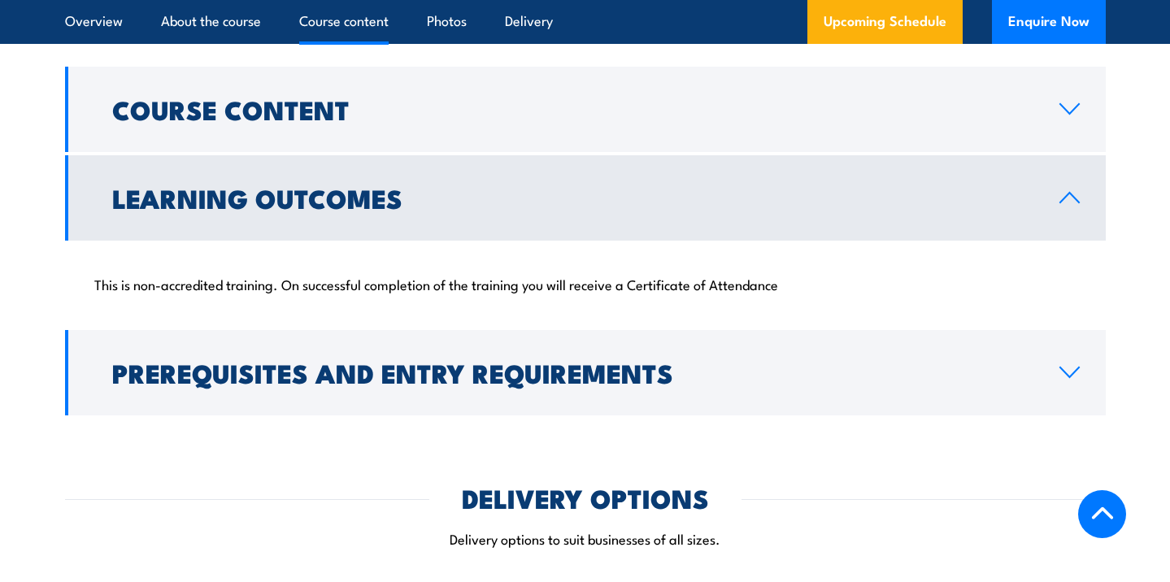
click at [529, 209] on h2 "Learning Outcomes" at bounding box center [572, 197] width 921 height 23
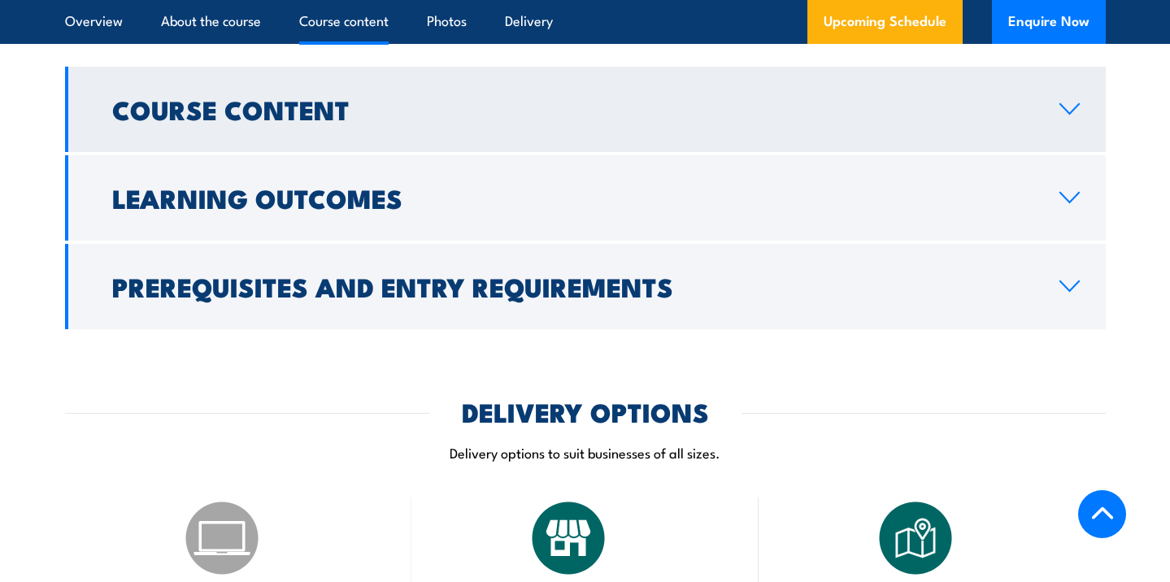
click at [497, 120] on h2 "Course Content" at bounding box center [572, 109] width 921 height 23
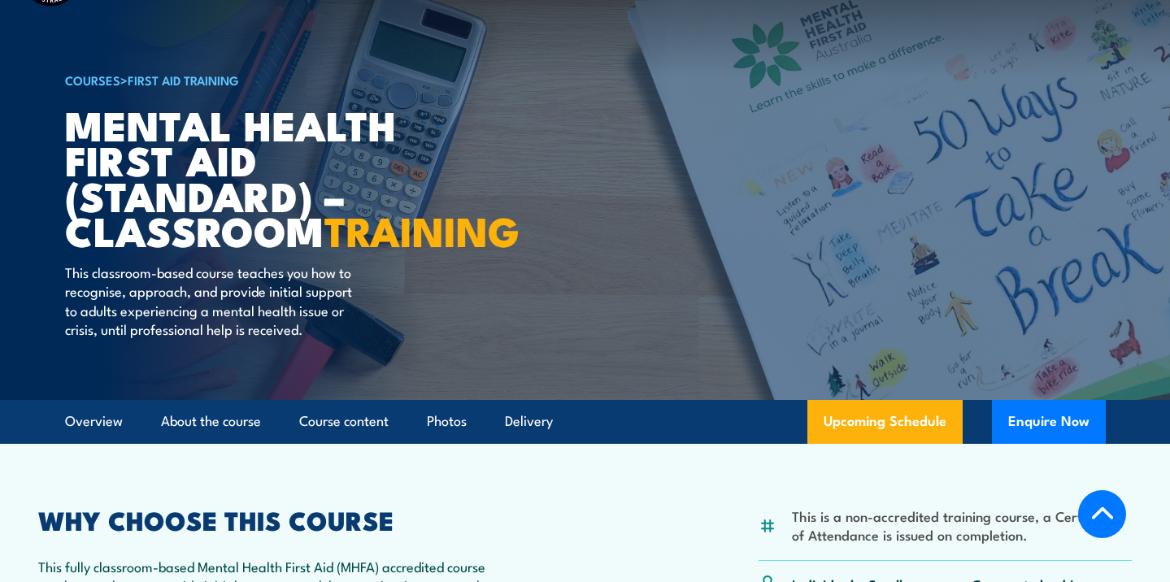
scroll to position [0, 0]
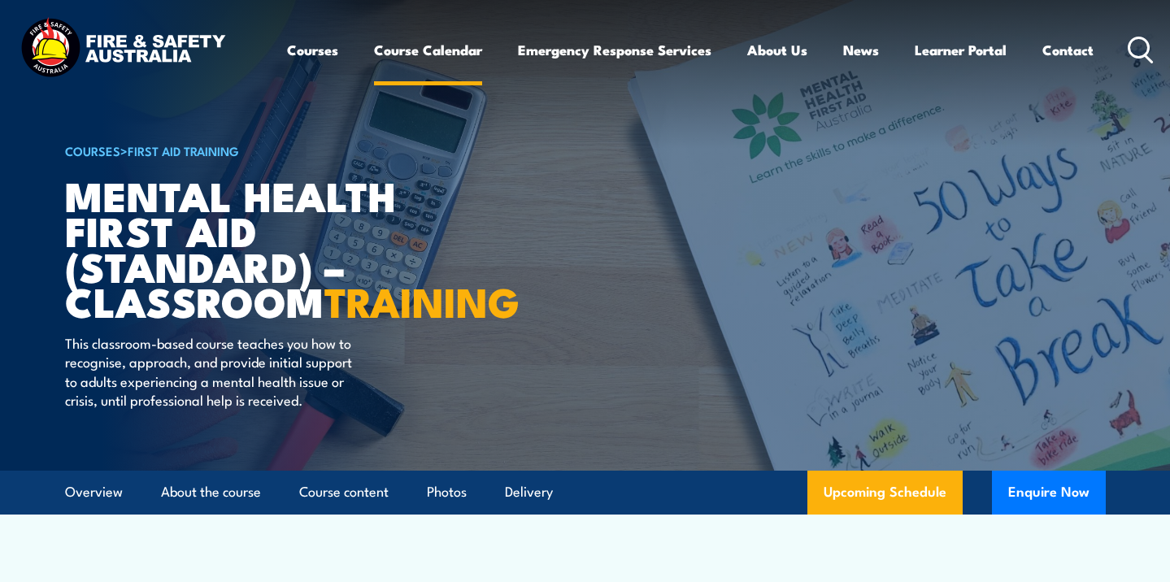
click at [441, 58] on link "Course Calendar" at bounding box center [428, 49] width 108 height 43
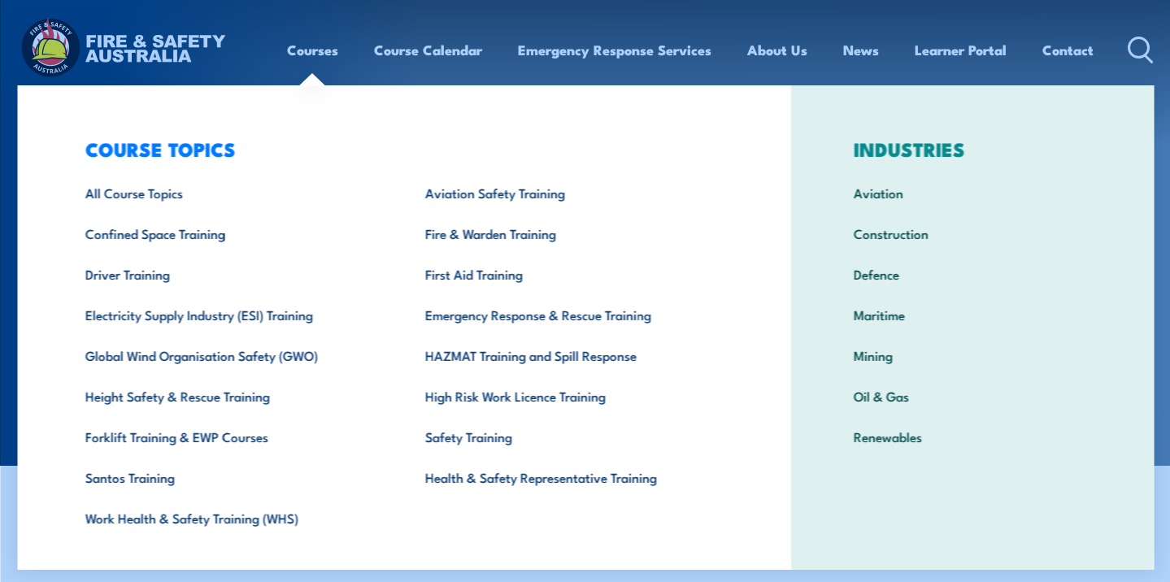
click at [873, 149] on h3 "INDUSTRIES" at bounding box center [972, 148] width 289 height 23
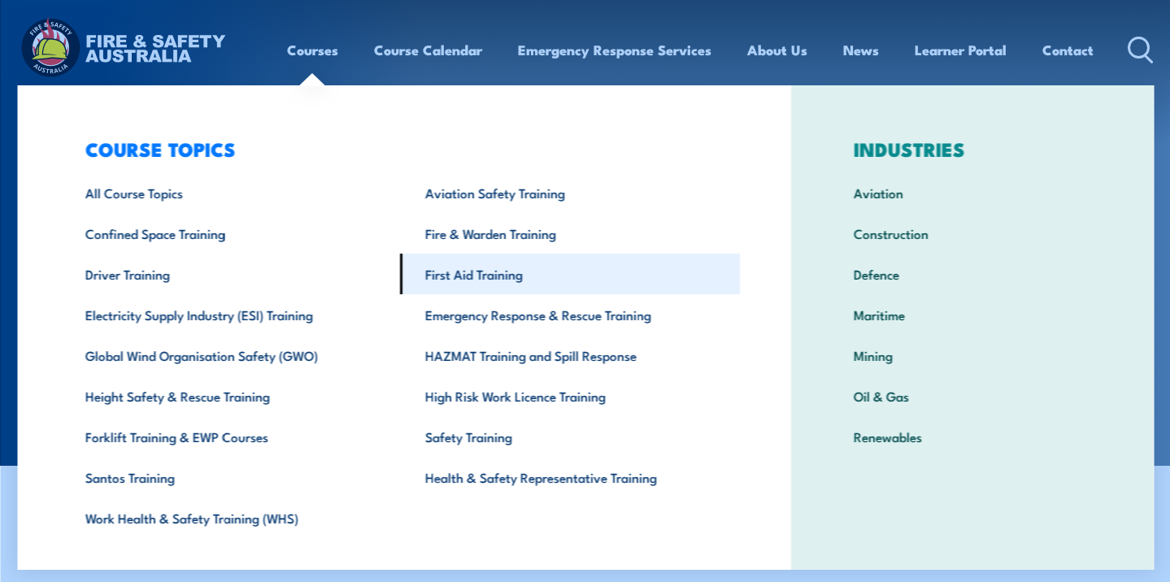
click at [475, 289] on link "First Aid Training" at bounding box center [569, 274] width 340 height 41
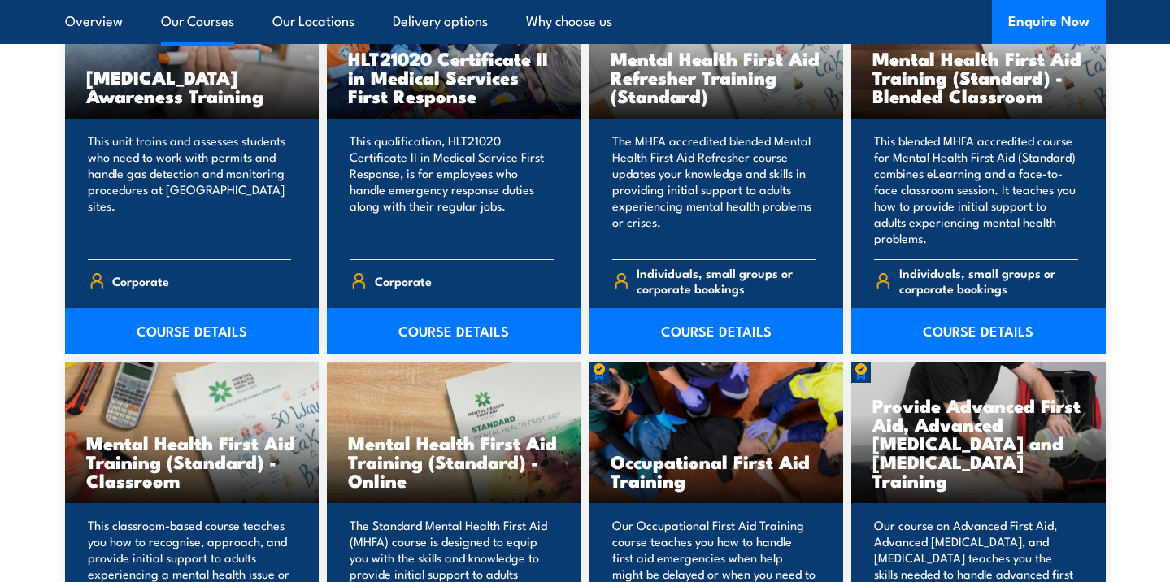
scroll to position [1407, 0]
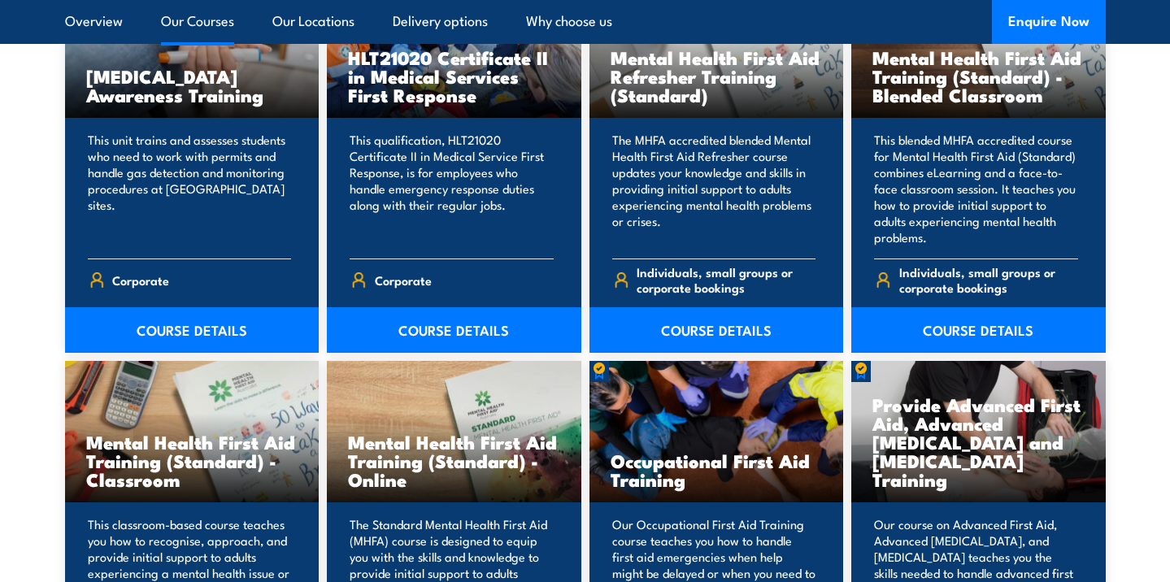
click at [515, 474] on h3 "Mental Health First Aid Training (Standard) - Online" at bounding box center [454, 461] width 212 height 56
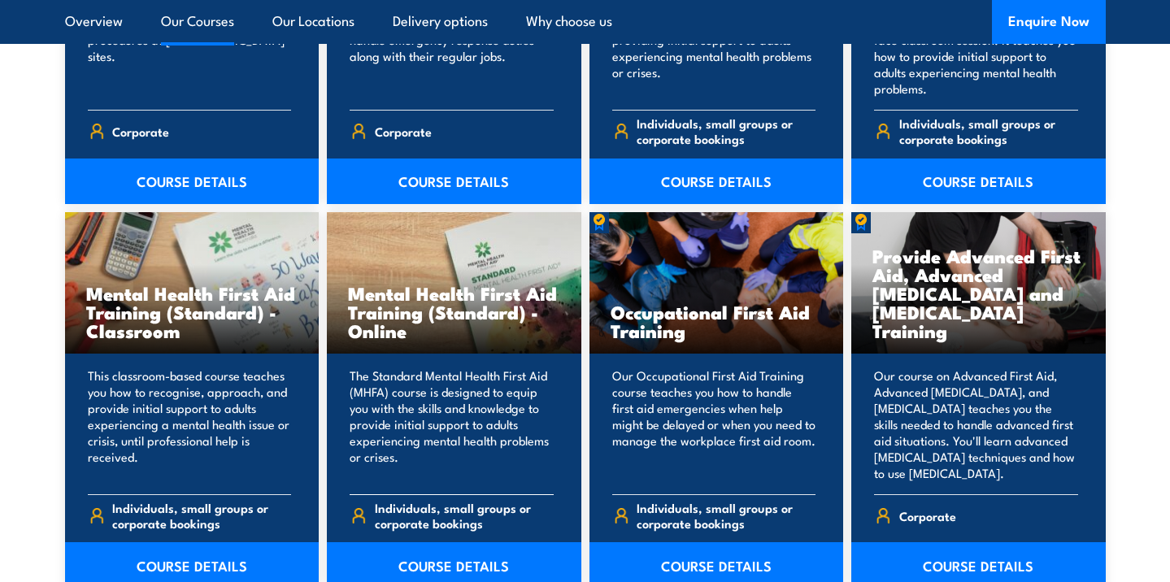
scroll to position [1598, 0]
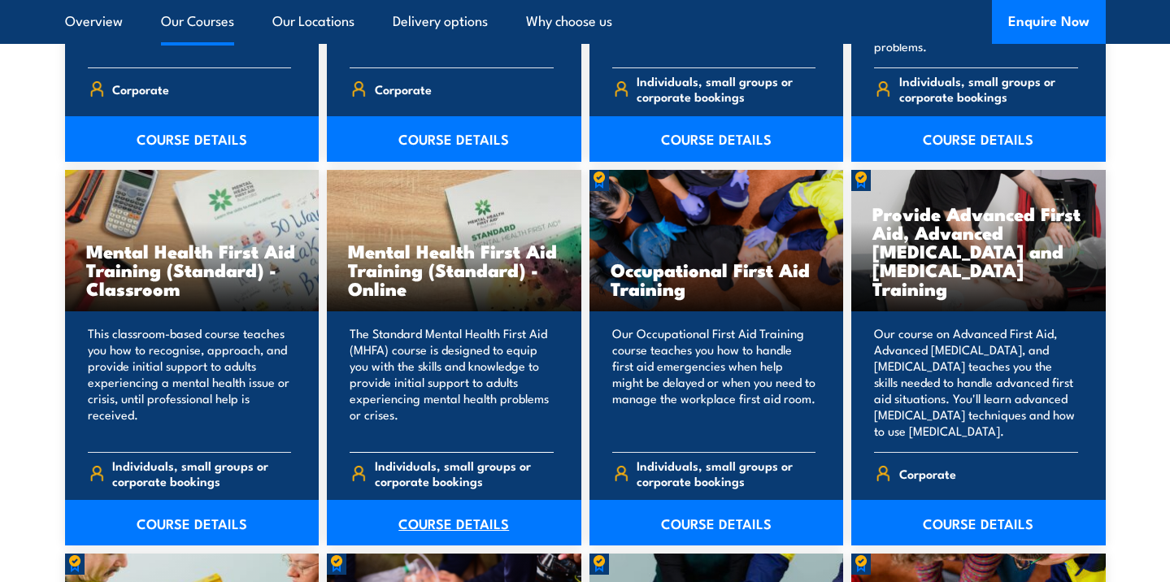
click at [501, 511] on link "COURSE DETAILS" at bounding box center [454, 523] width 255 height 46
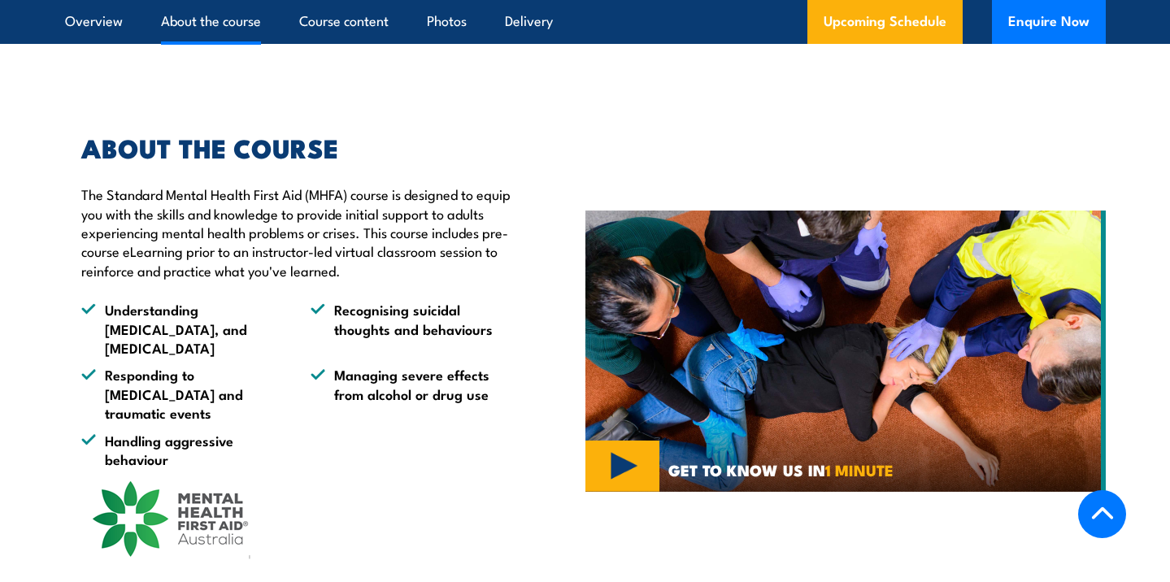
scroll to position [1151, 0]
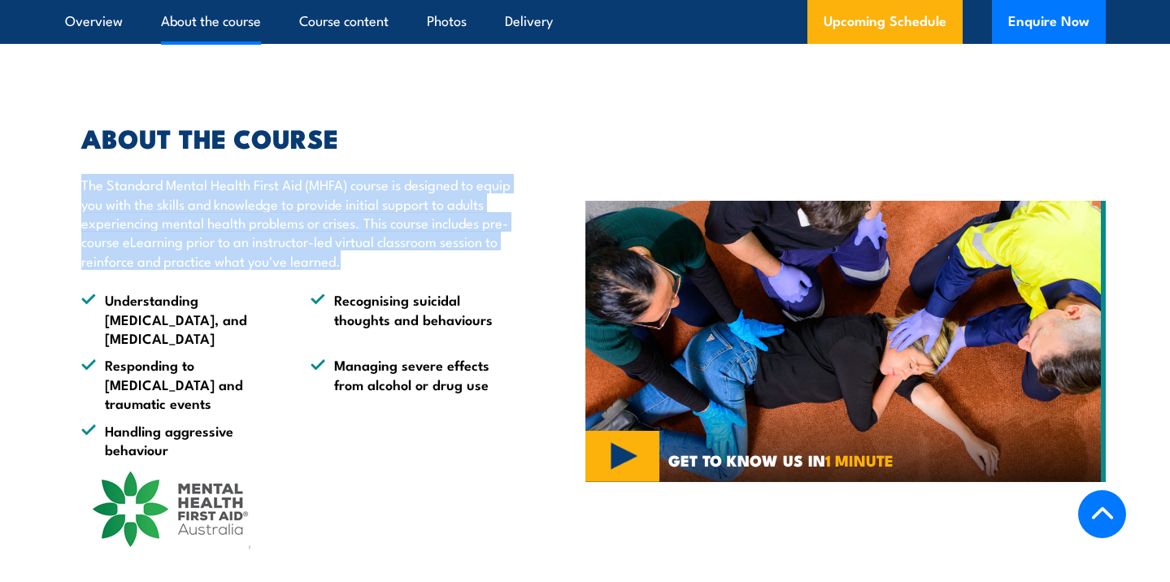
drag, startPoint x: 466, startPoint y: 284, endPoint x: 80, endPoint y: 198, distance: 395.6
click at [80, 198] on div "ABOUT THE COURSE The Standard Mental Health First Aid (MHFA) course is designed…" at bounding box center [288, 341] width 446 height 430
copy p "The Standard Mental Health First Aid (MHFA) course is designed to equip you wit…"
